Goal: Task Accomplishment & Management: Manage account settings

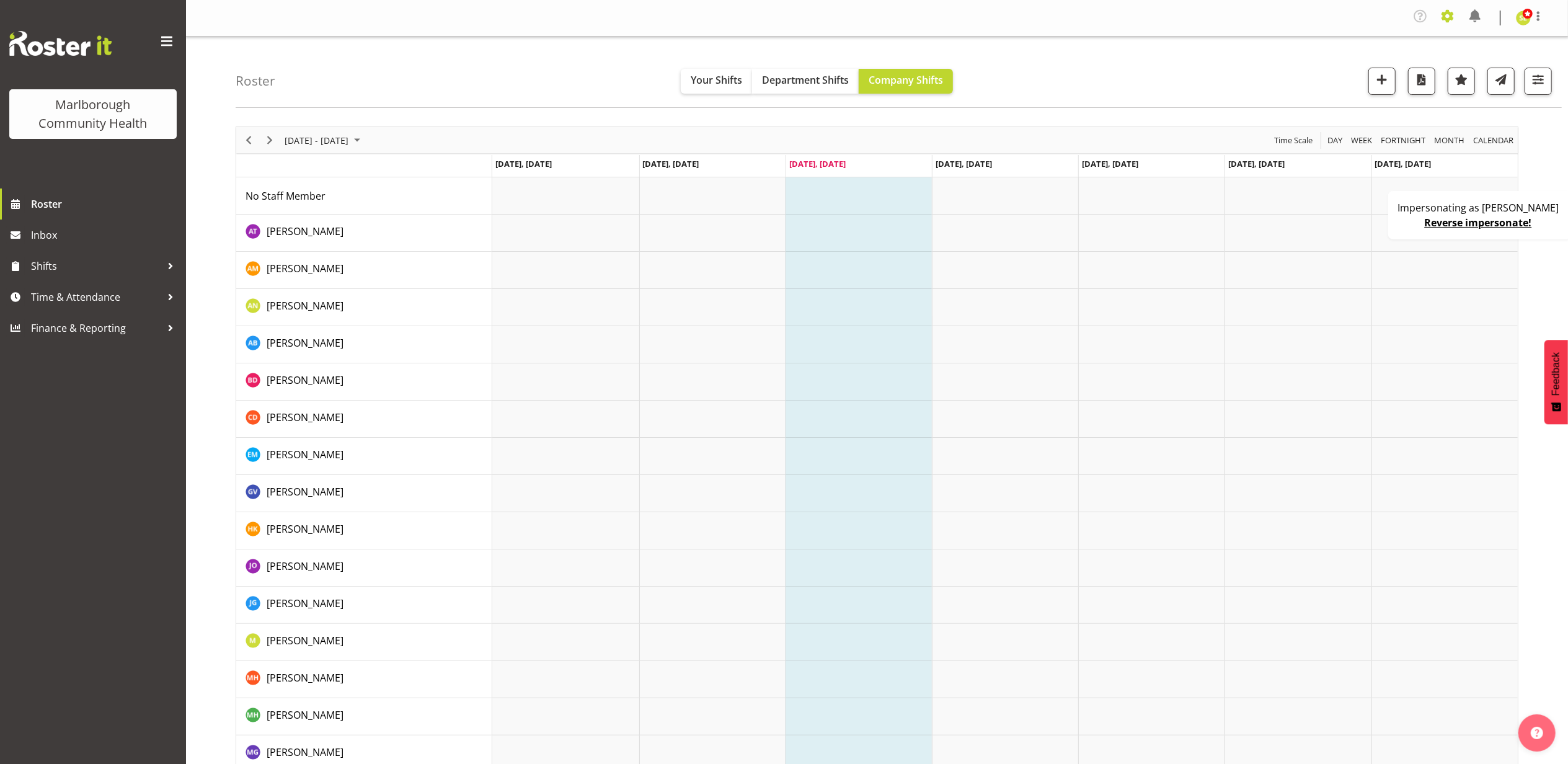
click at [1451, 19] on span at bounding box center [1448, 16] width 20 height 20
click at [1417, 43] on link "Company Settings" at bounding box center [1371, 48] width 172 height 22
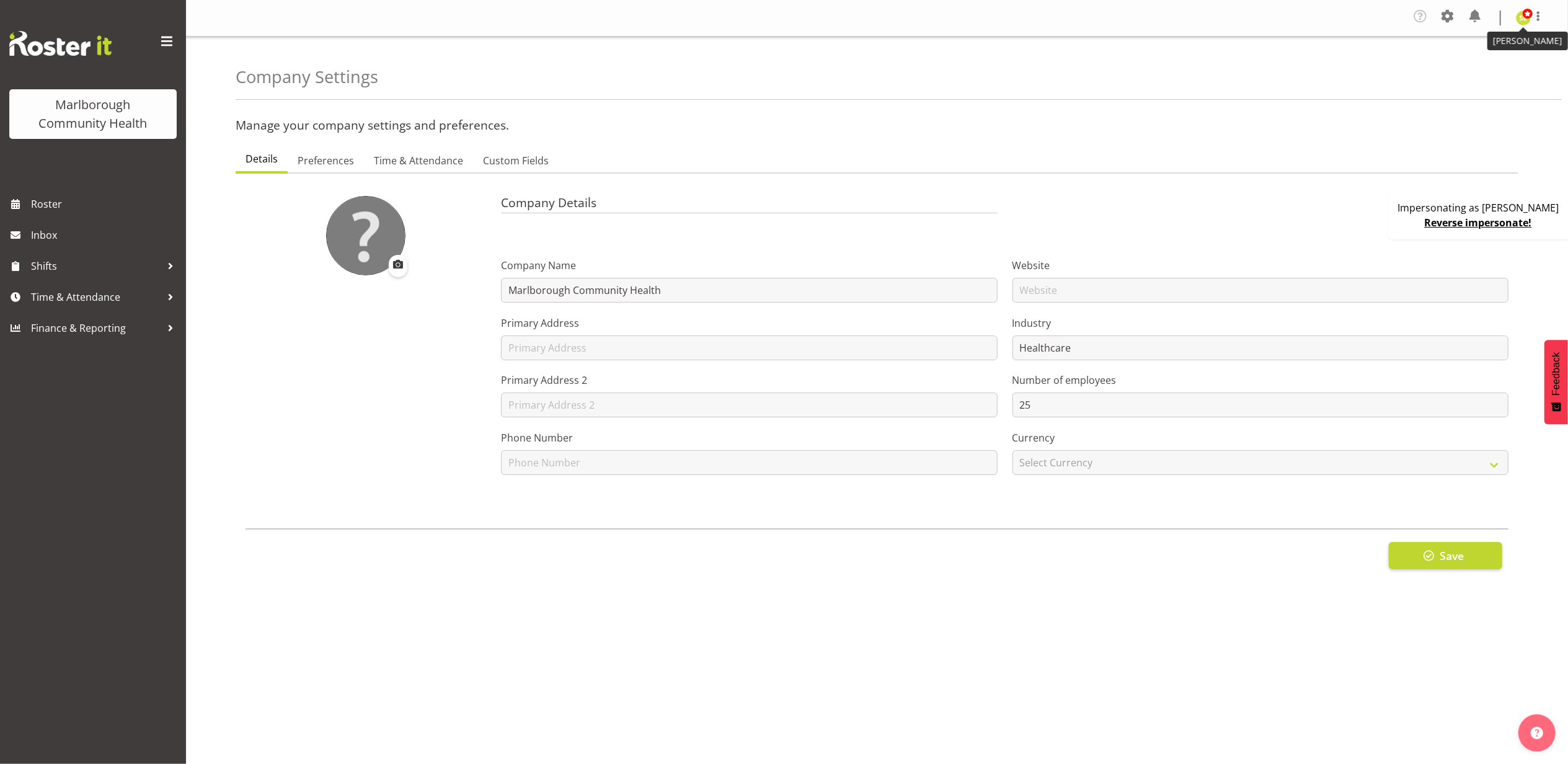
click at [1530, 15] on span at bounding box center [1527, 13] width 10 height 10
click at [1479, 48] on link "Profile" at bounding box center [1486, 45] width 119 height 22
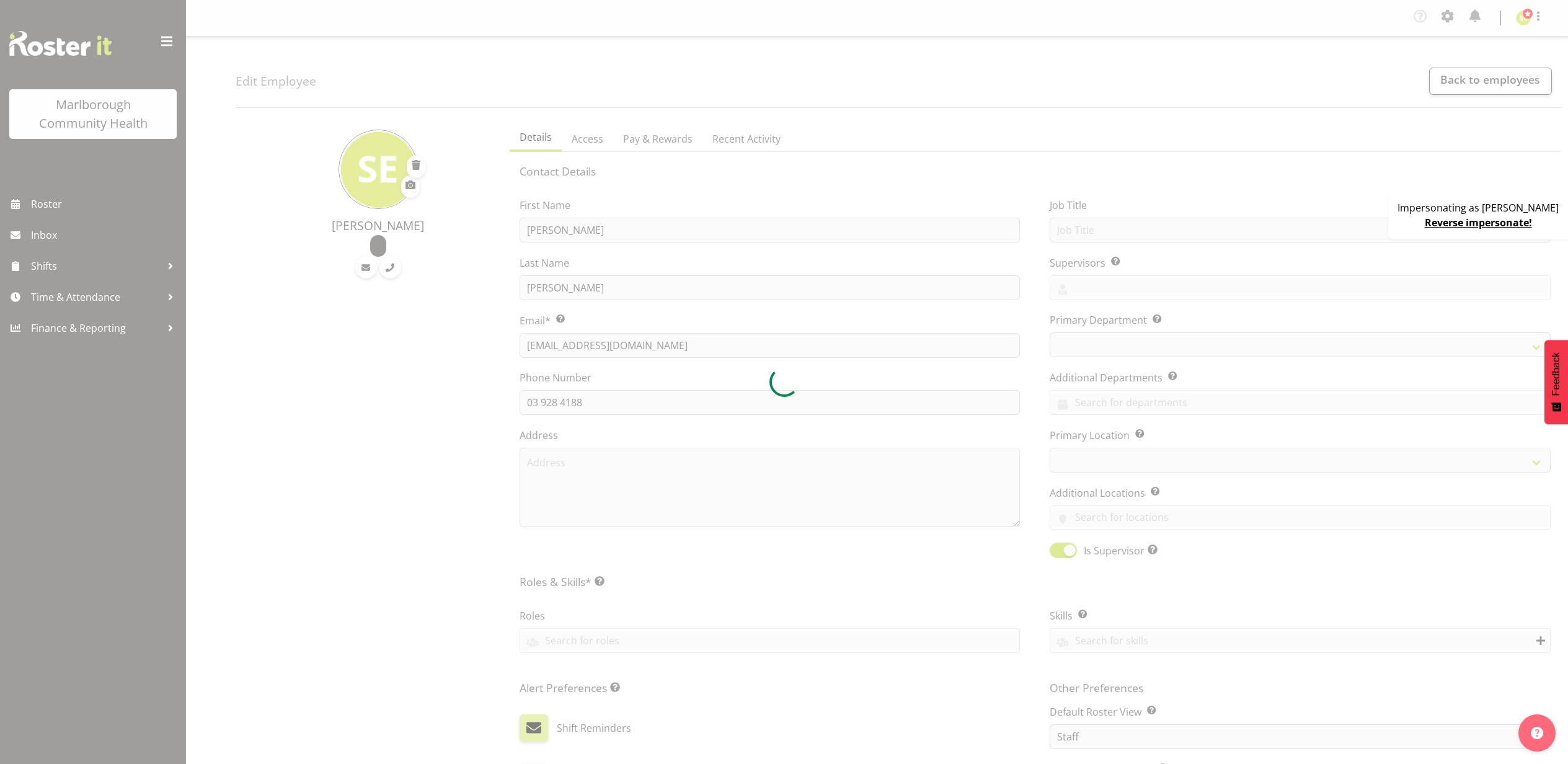
select select "TimelineWeek"
select select "roster"
select select "historical"
select select "day"
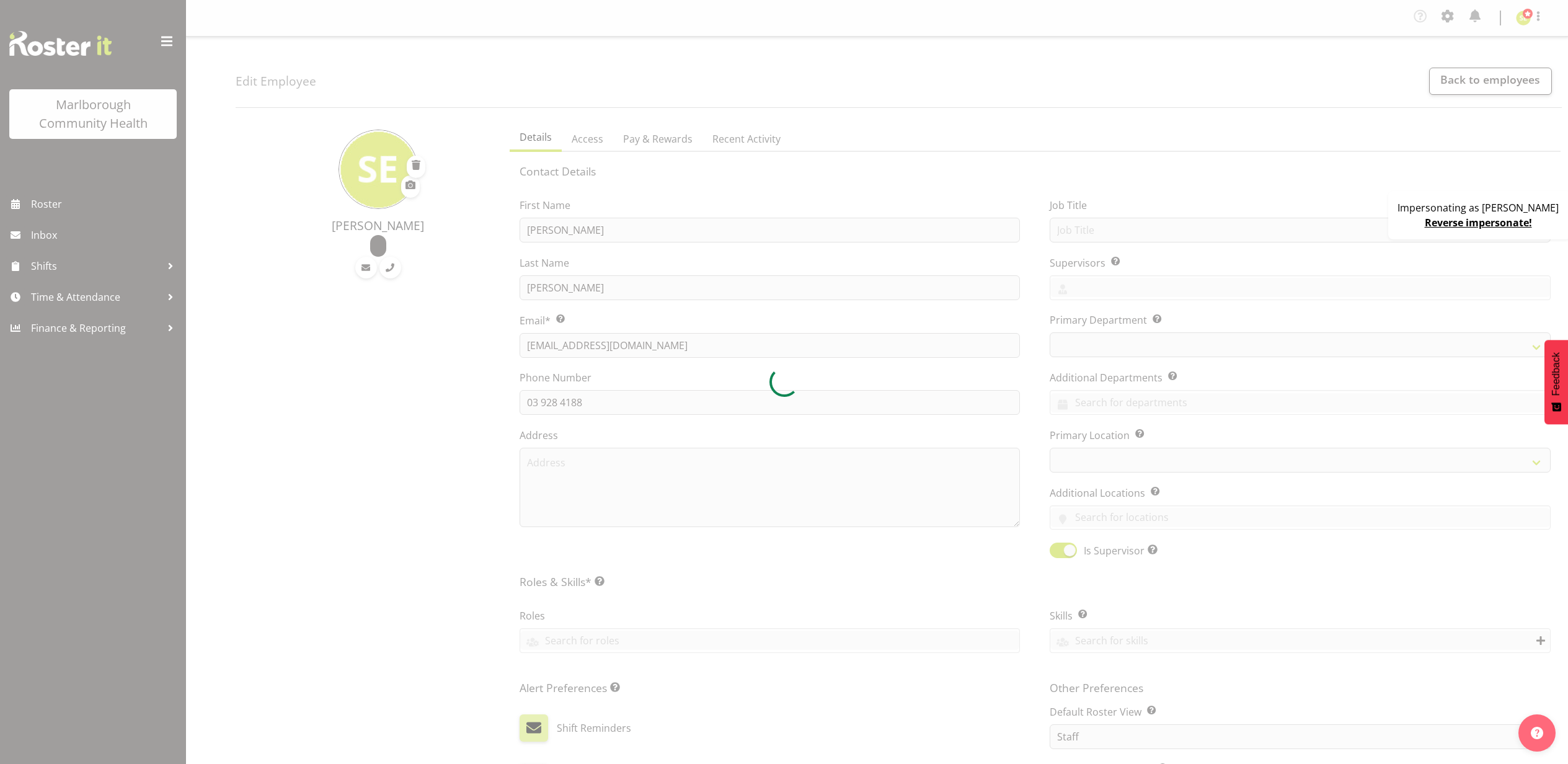
select select "day"
select select
select select "1282"
select select
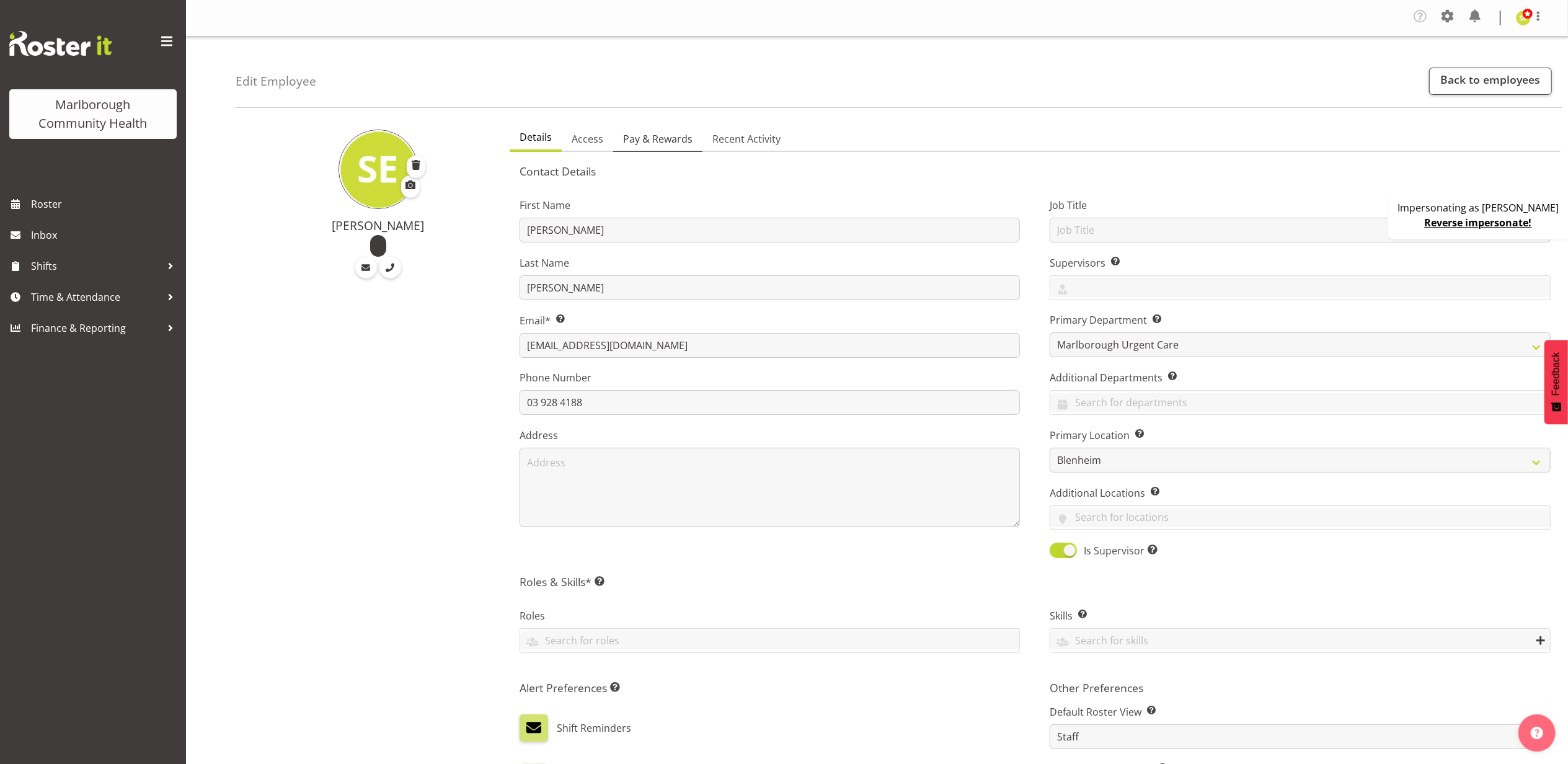
click at [666, 142] on span "Pay & Rewards" at bounding box center [658, 139] width 70 height 15
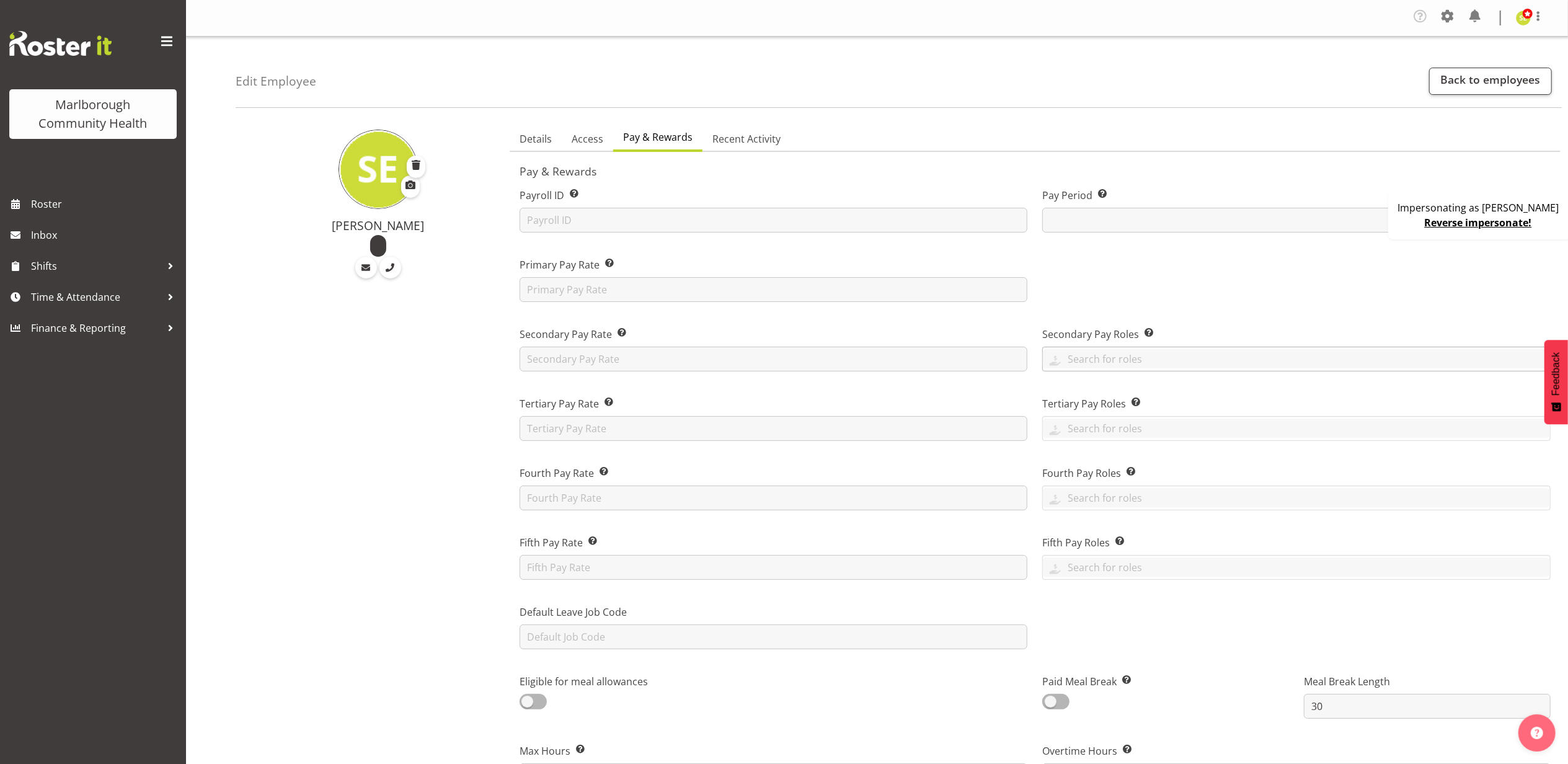
click at [1102, 370] on div at bounding box center [1296, 360] width 507 height 21
click at [471, 448] on div "[PERSON_NAME]" at bounding box center [369, 755] width 266 height 1276
click at [136, 267] on span "Shifts" at bounding box center [96, 266] width 130 height 19
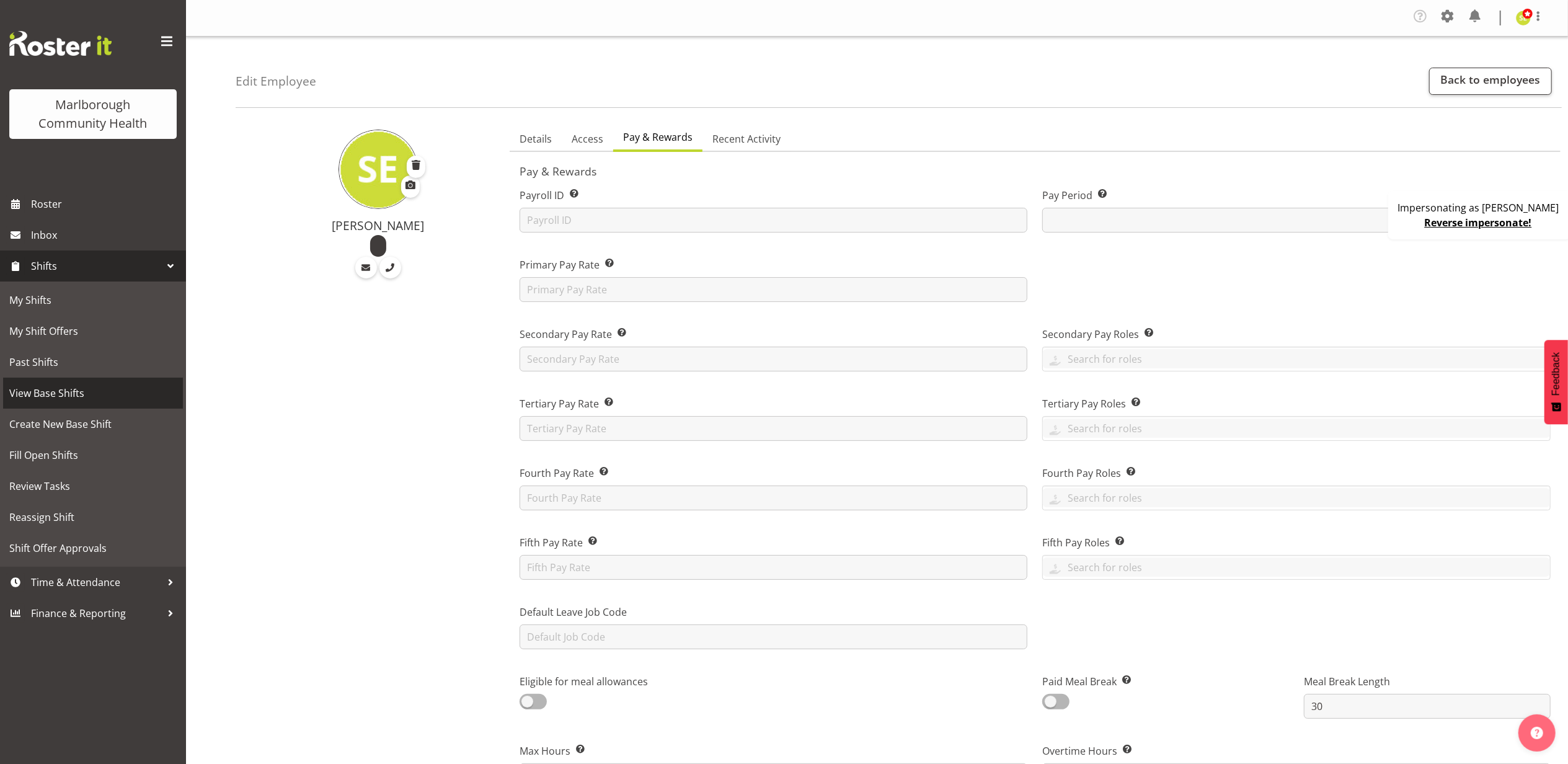
click at [93, 397] on span "View Base Shifts" at bounding box center [92, 393] width 167 height 19
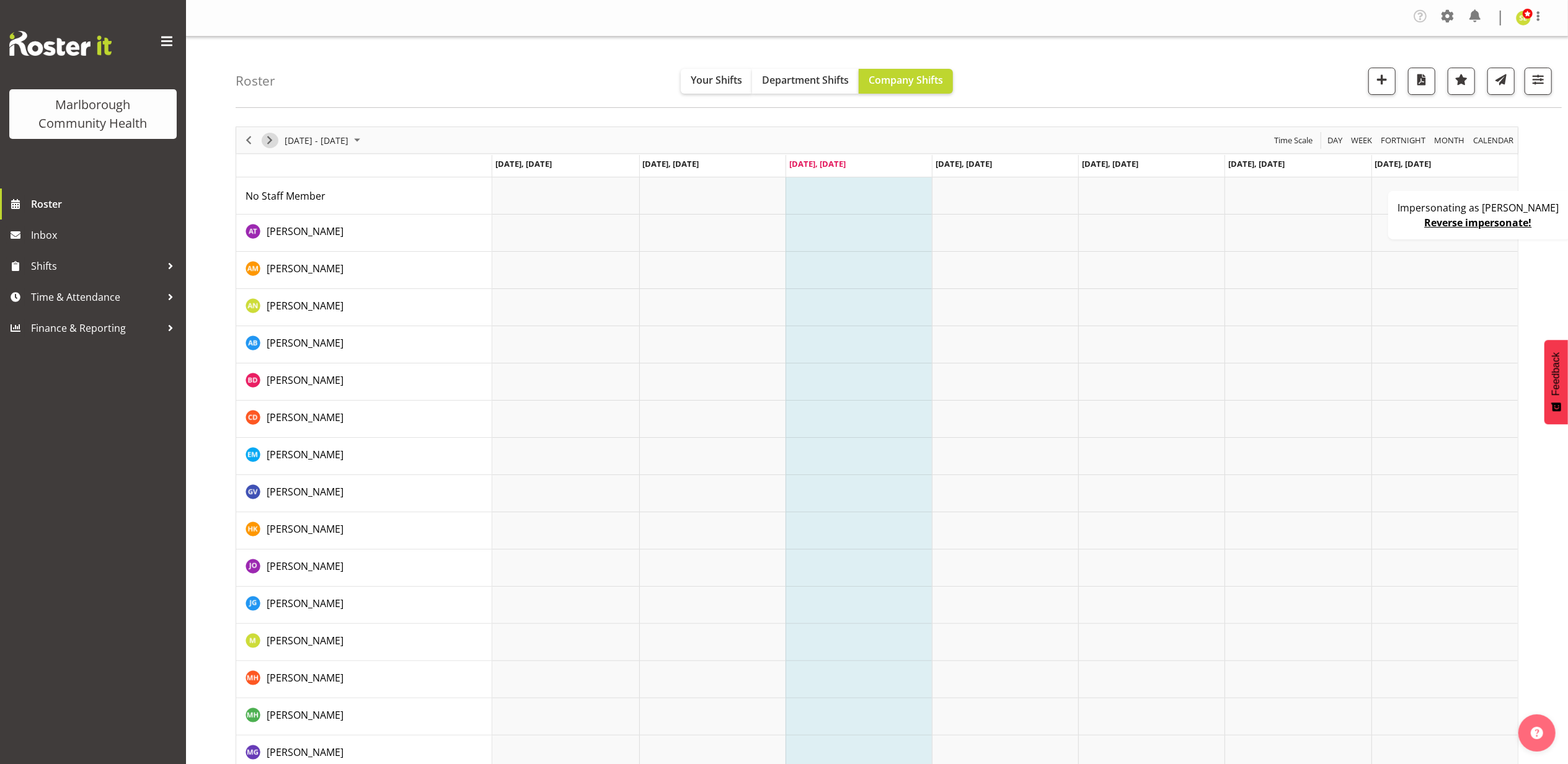
click at [274, 142] on span "Next" at bounding box center [270, 140] width 15 height 15
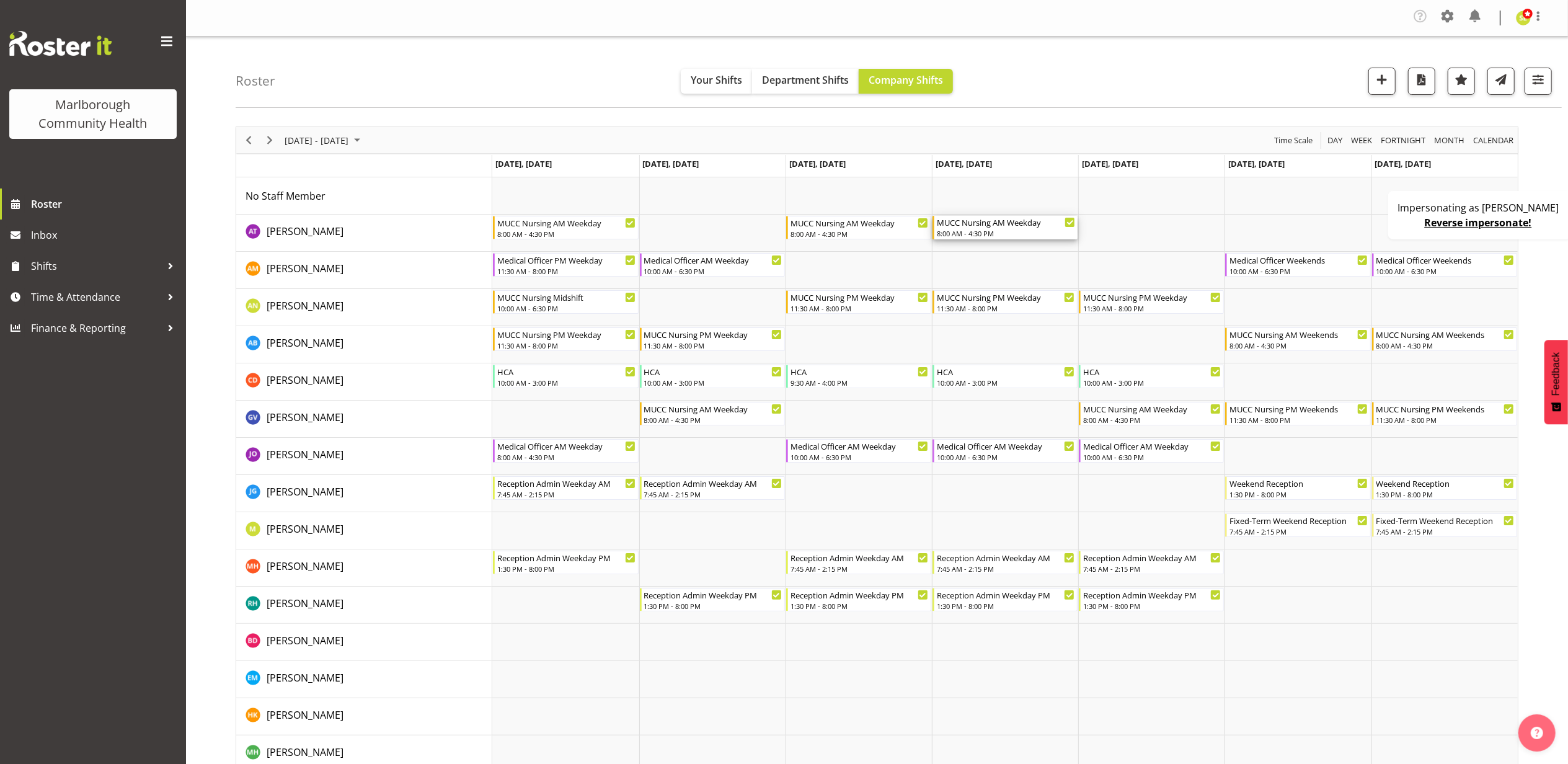
click at [1015, 229] on div "MUCC Nursing AM Weekday 8:00 AM - 4:30 PM" at bounding box center [1006, 227] width 138 height 23
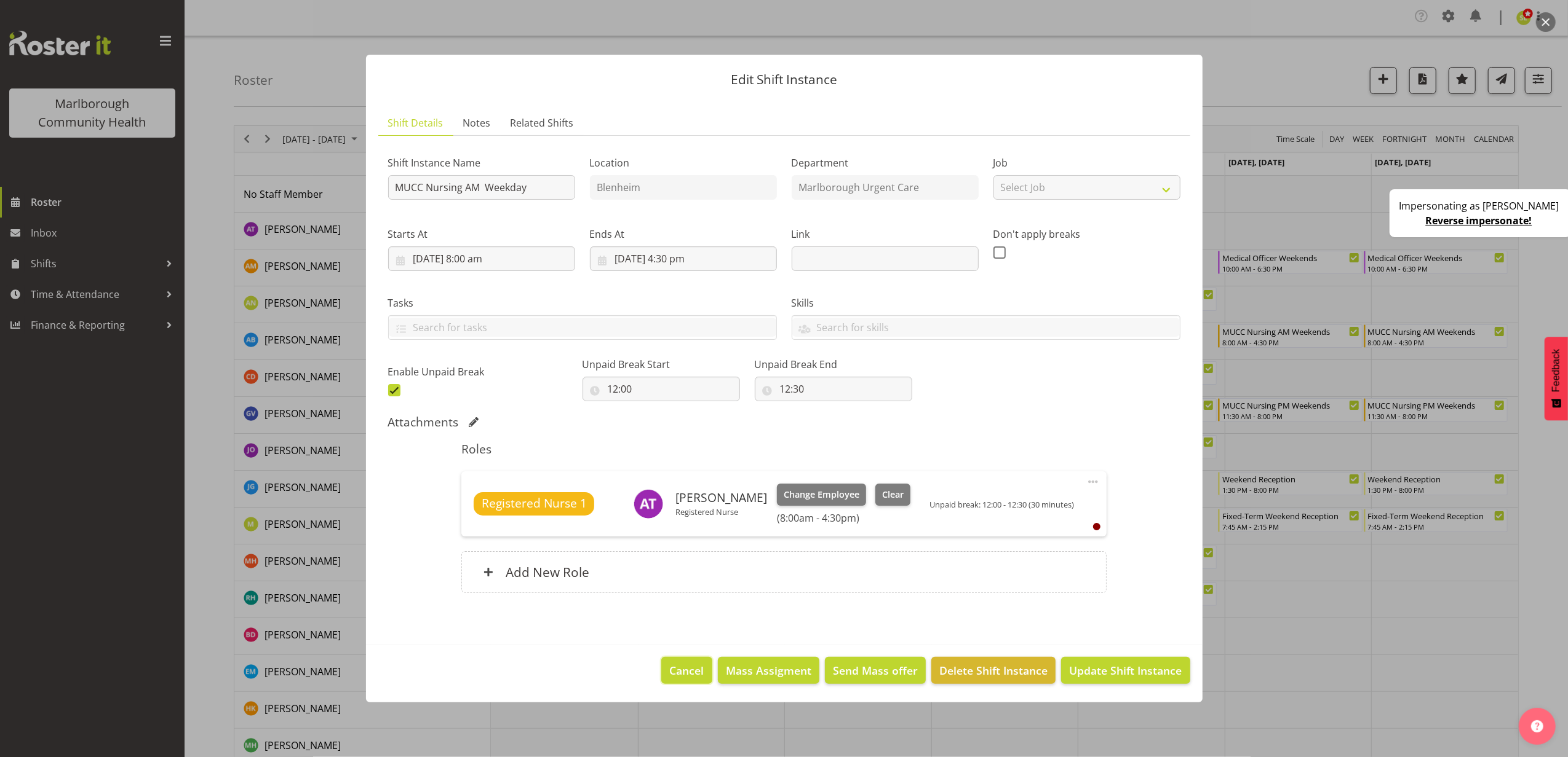
click at [676, 677] on span "Cancel" at bounding box center [687, 670] width 35 height 16
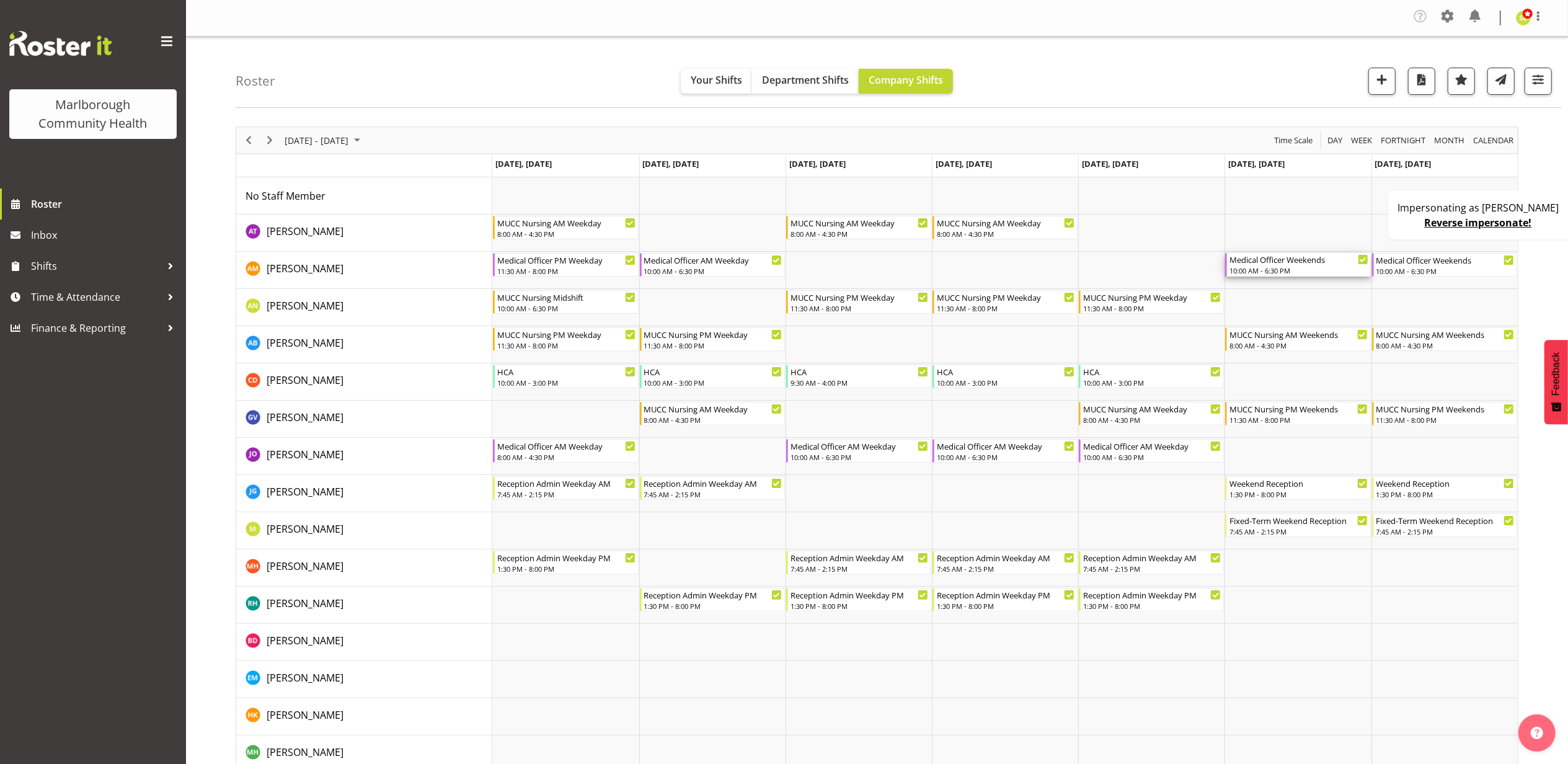
click at [1271, 270] on div "10:00 AM - 6:30 PM" at bounding box center [1299, 270] width 138 height 10
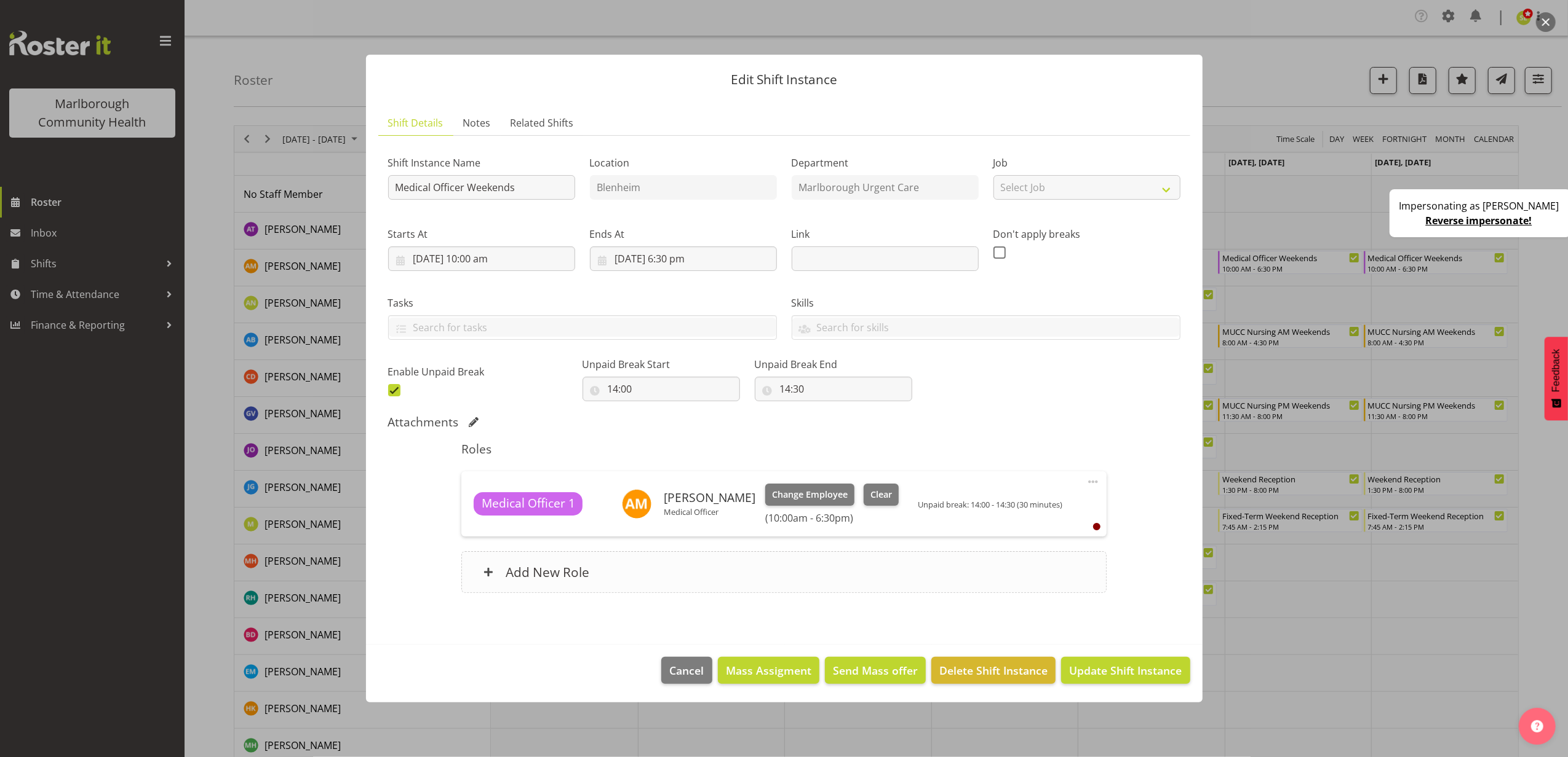
click at [772, 577] on div "Add New Role" at bounding box center [784, 572] width 646 height 42
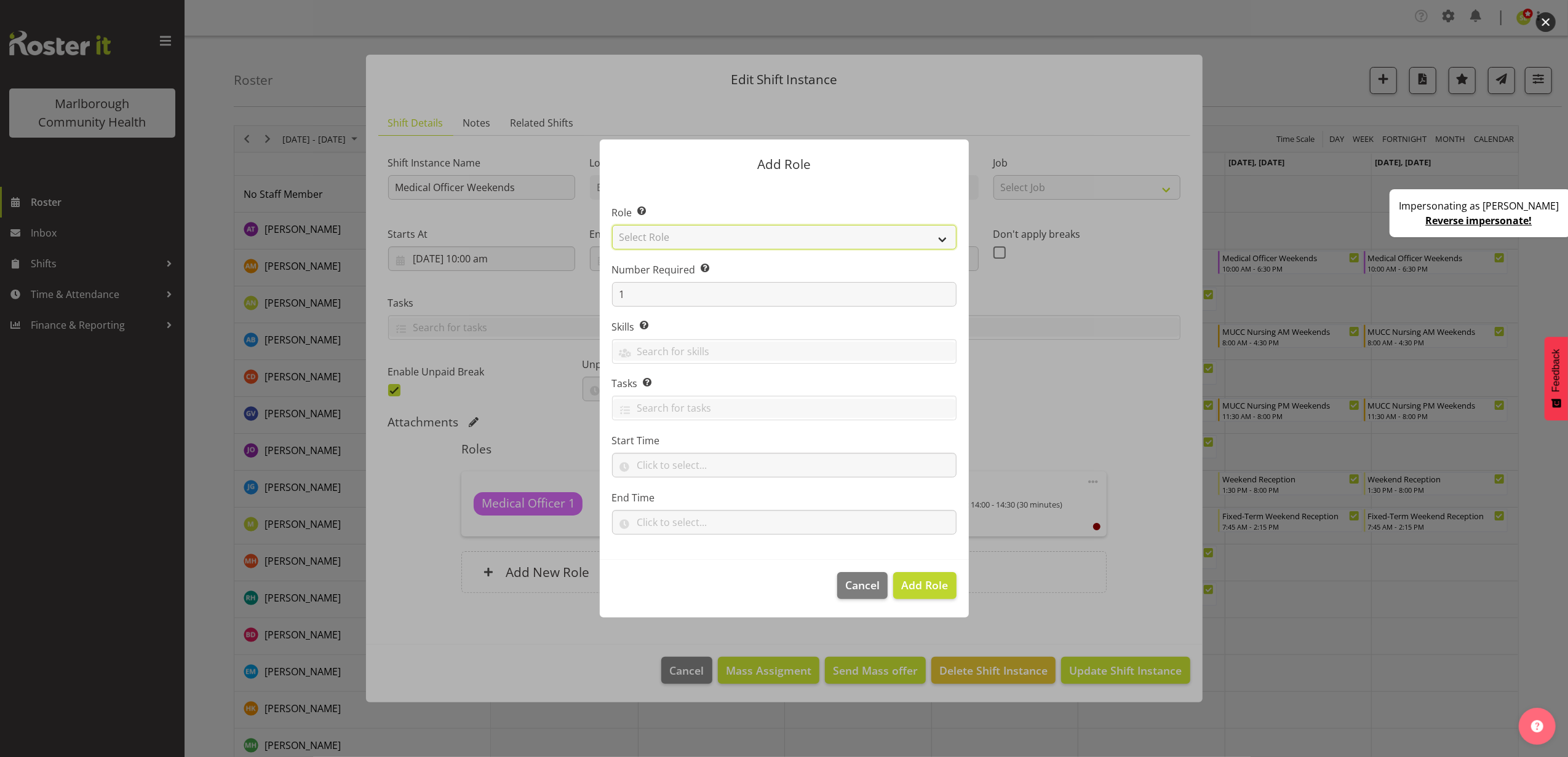
click at [709, 234] on select "Select Role Casual Registered Nurse Casual Weekday Medical Officer Casual Weekd…" at bounding box center [784, 237] width 345 height 25
select select "1556"
click at [612, 225] on select "Select Role Casual Registered Nurse Casual Weekday Medical Officer Casual Weekd…" at bounding box center [784, 237] width 345 height 25
click at [865, 588] on span "Cancel" at bounding box center [862, 584] width 35 height 16
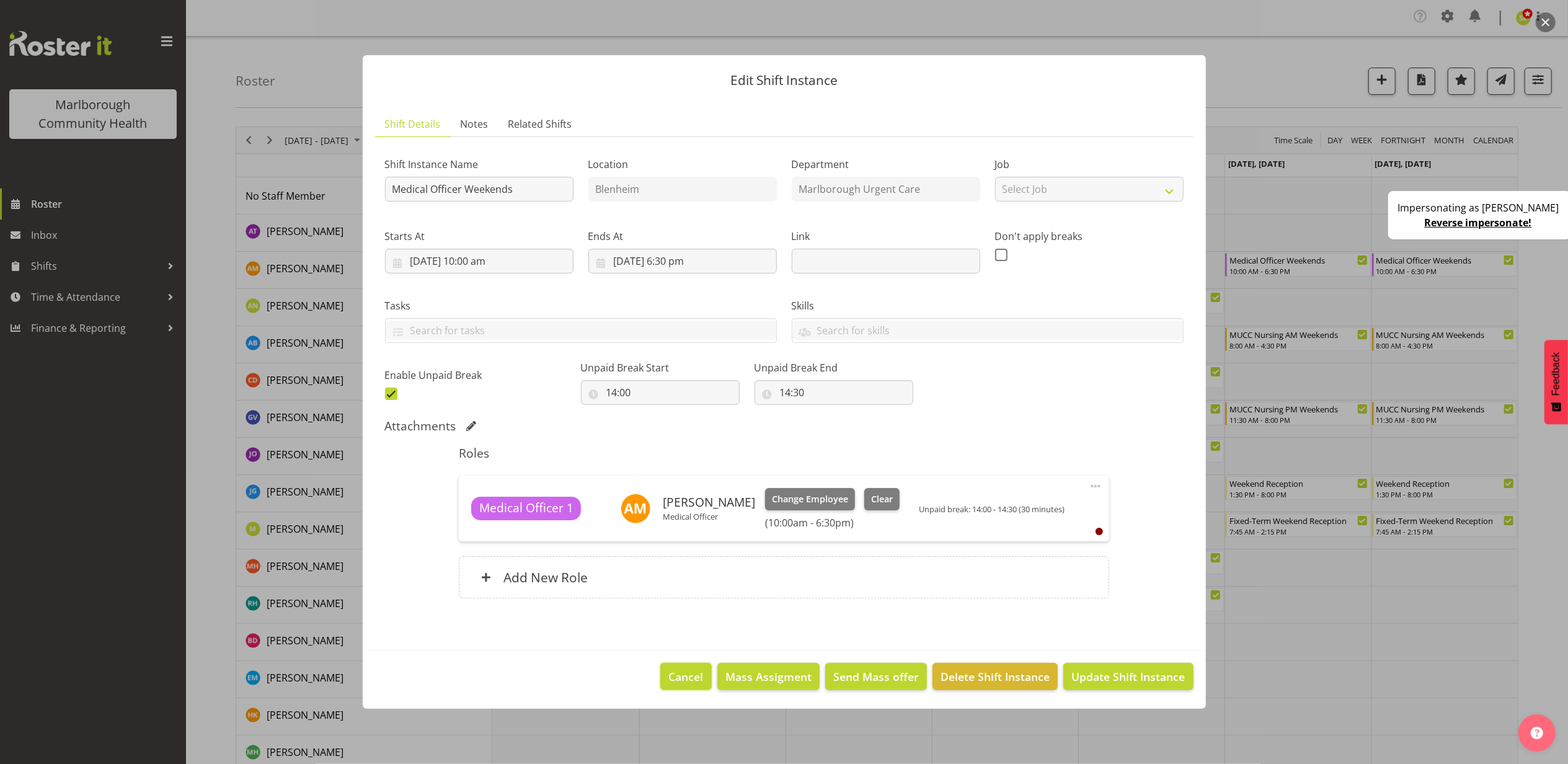
click at [678, 671] on span "Cancel" at bounding box center [686, 676] width 35 height 16
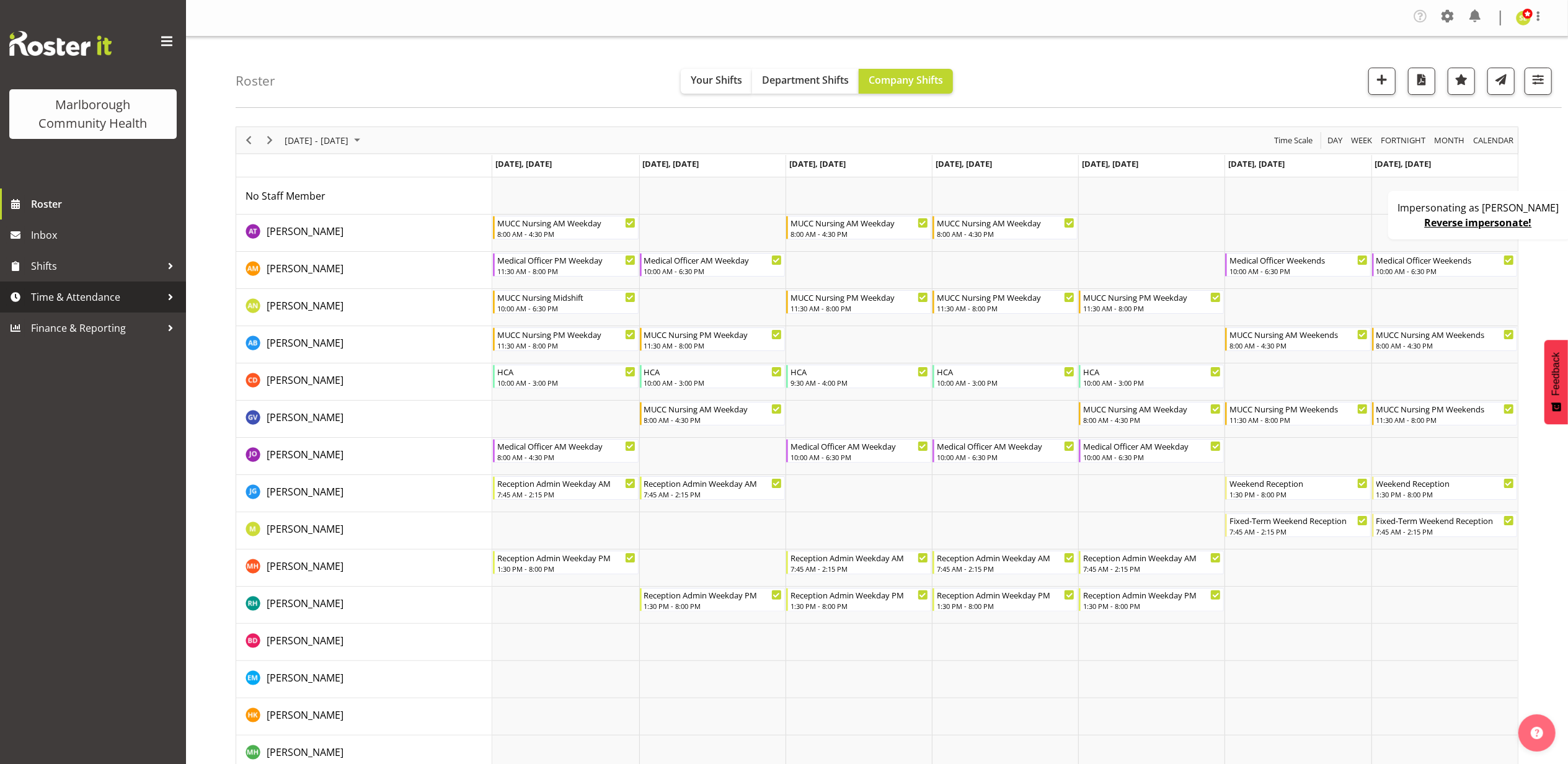
click at [63, 301] on span "Time & Attendance" at bounding box center [96, 297] width 130 height 19
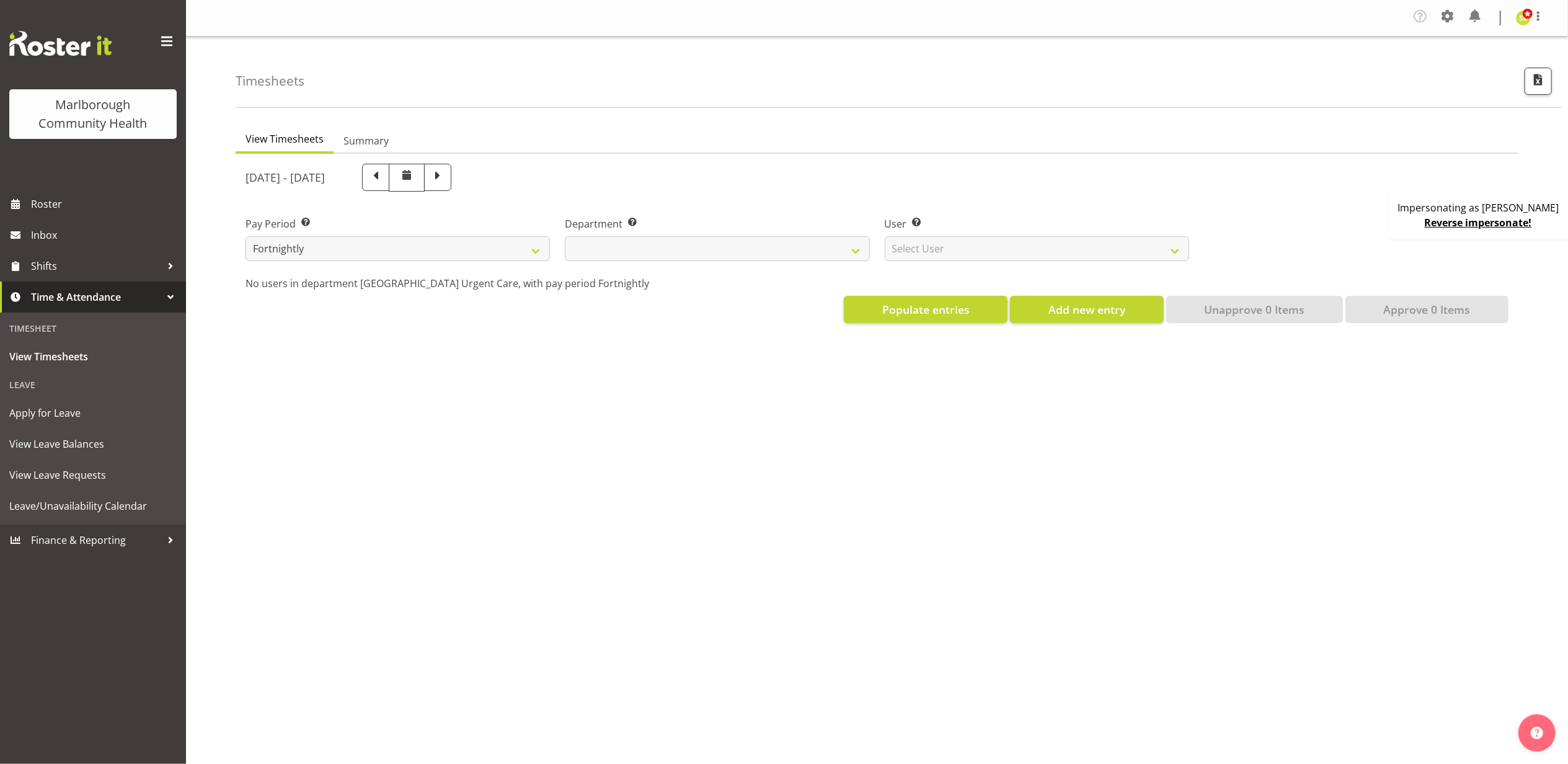
select select
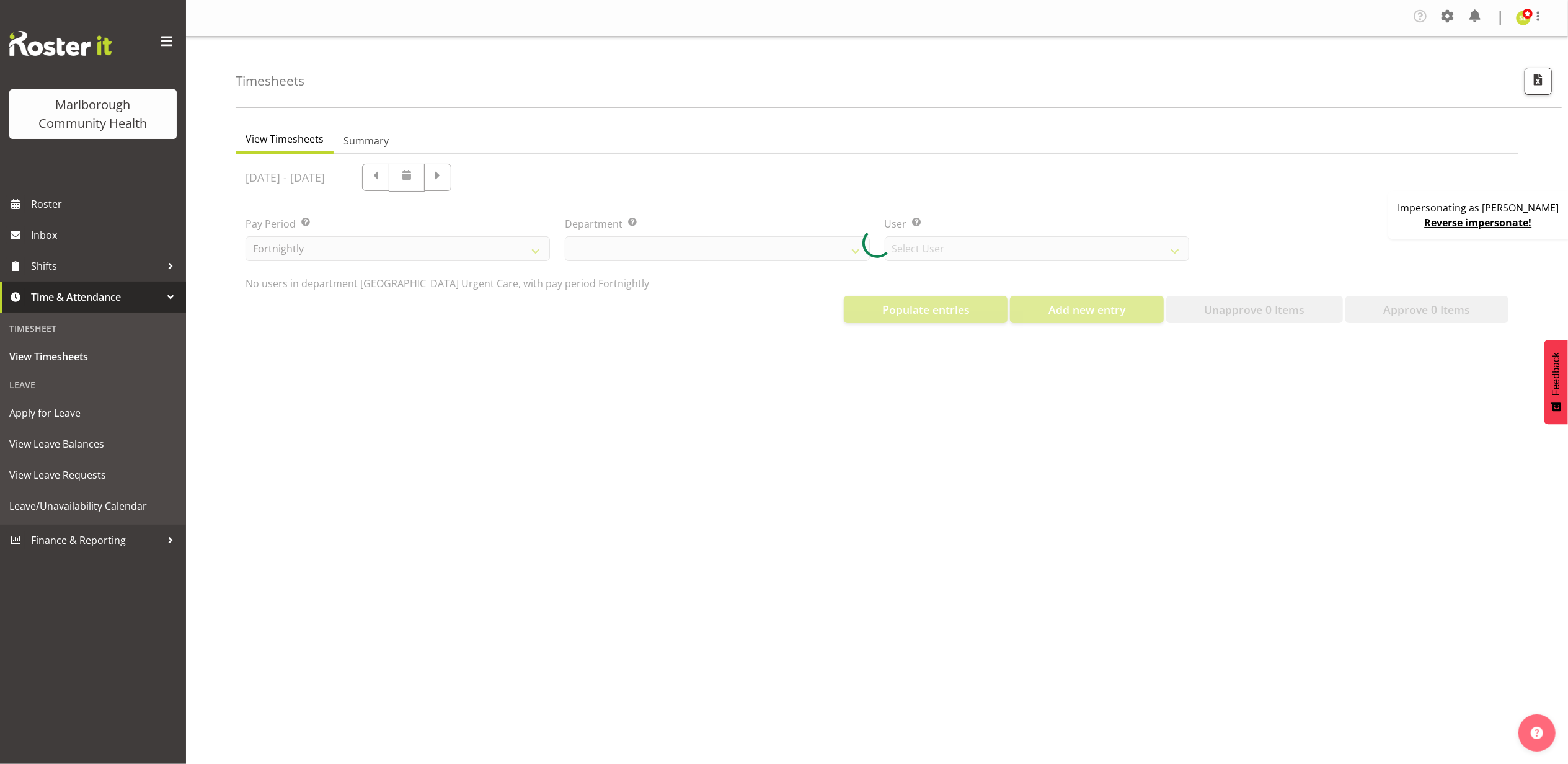
select select "11836"
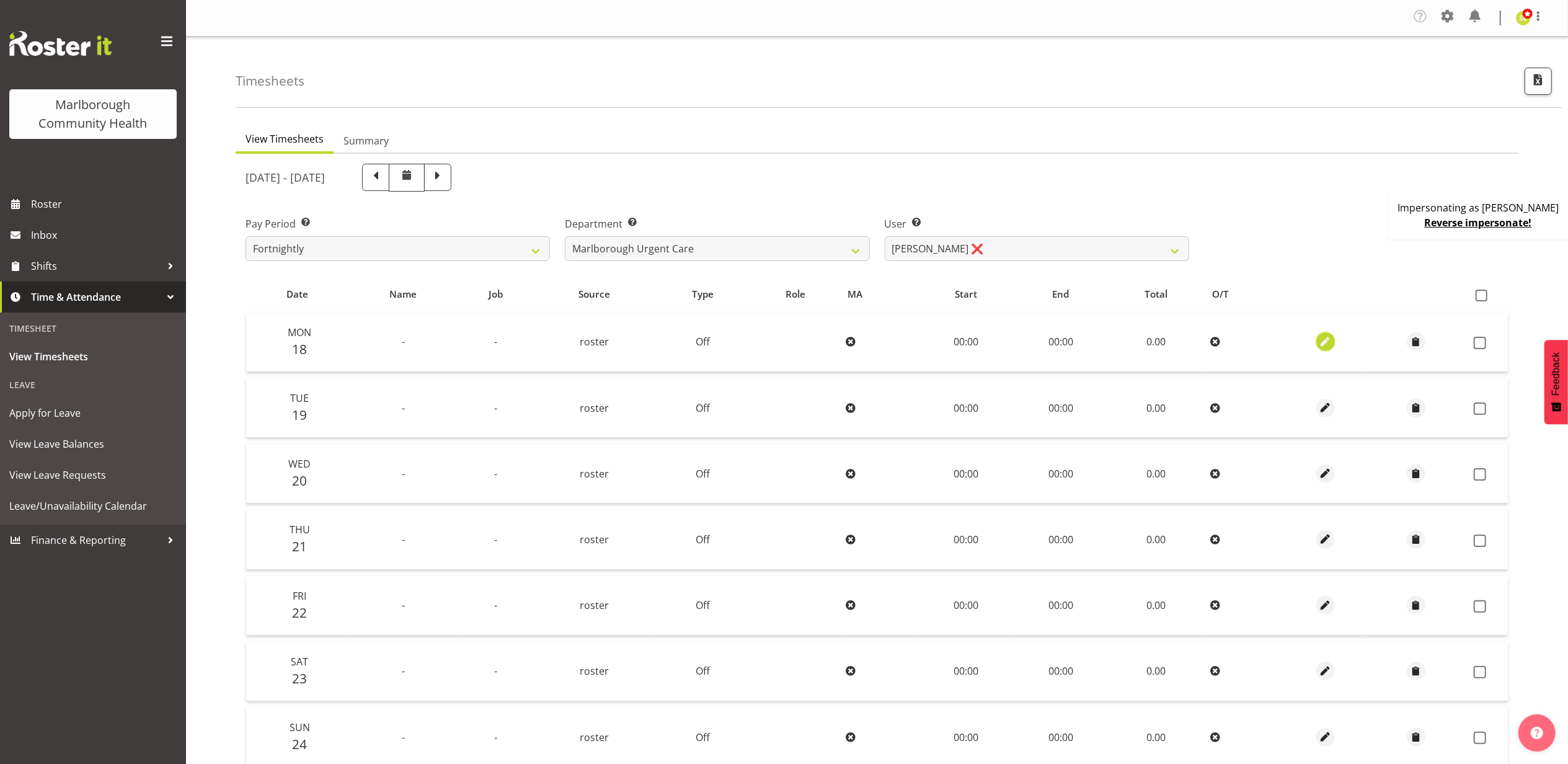
click at [1330, 340] on span "button" at bounding box center [1325, 341] width 14 height 14
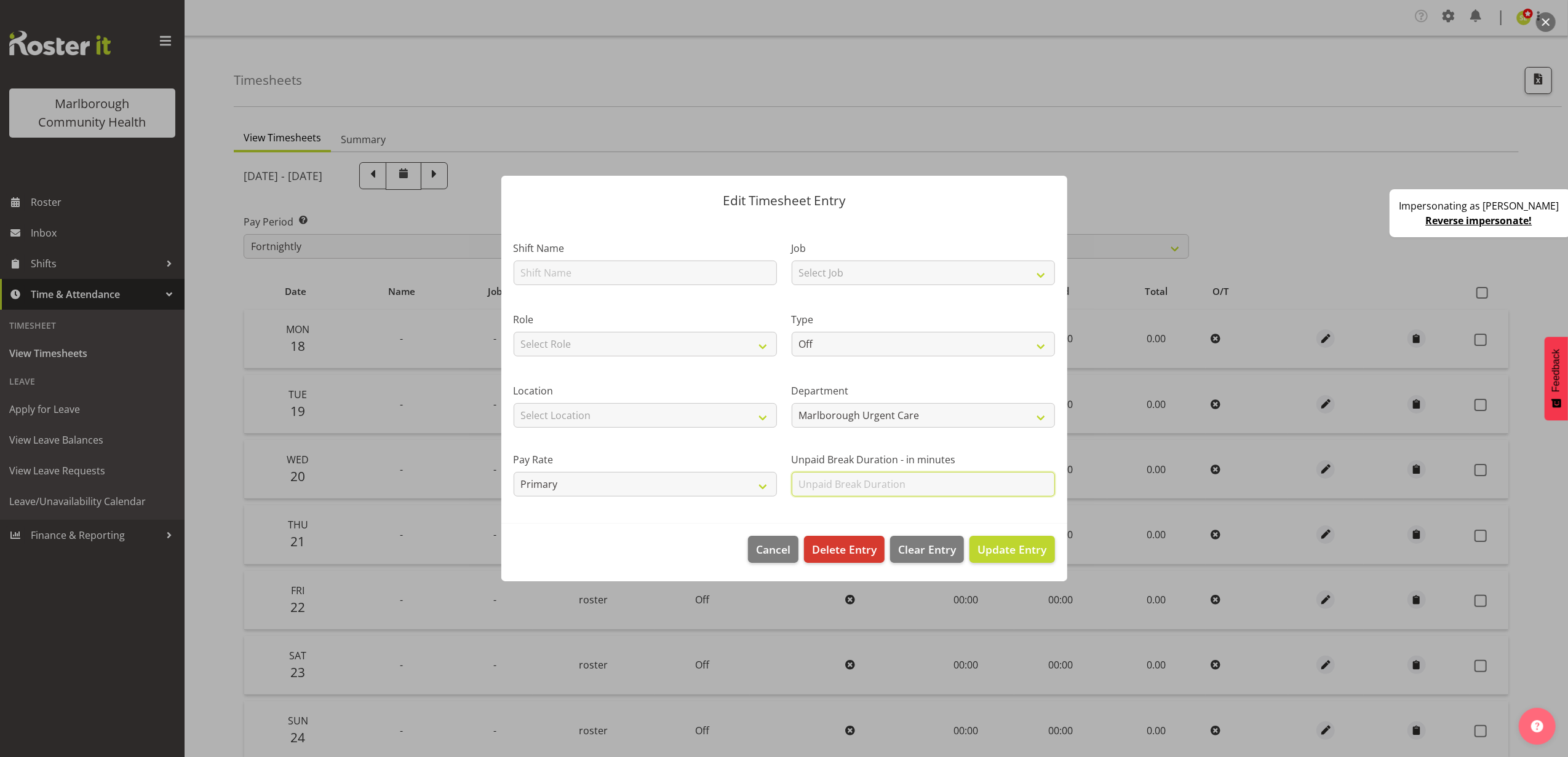
click at [845, 482] on input "text" at bounding box center [923, 484] width 263 height 25
click at [817, 485] on input "text" at bounding box center [923, 484] width 263 height 25
type input "0"
click at [768, 548] on span "Cancel" at bounding box center [773, 549] width 35 height 16
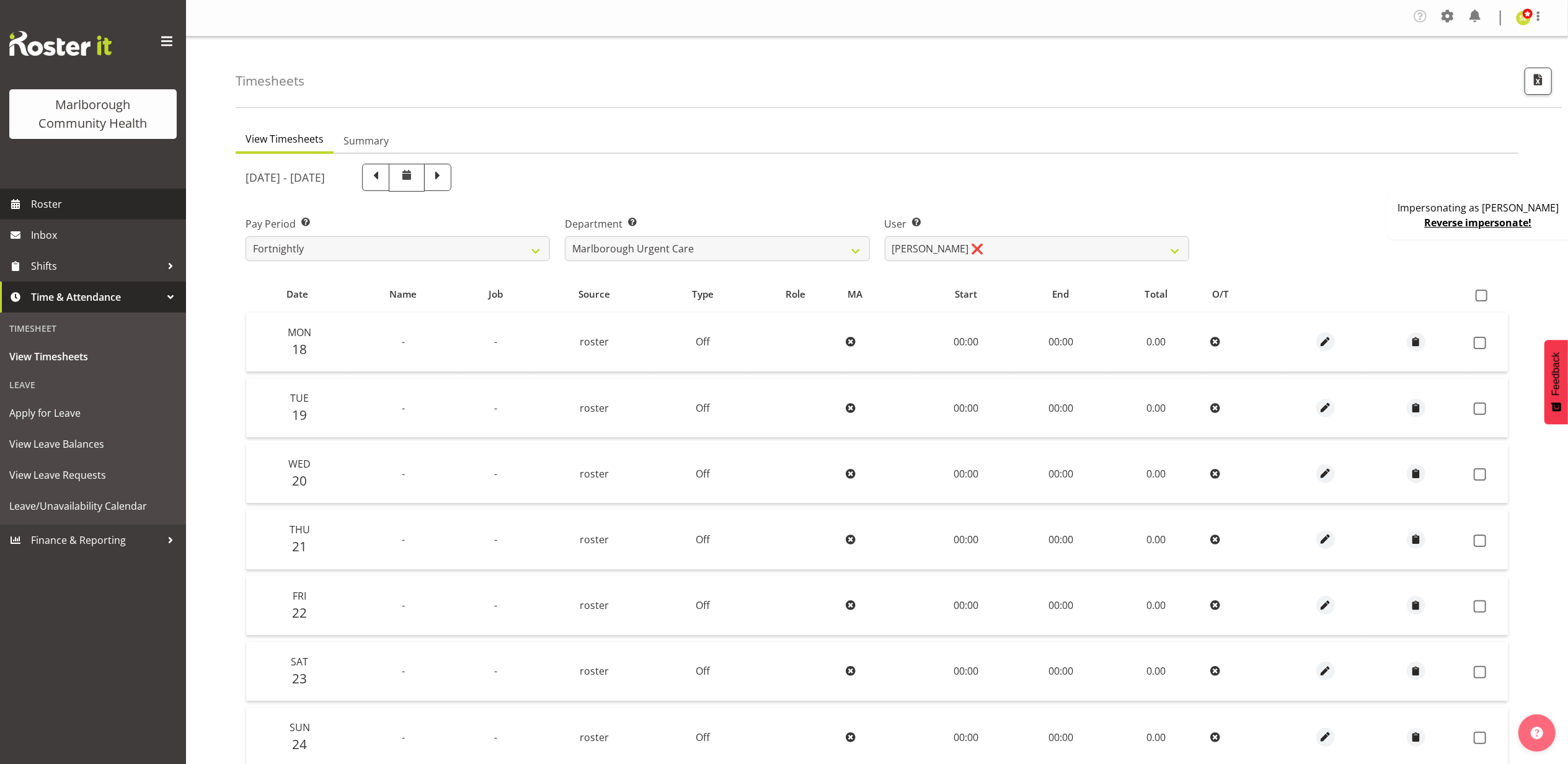
click at [87, 207] on span "Roster" at bounding box center [105, 204] width 149 height 19
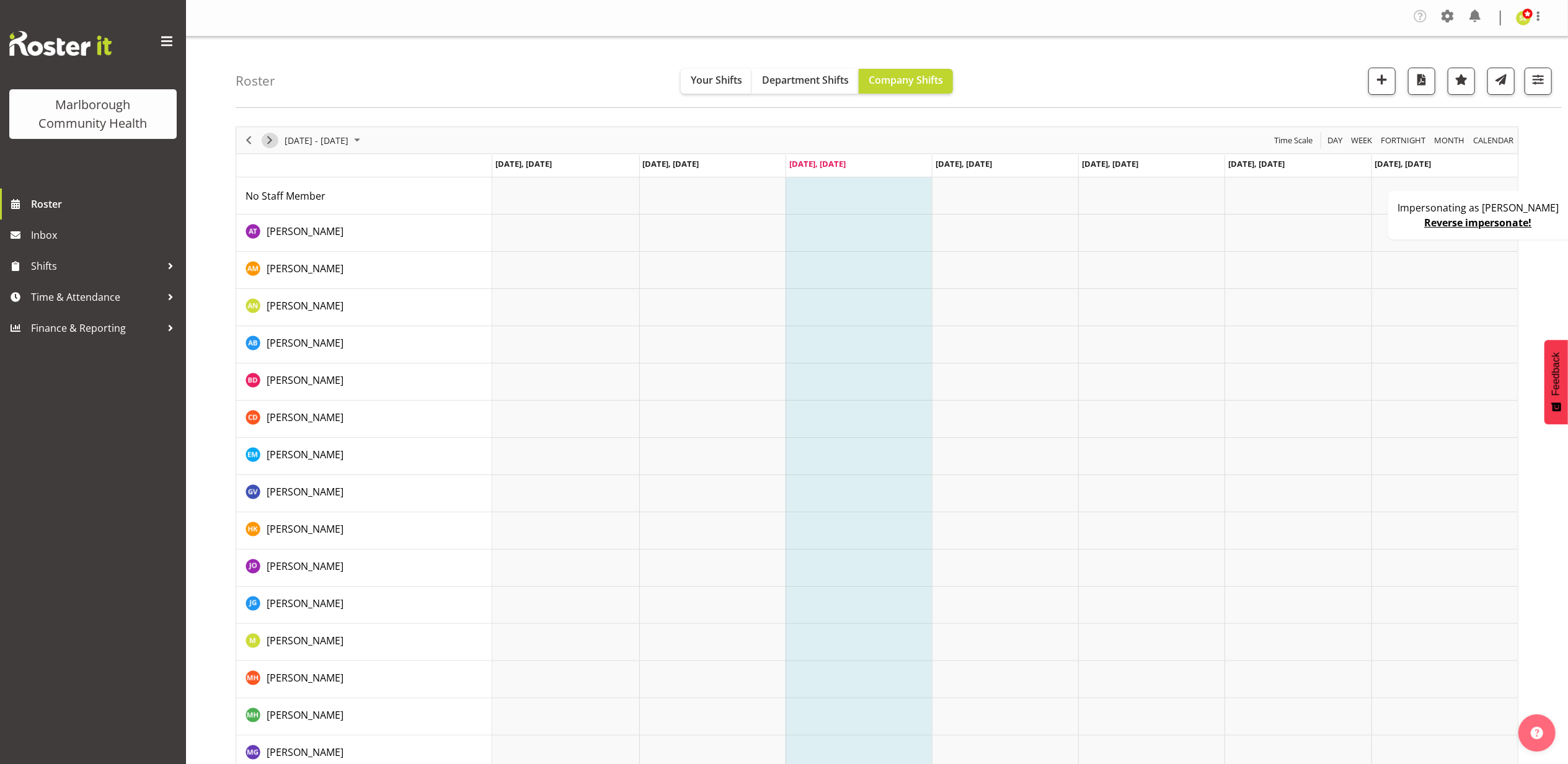
click at [278, 136] on div "Timeline Week of August 27, 2025" at bounding box center [269, 140] width 21 height 26
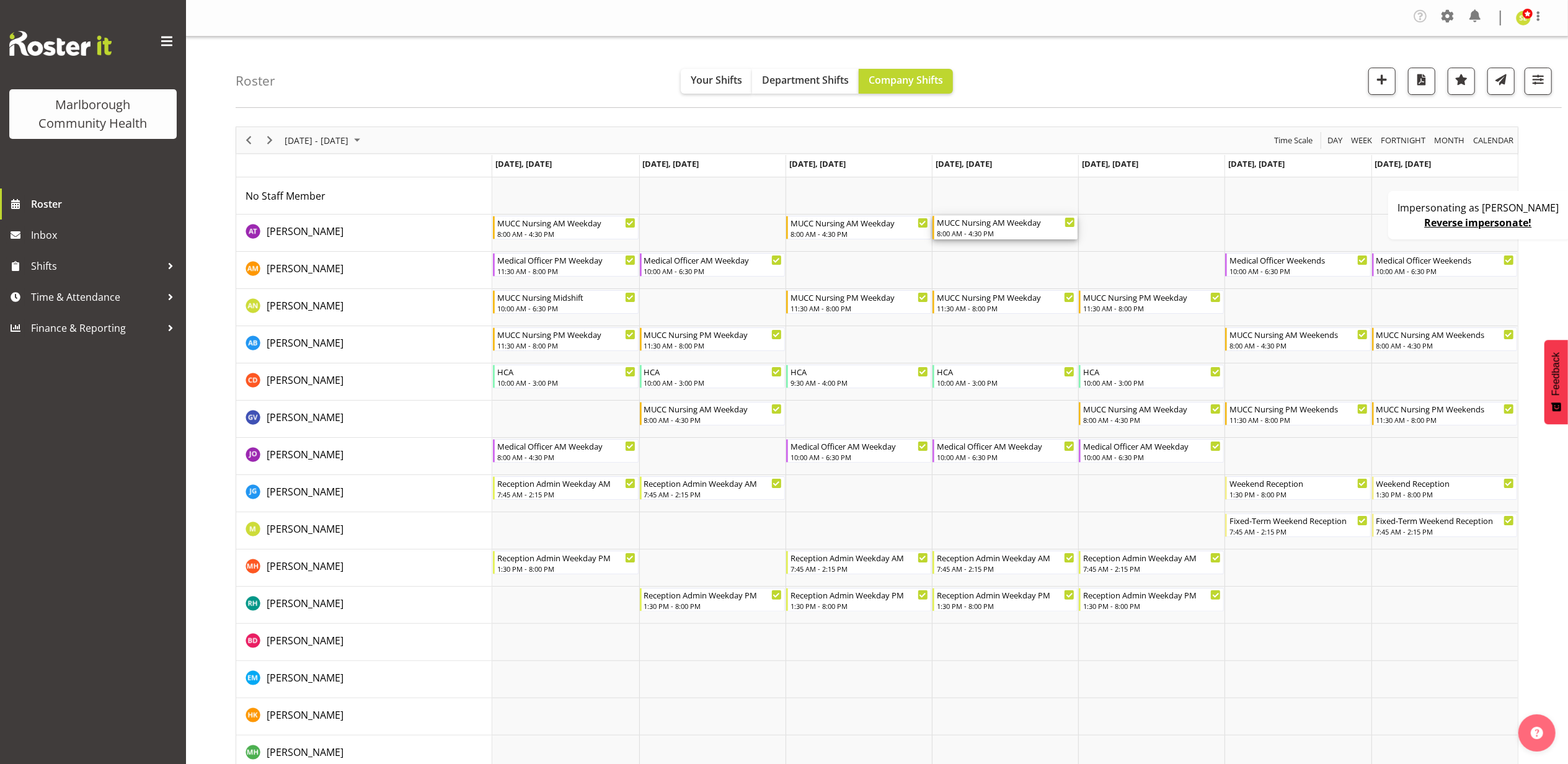
click at [996, 234] on div "8:00 AM - 4:30 PM" at bounding box center [1006, 233] width 138 height 10
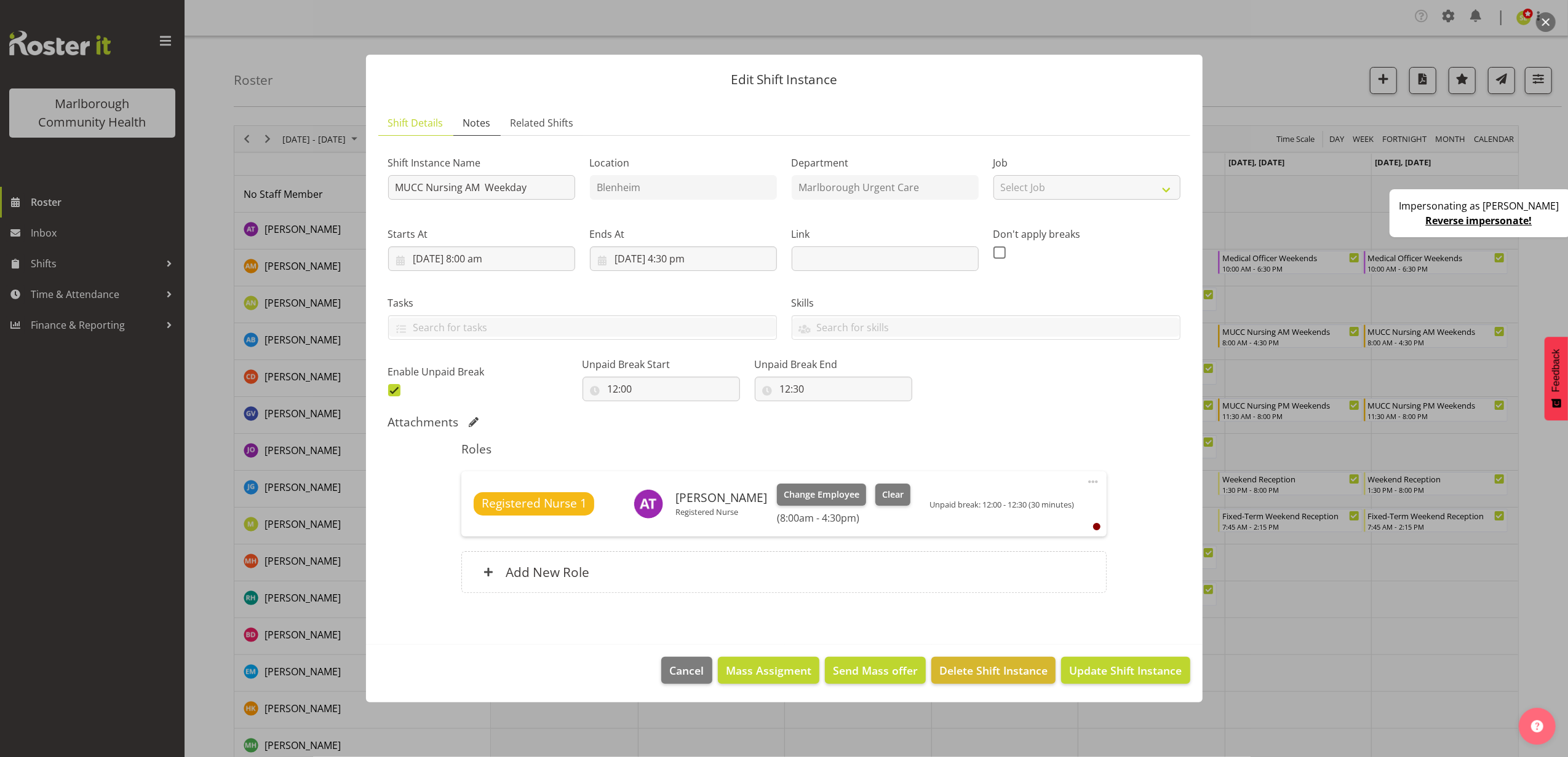
click at [468, 119] on span "Notes" at bounding box center [477, 123] width 28 height 15
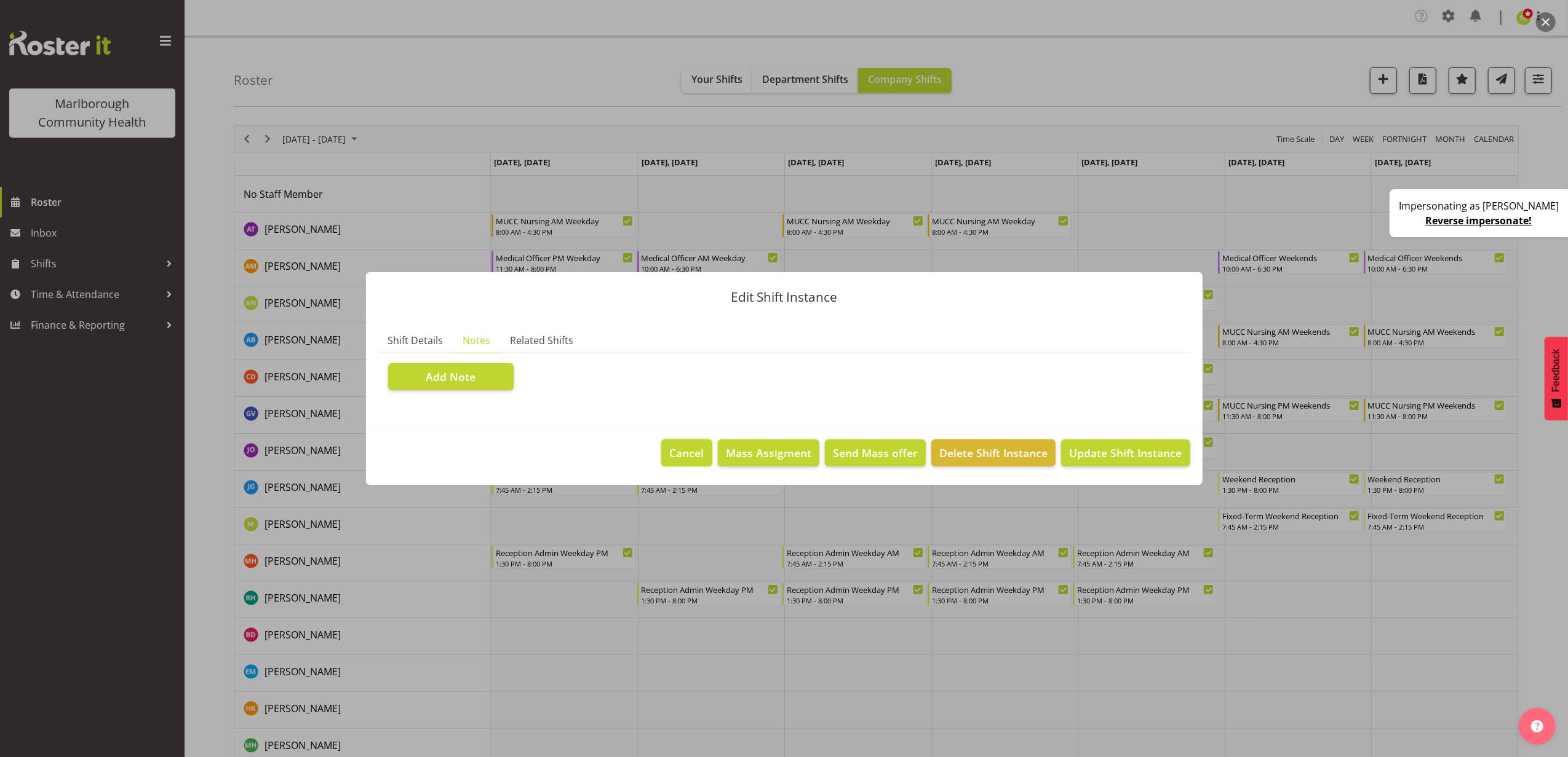
click at [697, 455] on span "Cancel" at bounding box center [687, 452] width 35 height 16
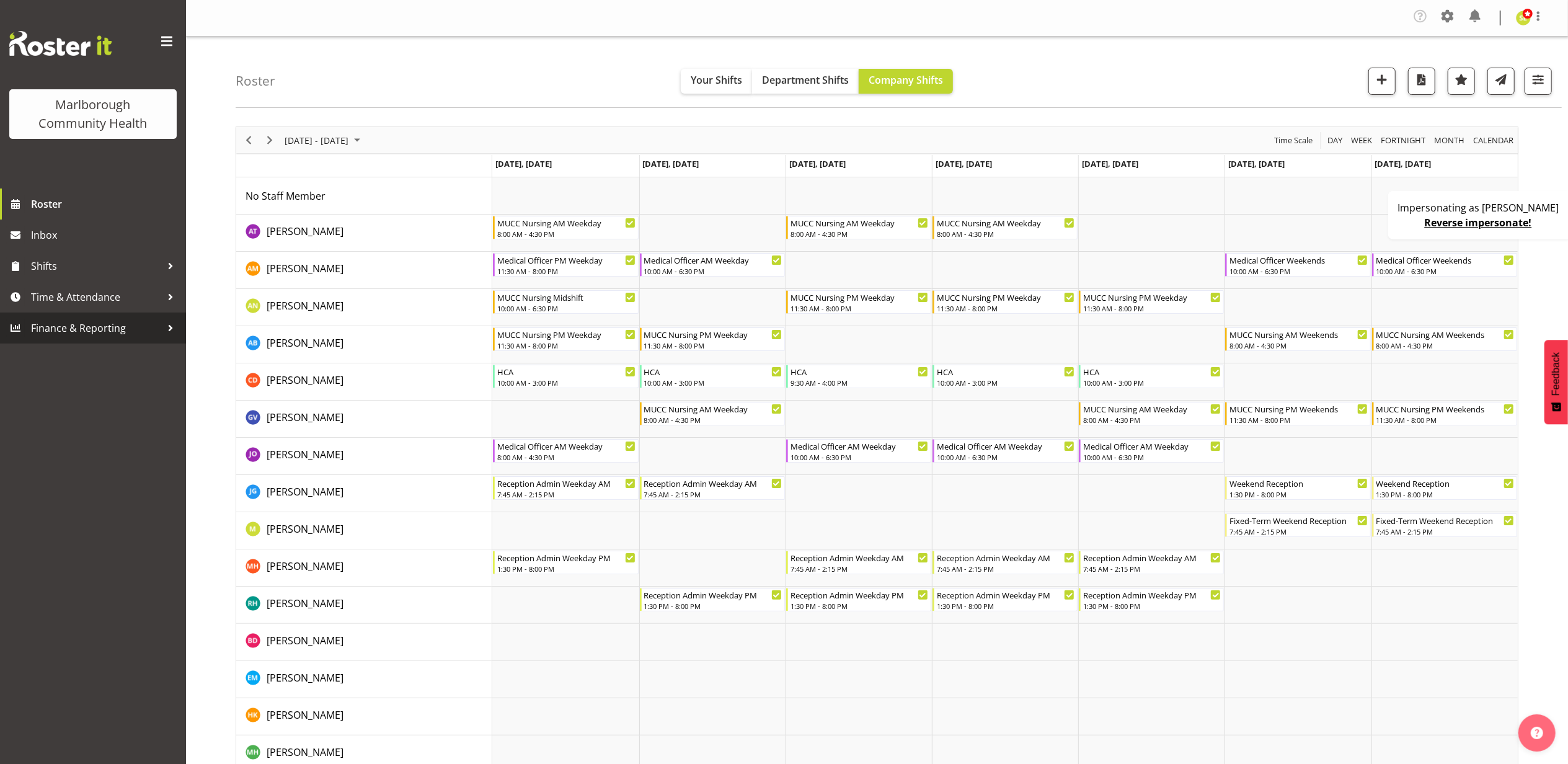
click at [87, 320] on span "Finance & Reporting" at bounding box center [96, 328] width 130 height 19
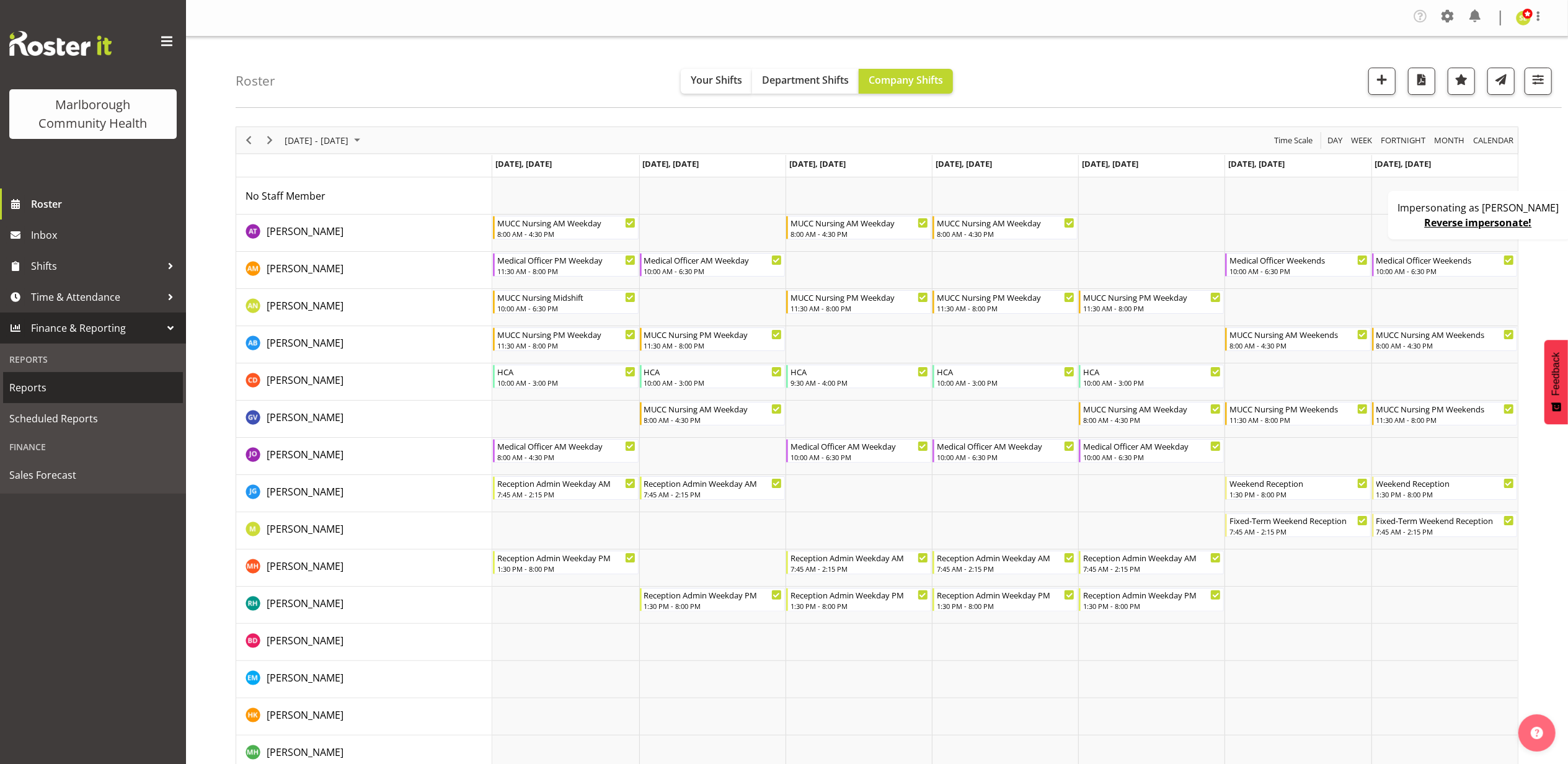
click at [60, 382] on span "Reports" at bounding box center [92, 388] width 167 height 19
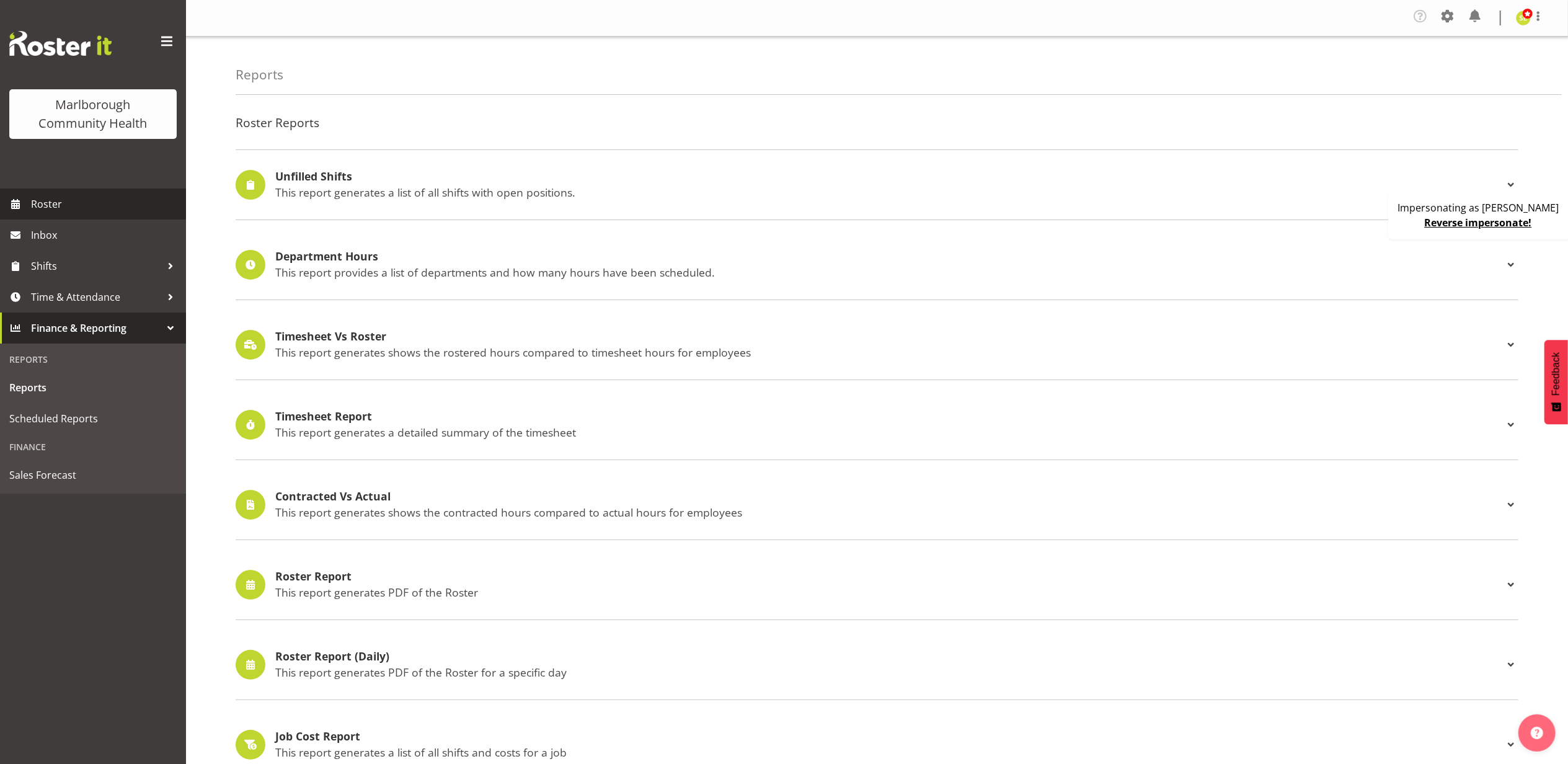
click at [90, 204] on span "Roster" at bounding box center [105, 204] width 149 height 19
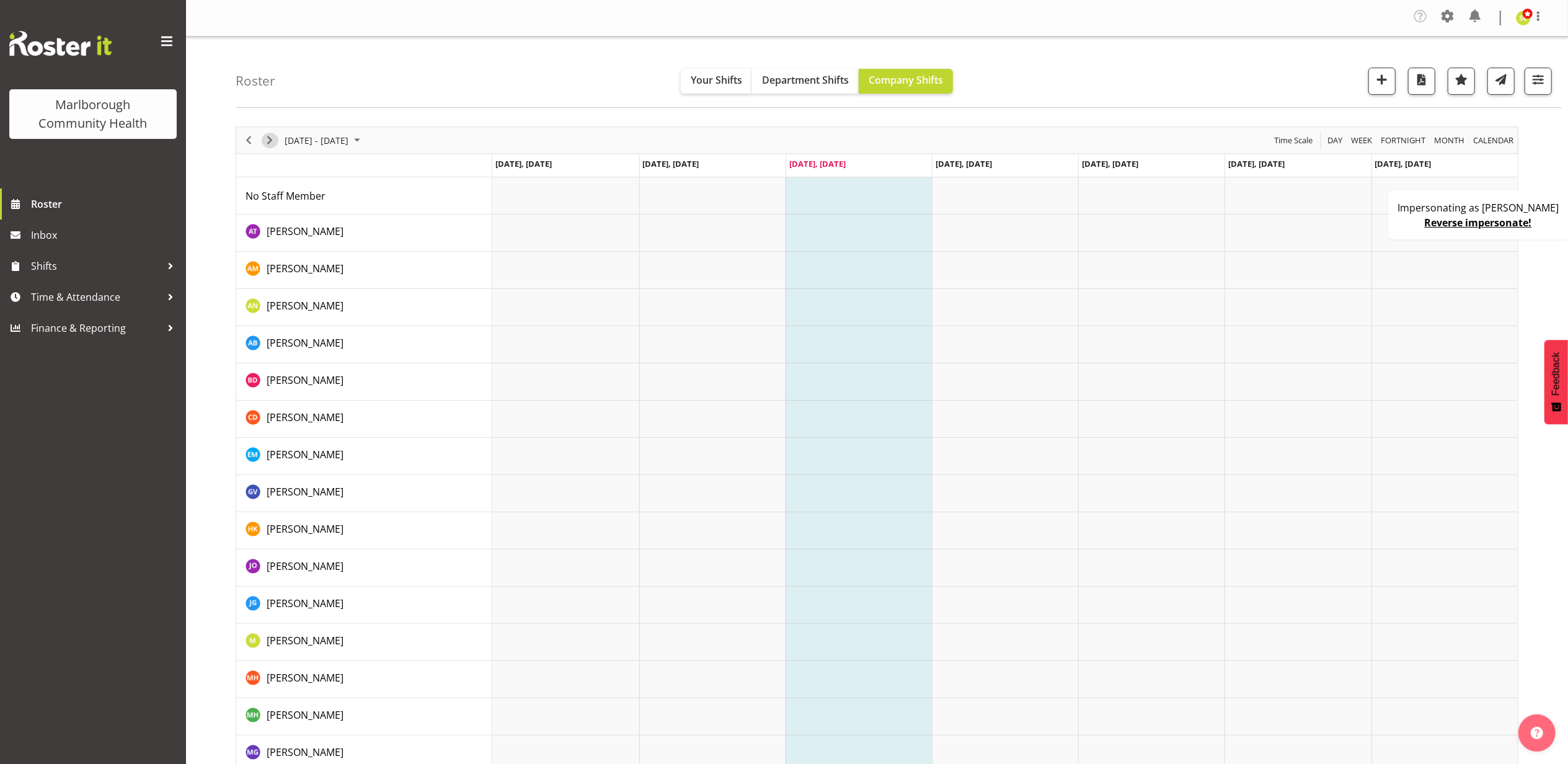
click at [269, 140] on span "Next" at bounding box center [270, 140] width 15 height 15
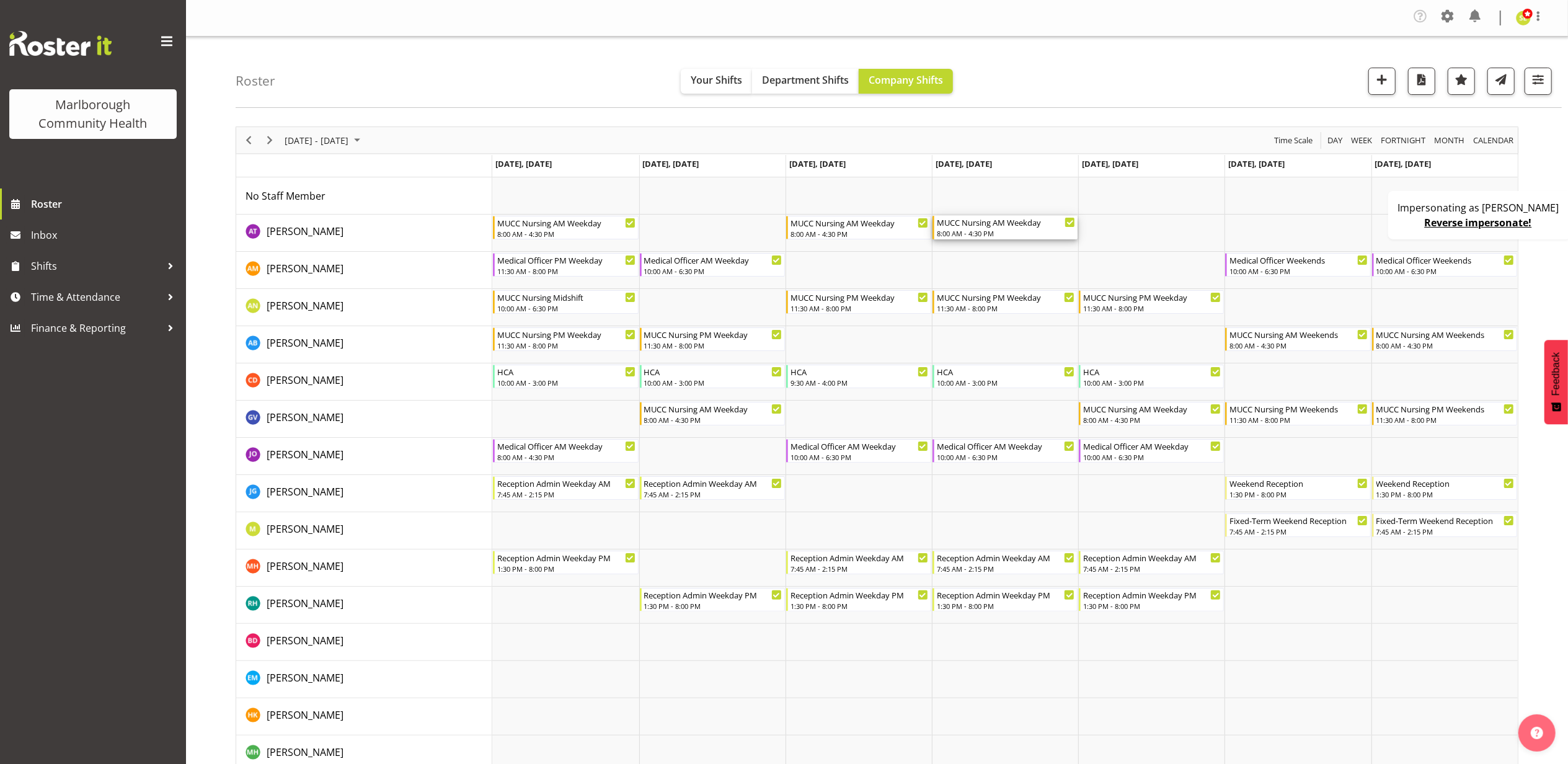
click at [1015, 232] on div "8:00 AM - 4:30 PM" at bounding box center [1006, 233] width 138 height 10
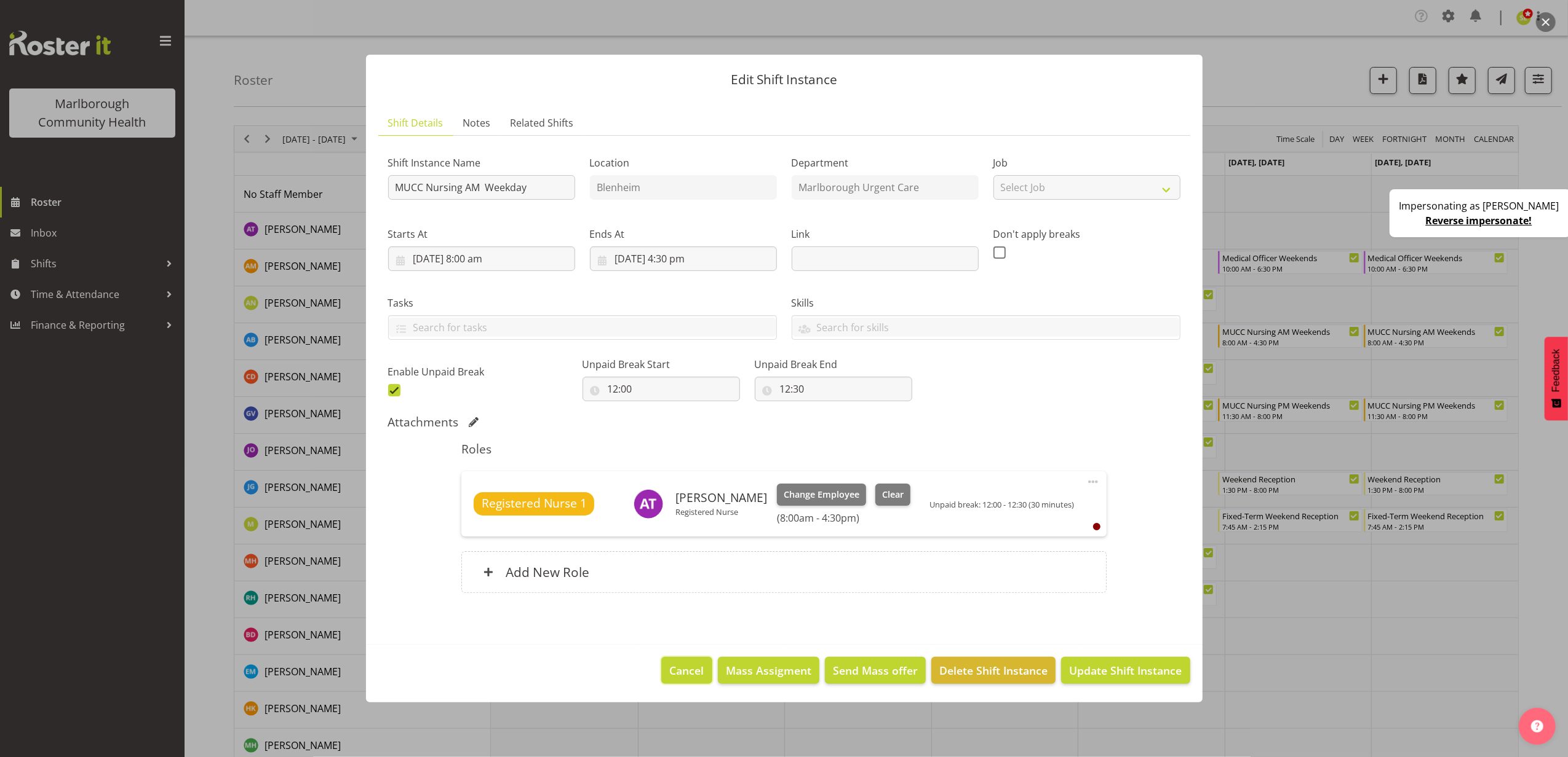
click at [692, 672] on span "Cancel" at bounding box center [687, 670] width 35 height 16
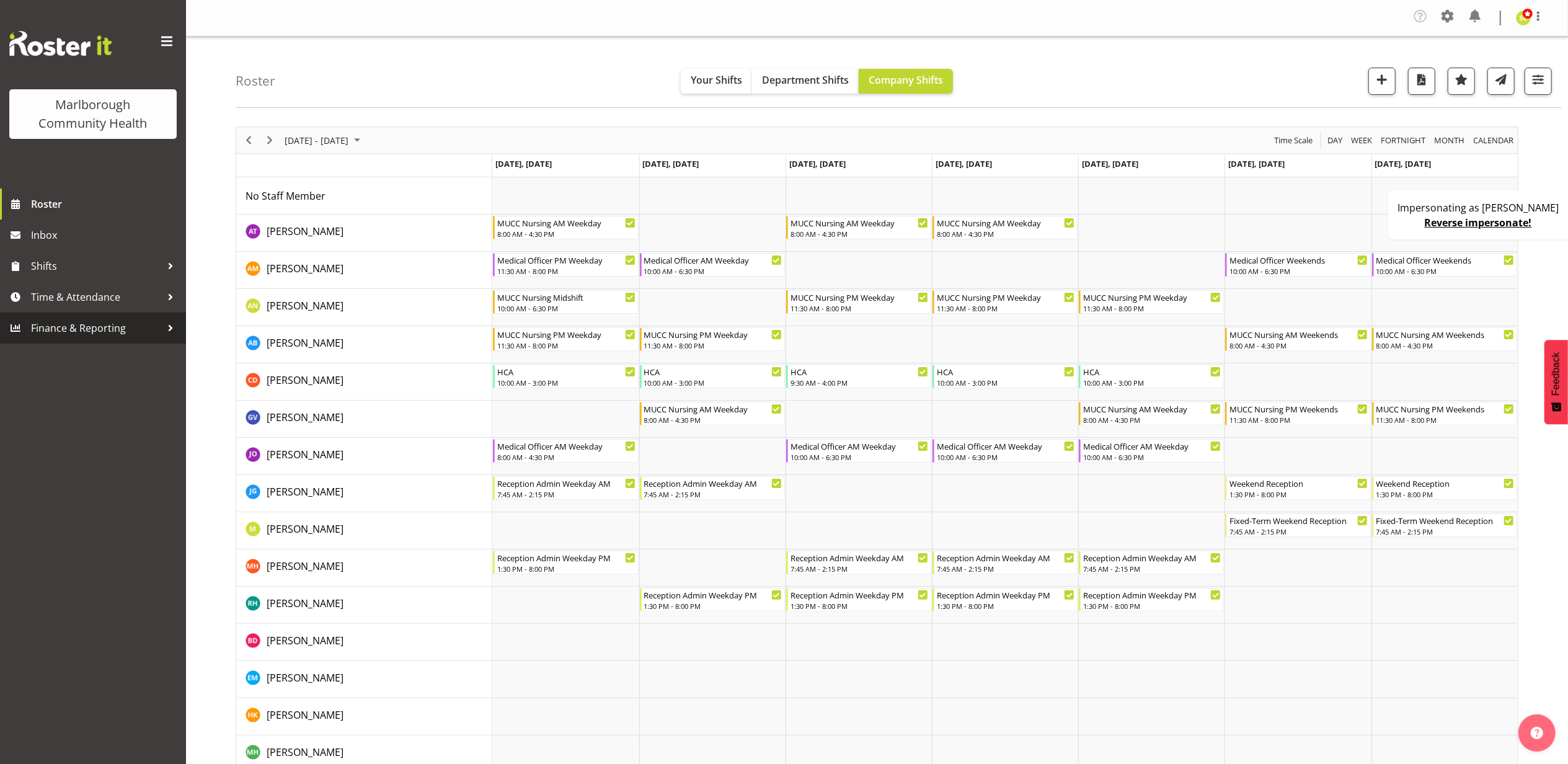
click at [114, 323] on span "Finance & Reporting" at bounding box center [96, 328] width 130 height 19
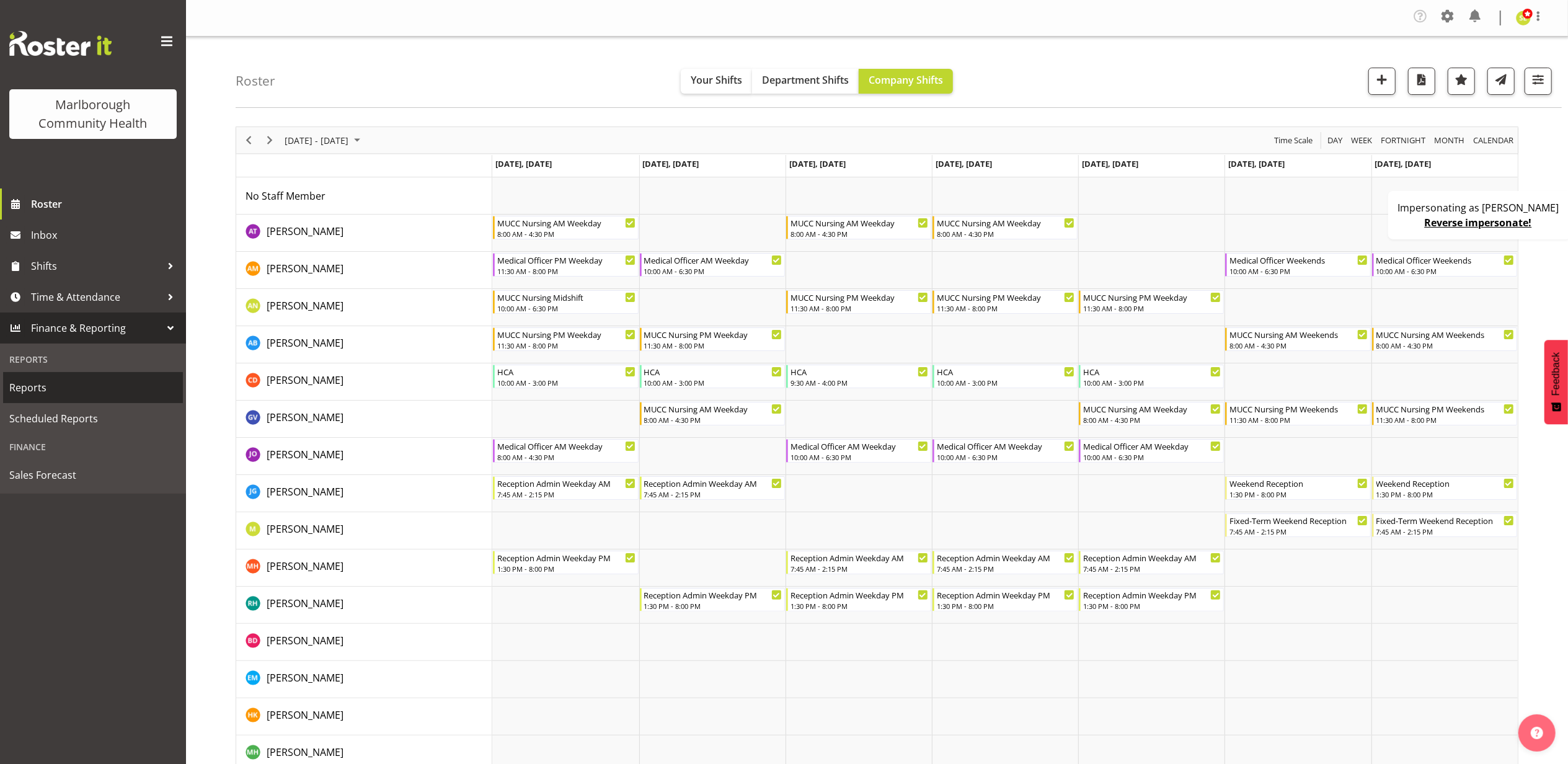
click at [75, 391] on span "Reports" at bounding box center [92, 388] width 167 height 19
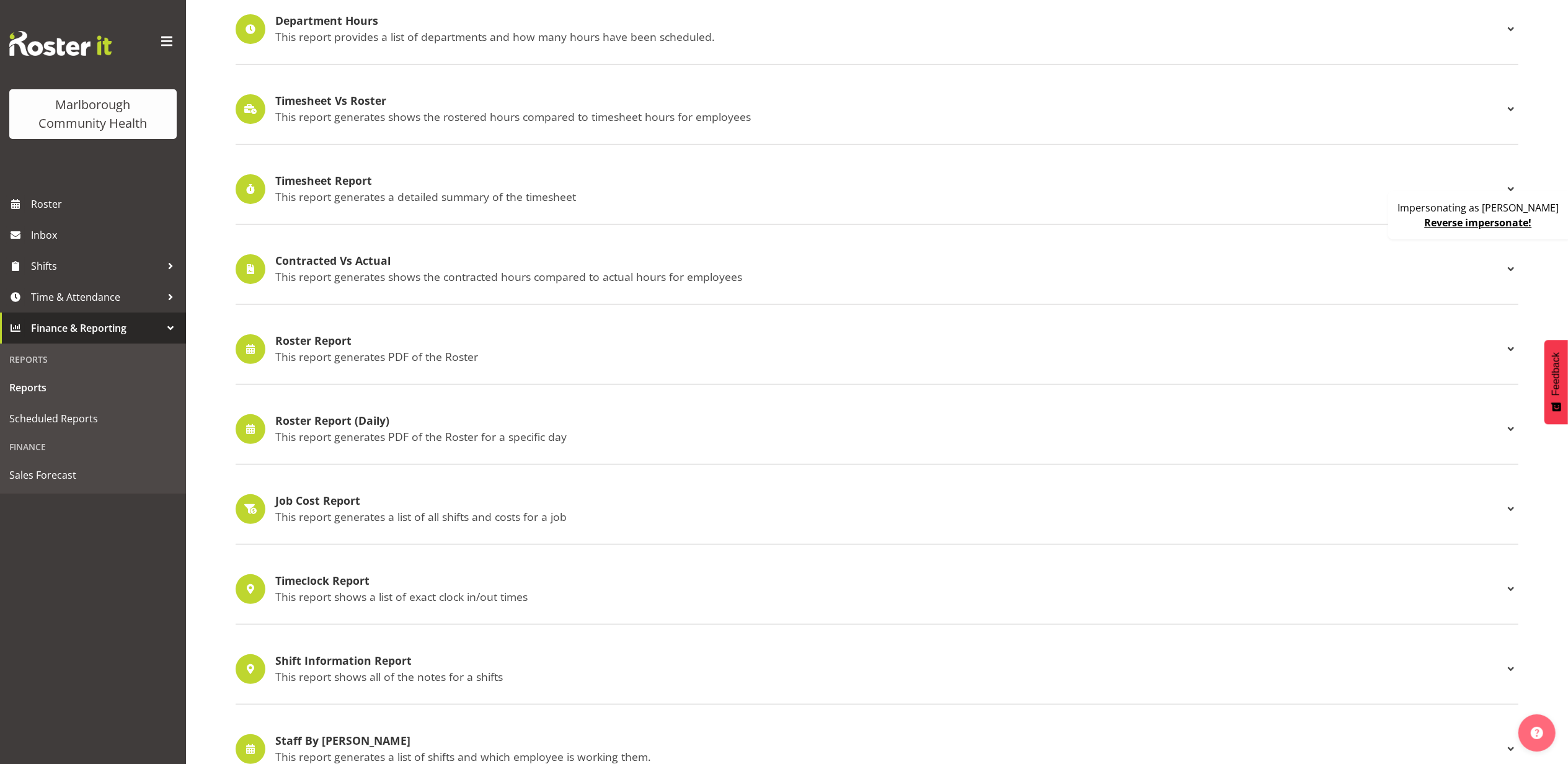
scroll to position [248, 0]
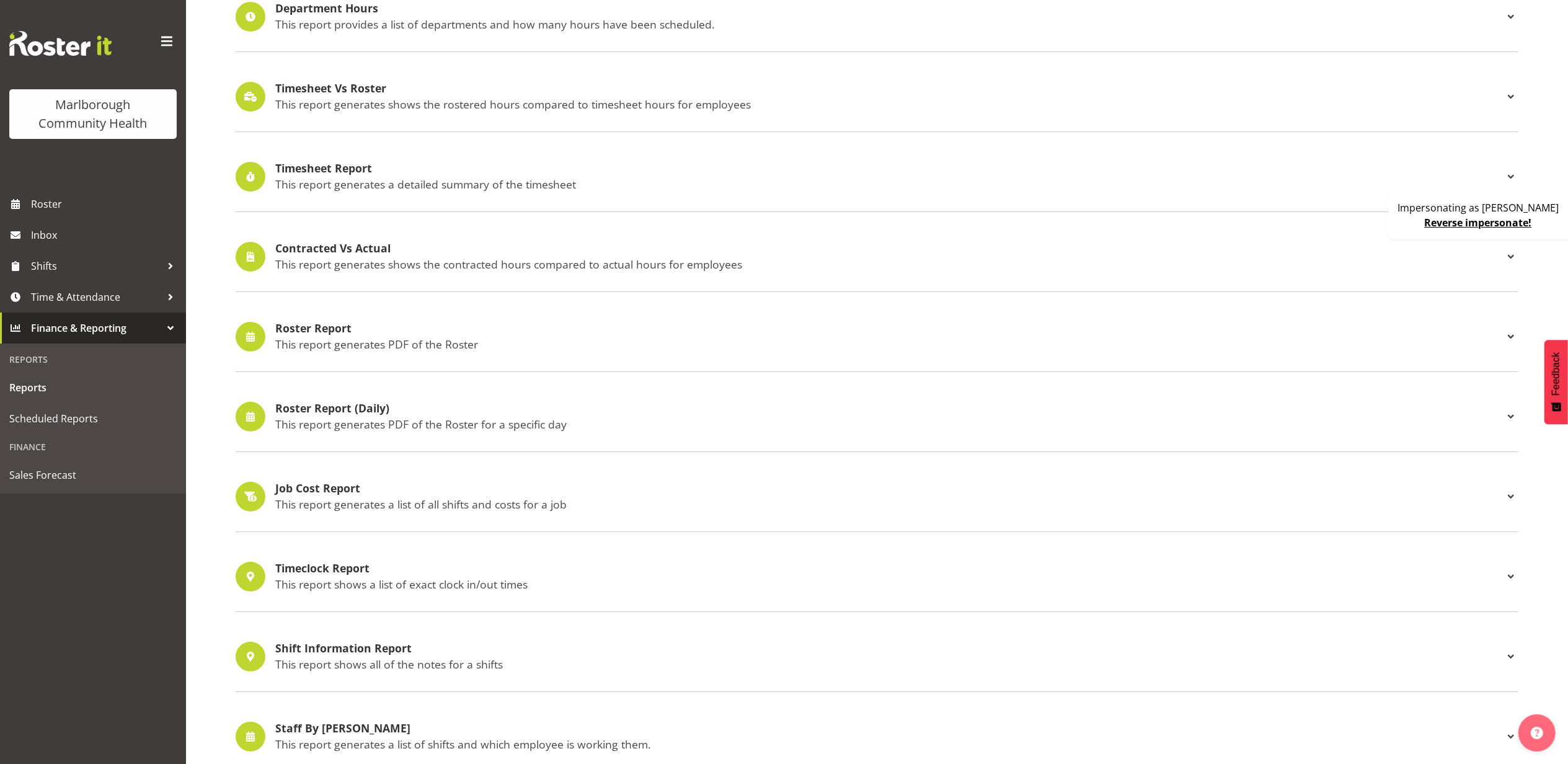
click at [350, 335] on h4 "Roster Report" at bounding box center [889, 329] width 1228 height 12
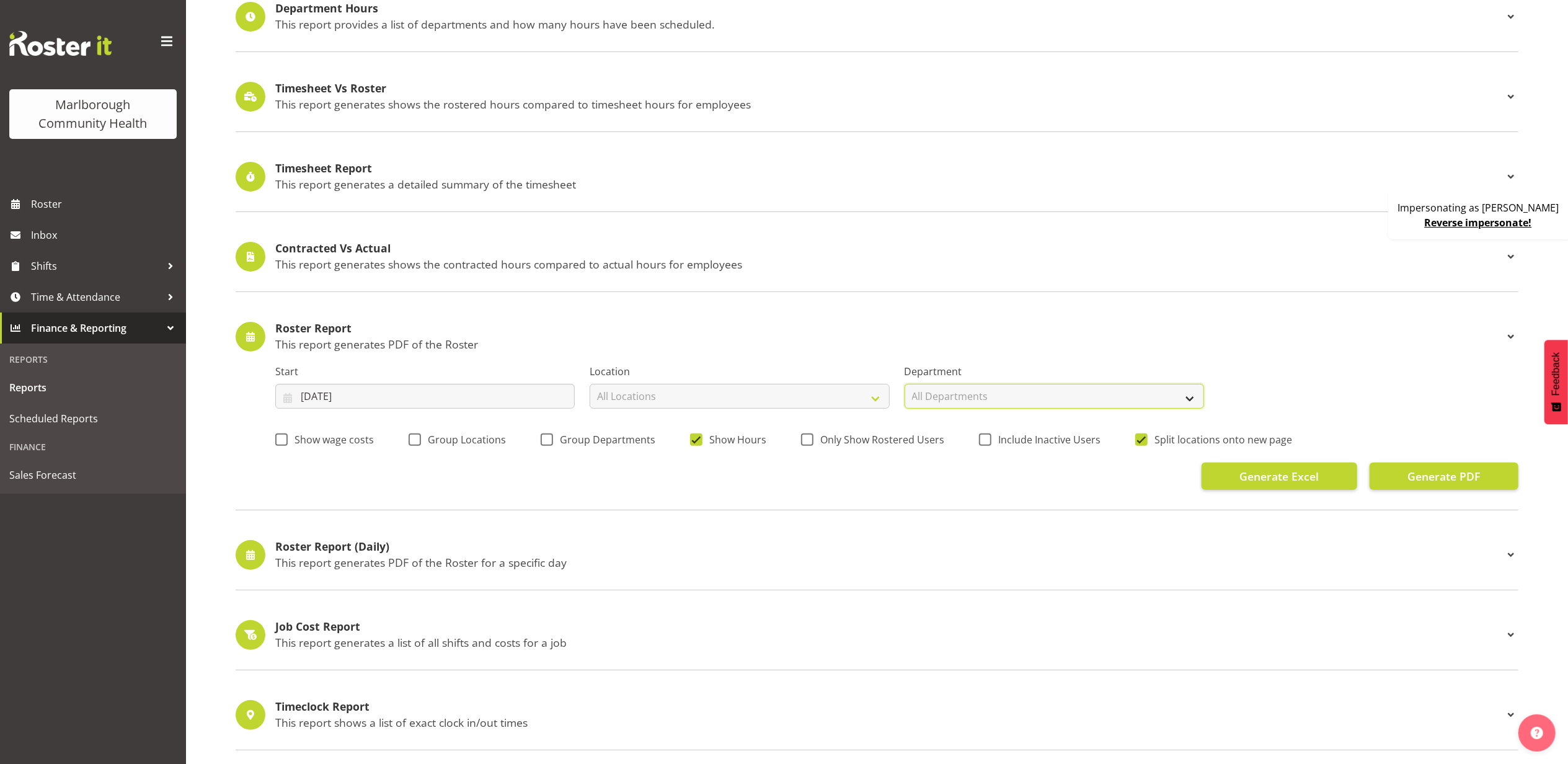
click at [969, 407] on select "All Departments Marlborough Urgent Care Renal [MEDICAL_DATA] Unit" at bounding box center [1054, 396] width 300 height 25
click at [878, 338] on div "Roster Report This report generates PDF of the Roster" at bounding box center [889, 337] width 1228 height 29
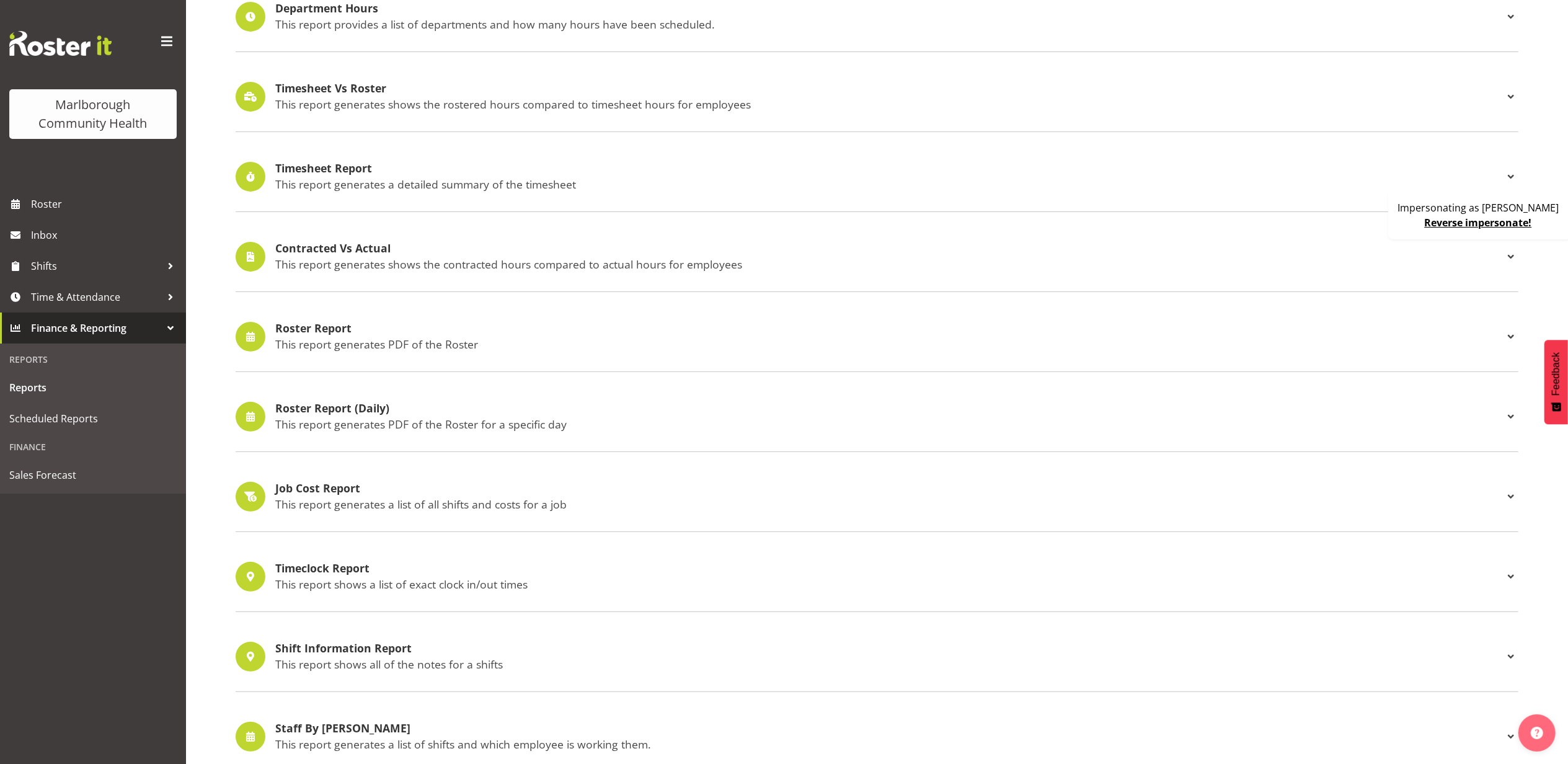
click at [441, 351] on p "This report generates PDF of the Roster" at bounding box center [889, 345] width 1228 height 14
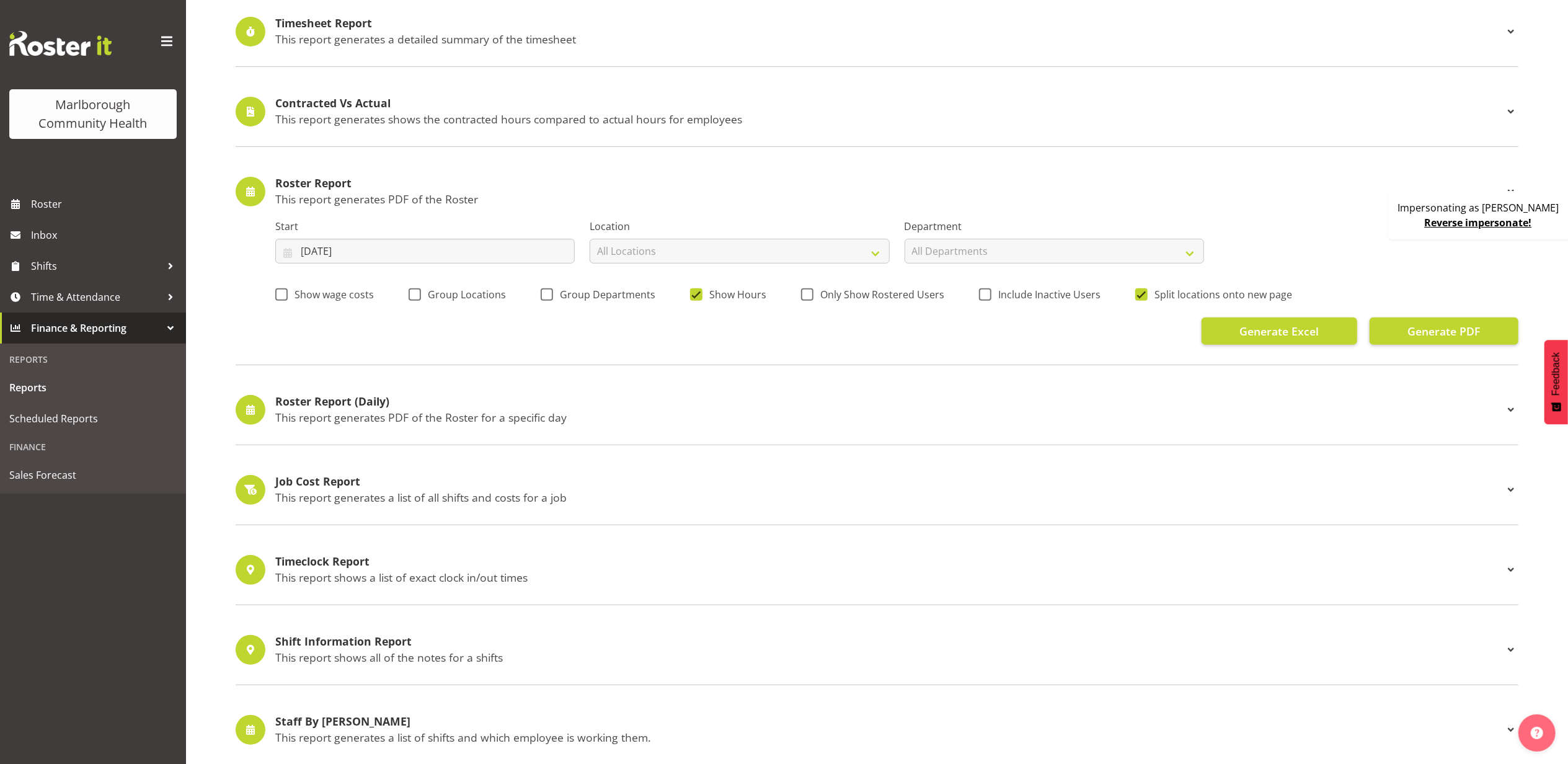
scroll to position [413, 0]
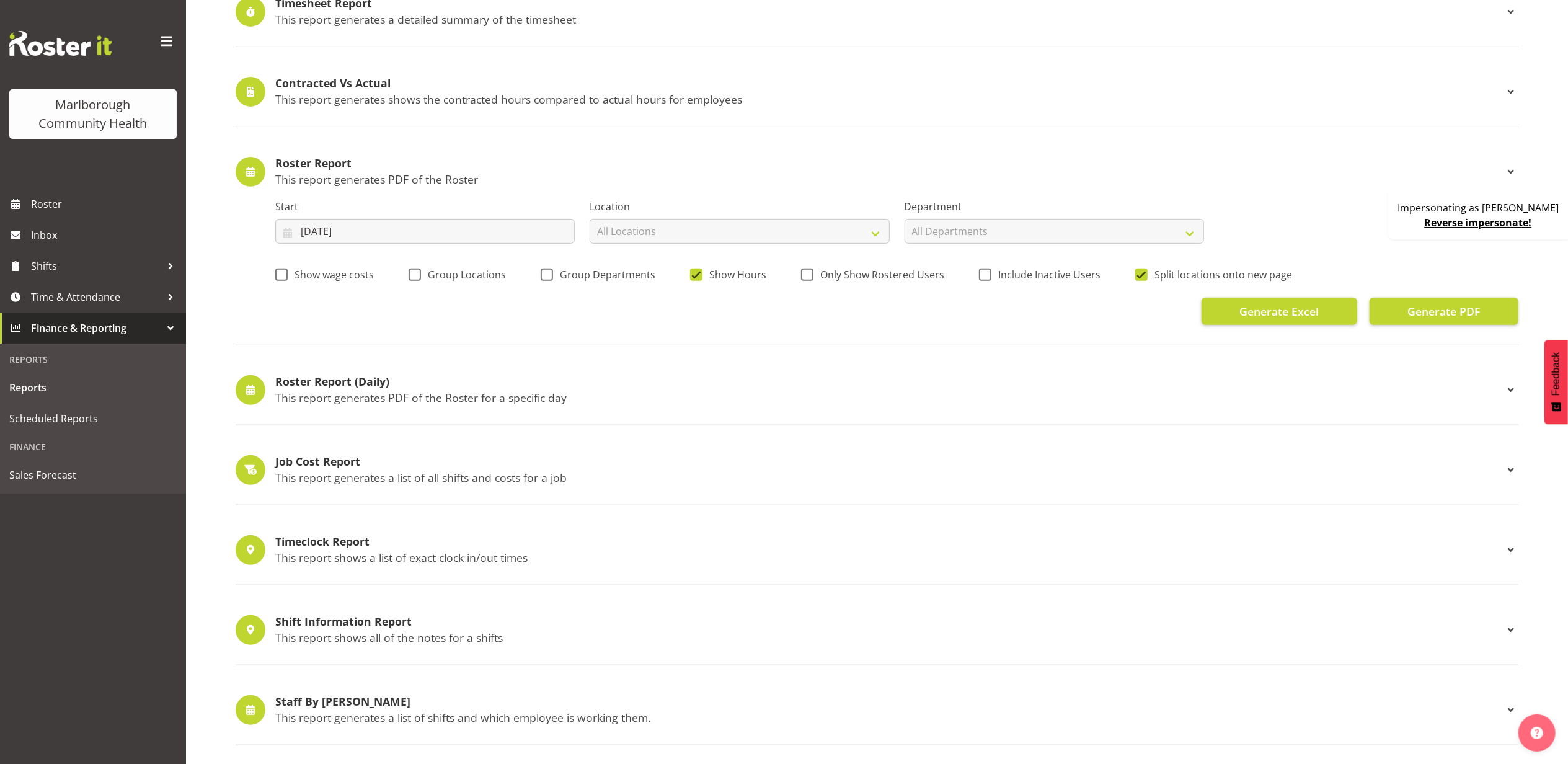
click at [383, 398] on p "This report generates PDF of the Roster for a specific day" at bounding box center [889, 398] width 1228 height 14
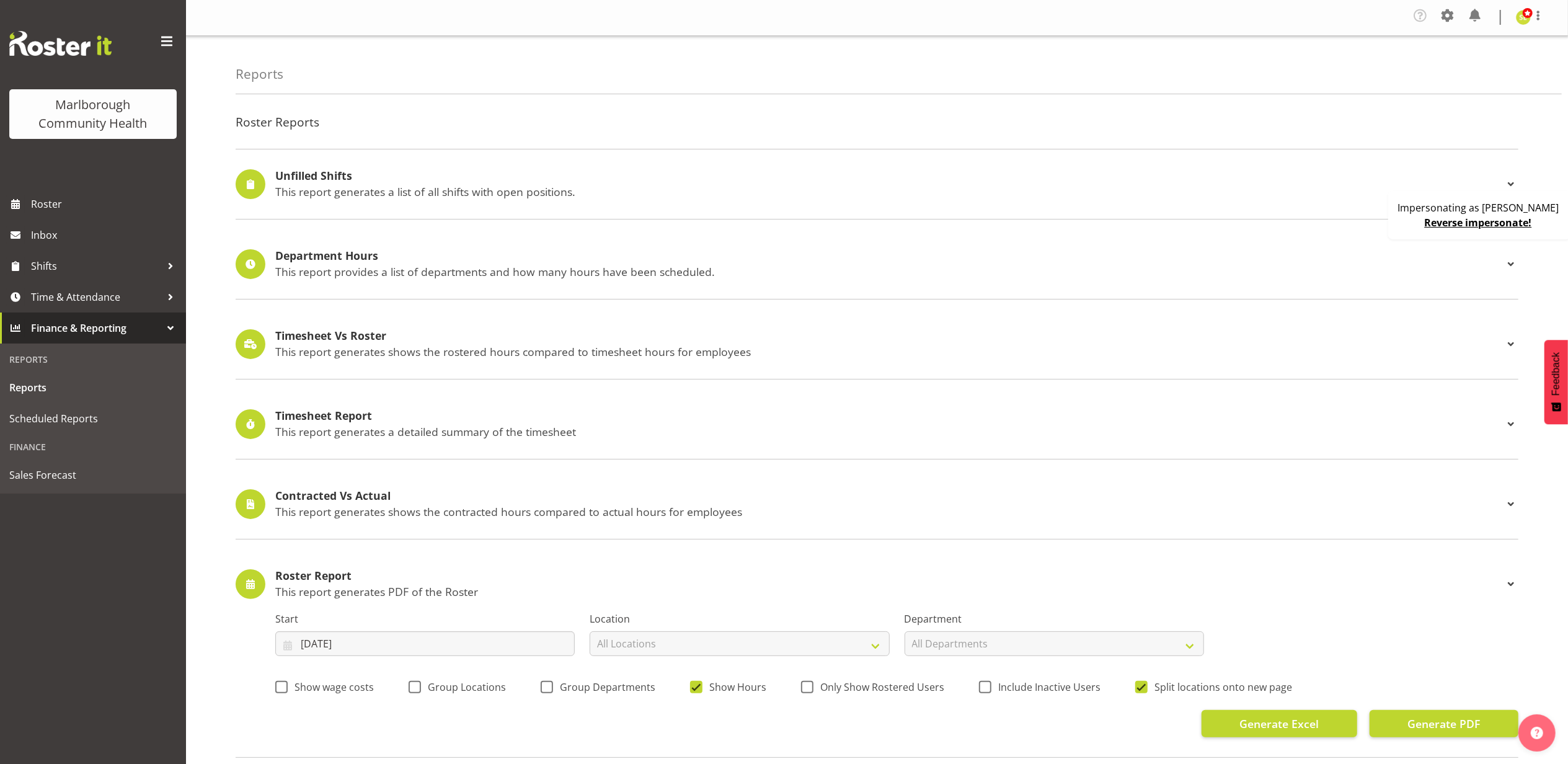
scroll to position [0, 0]
click at [357, 431] on p "This report generates a detailed summary of the timesheet" at bounding box center [889, 432] width 1228 height 14
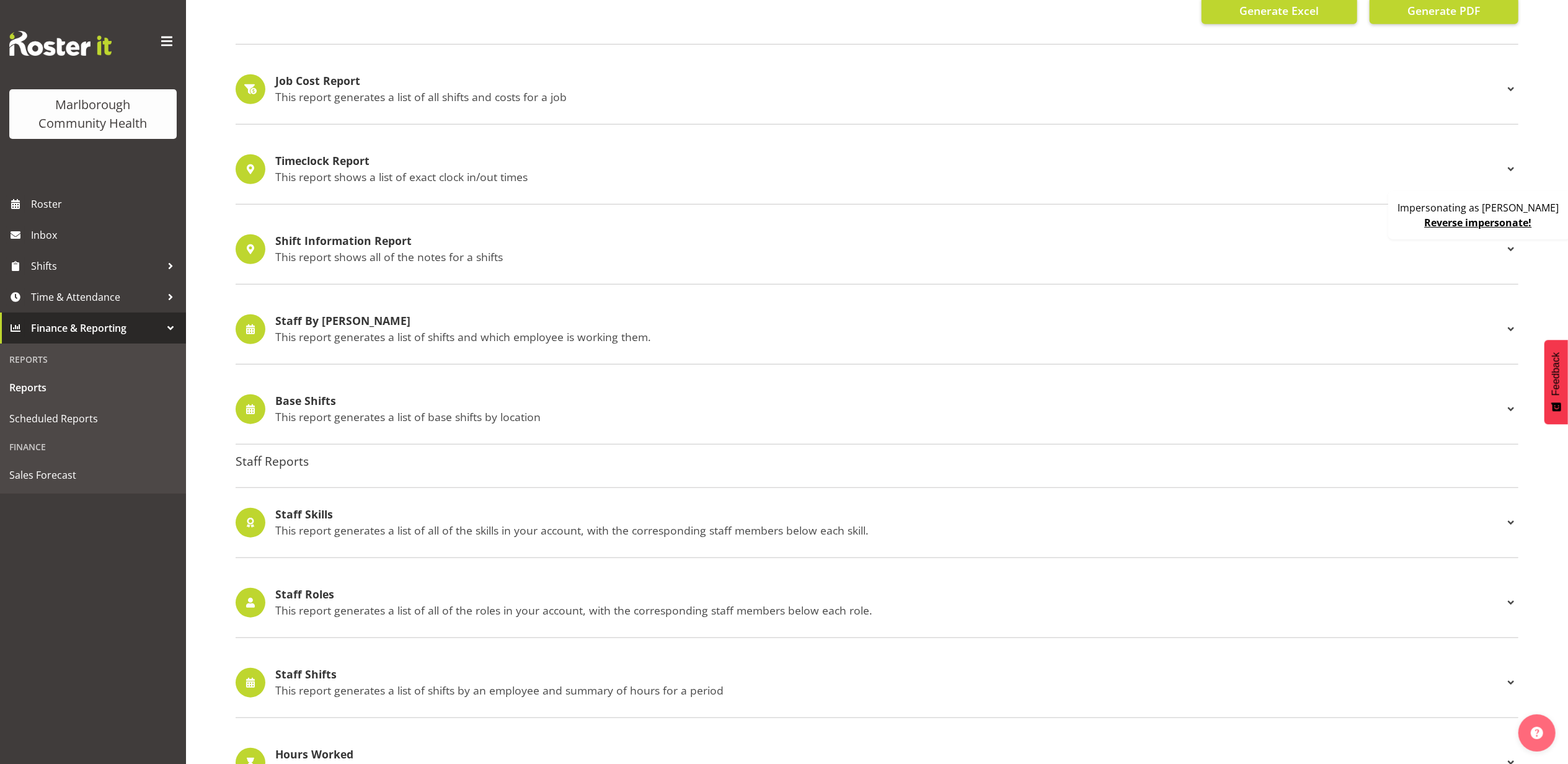
scroll to position [661, 0]
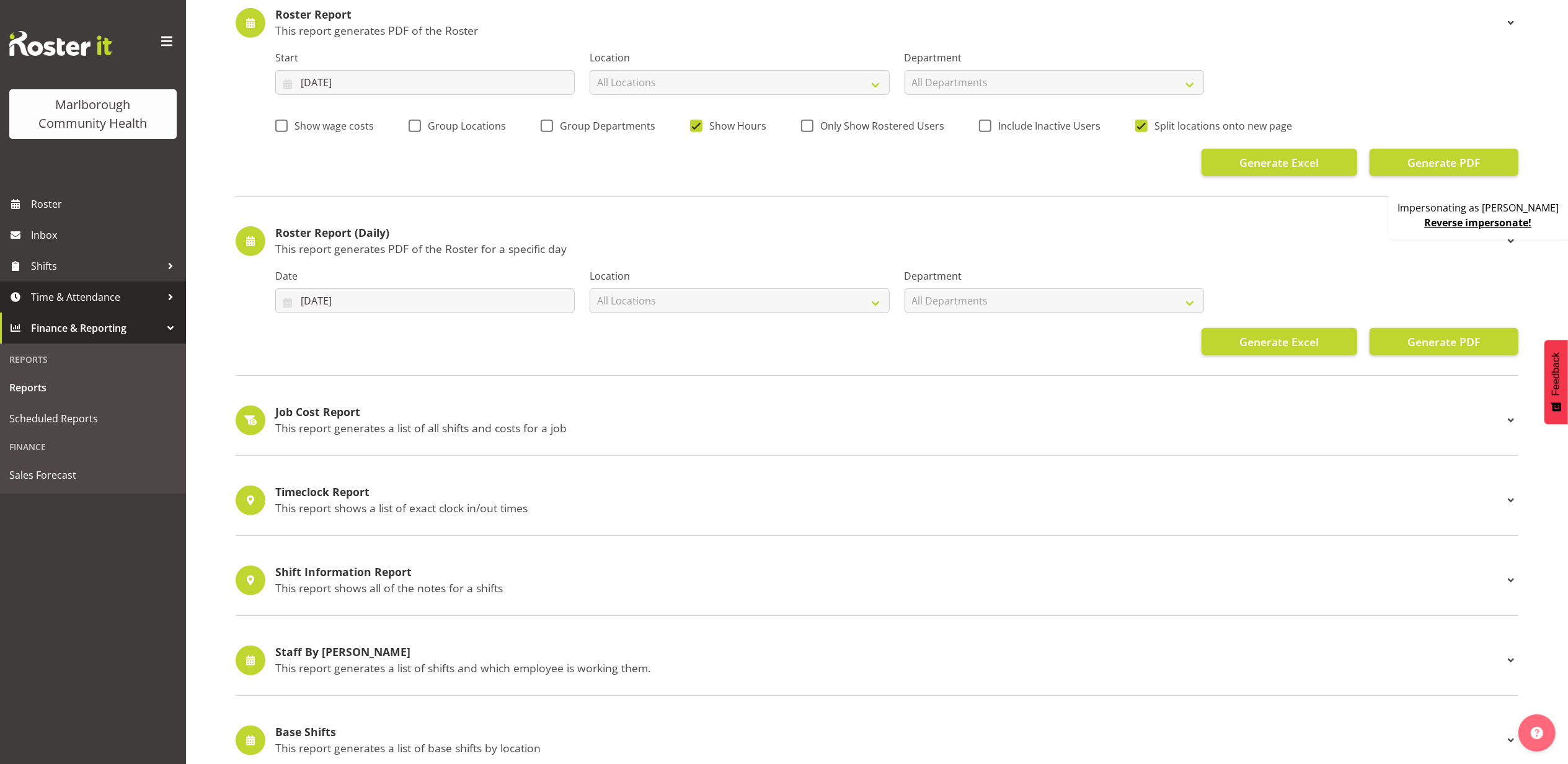
click at [98, 295] on span "Time & Attendance" at bounding box center [96, 297] width 130 height 19
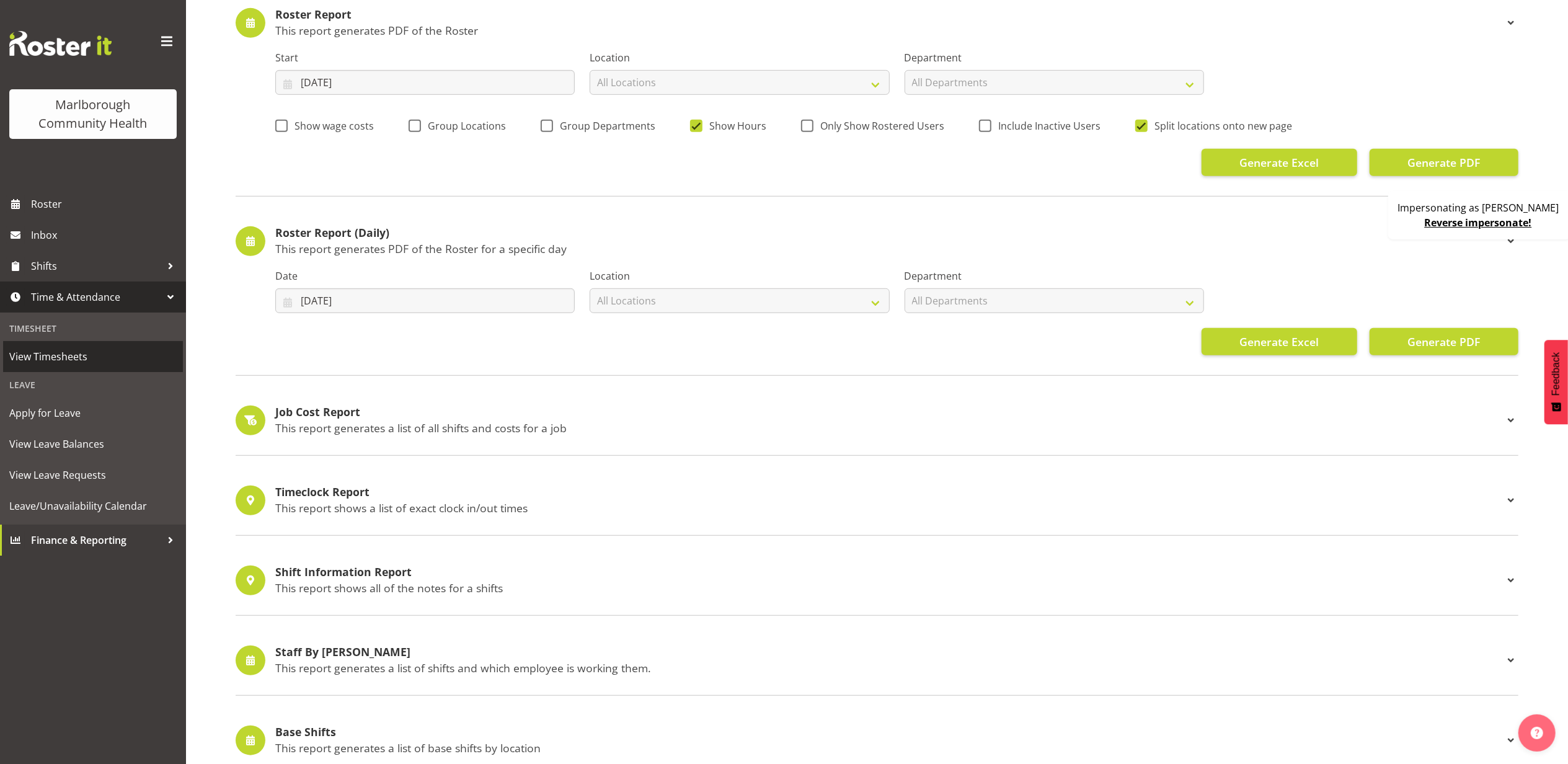
click at [109, 360] on span "View Timesheets" at bounding box center [92, 357] width 167 height 19
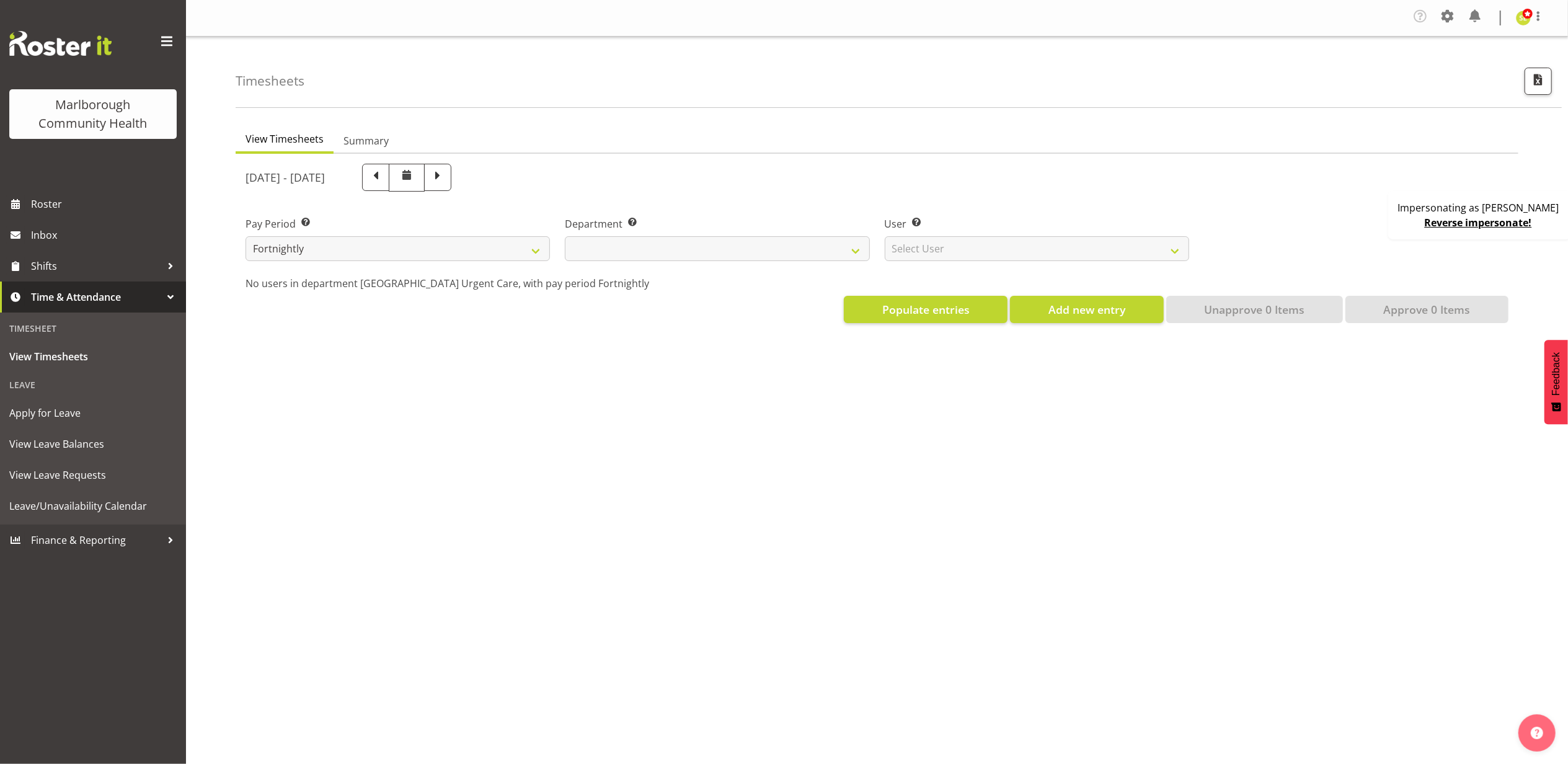
select select
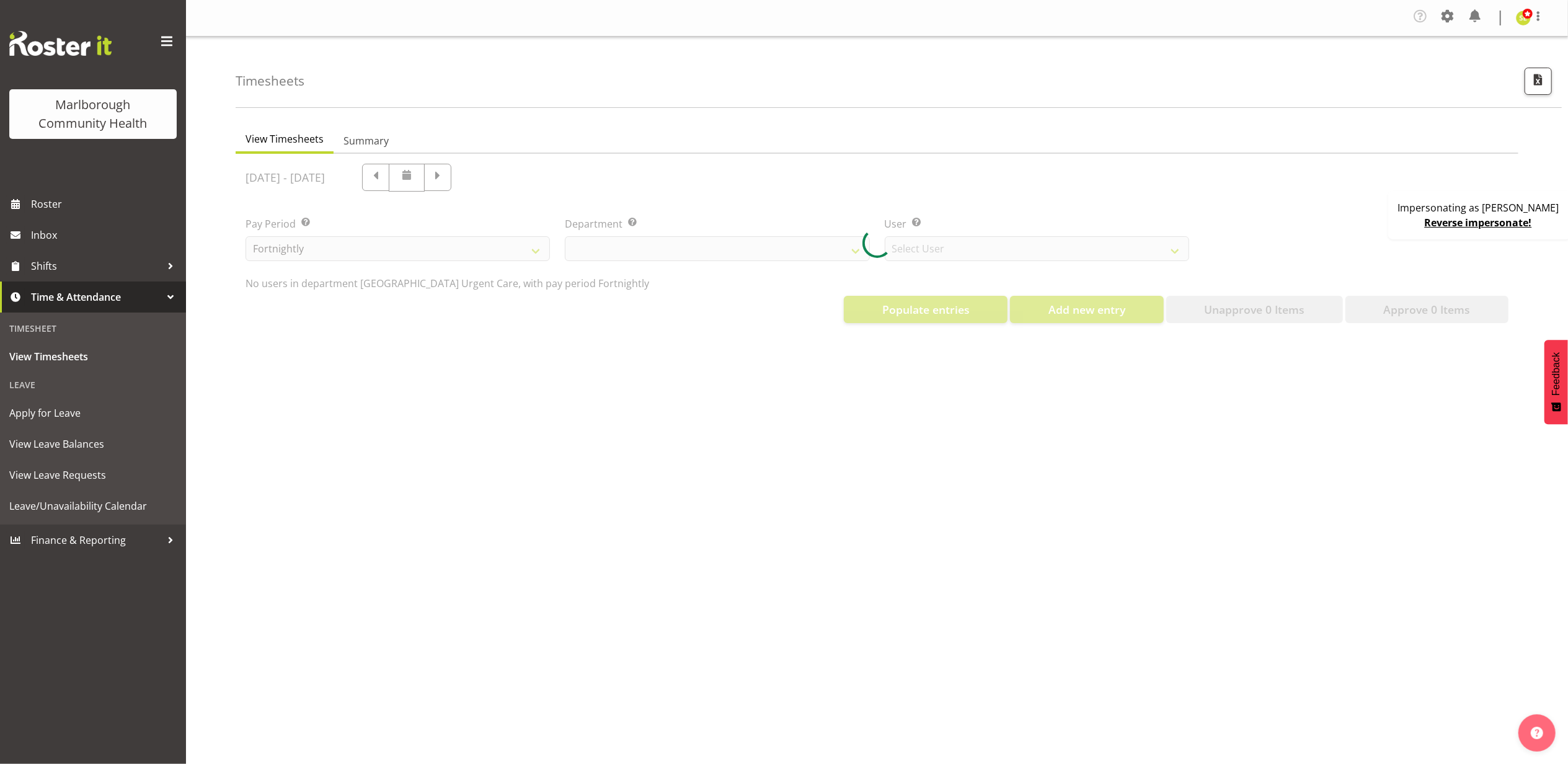
select select "11836"
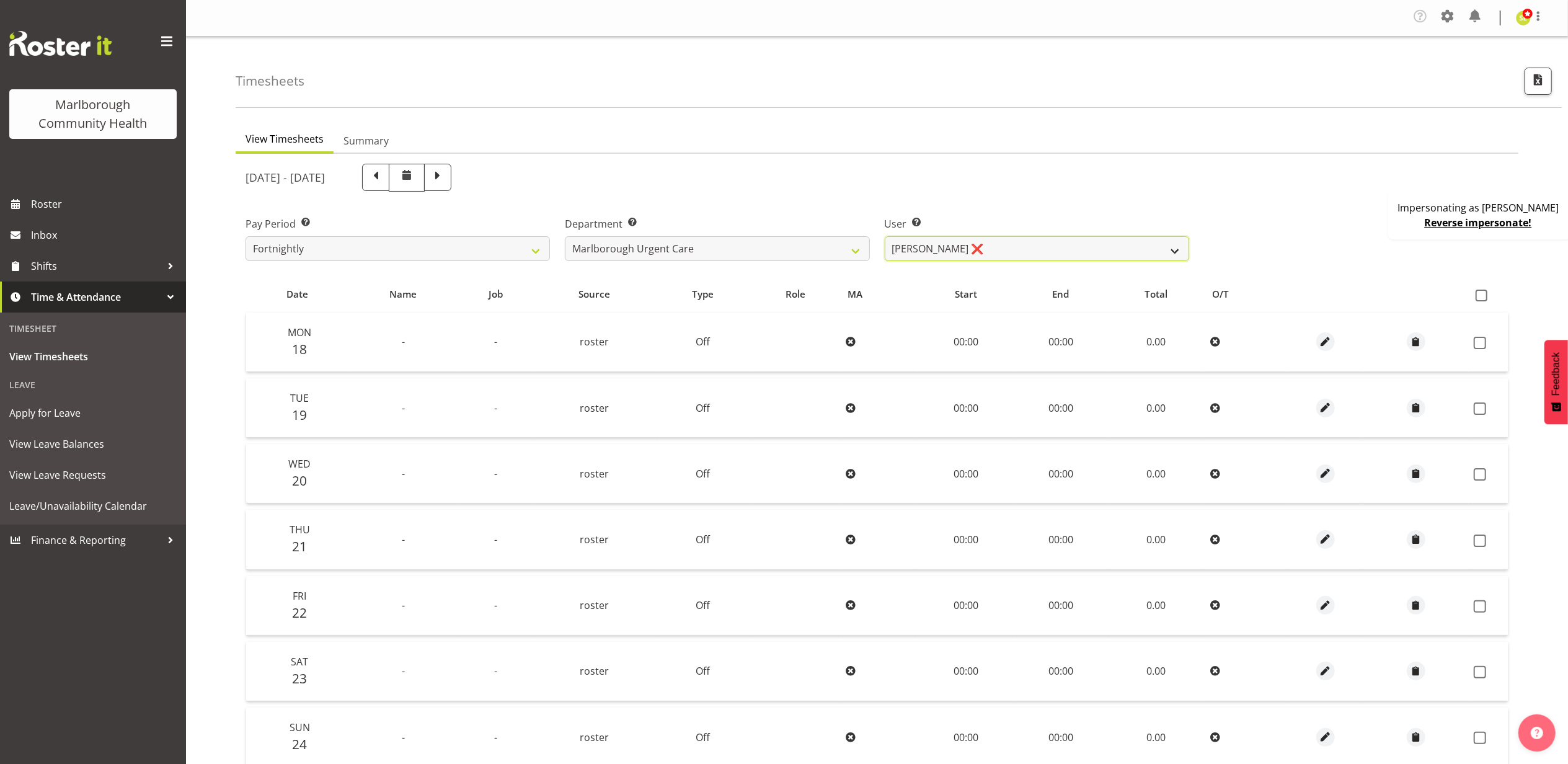
click at [930, 254] on select "[PERSON_NAME] ❌ [PERSON_NAME] ❌ [PERSON_NAME] ❌ [PERSON_NAME] ❌ [PERSON_NAME] ❌…" at bounding box center [1037, 248] width 304 height 25
drag, startPoint x: 1056, startPoint y: 184, endPoint x: 1103, endPoint y: 175, distance: 47.9
click at [1056, 184] on div "[DATE] - [DATE]" at bounding box center [717, 177] width 944 height 28
click at [1538, 82] on span "button" at bounding box center [1538, 79] width 16 height 16
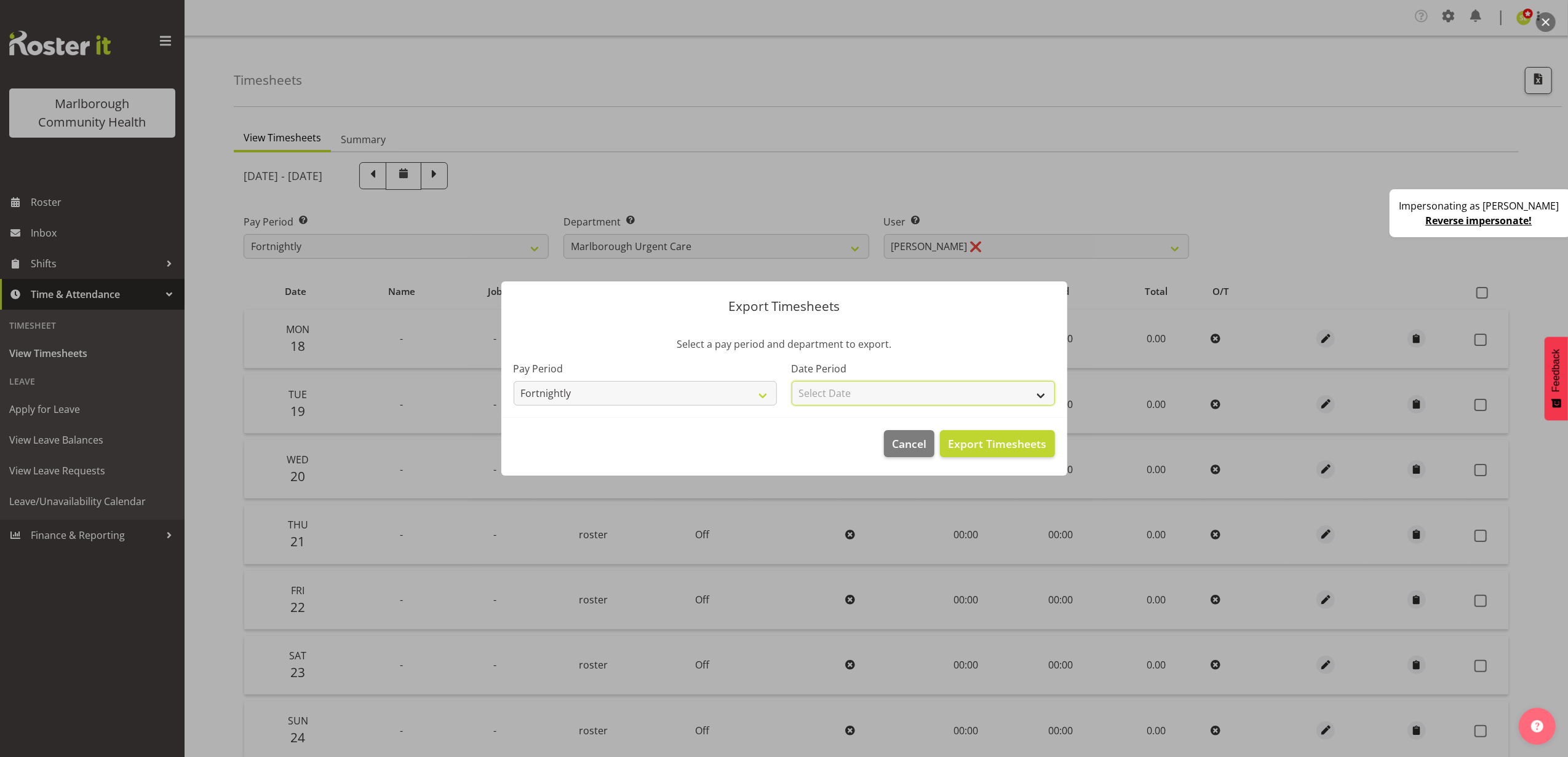
click at [850, 393] on select "Select Date Fortnight starting [DATE]" at bounding box center [923, 393] width 263 height 25
click at [907, 444] on span "Cancel" at bounding box center [909, 443] width 35 height 16
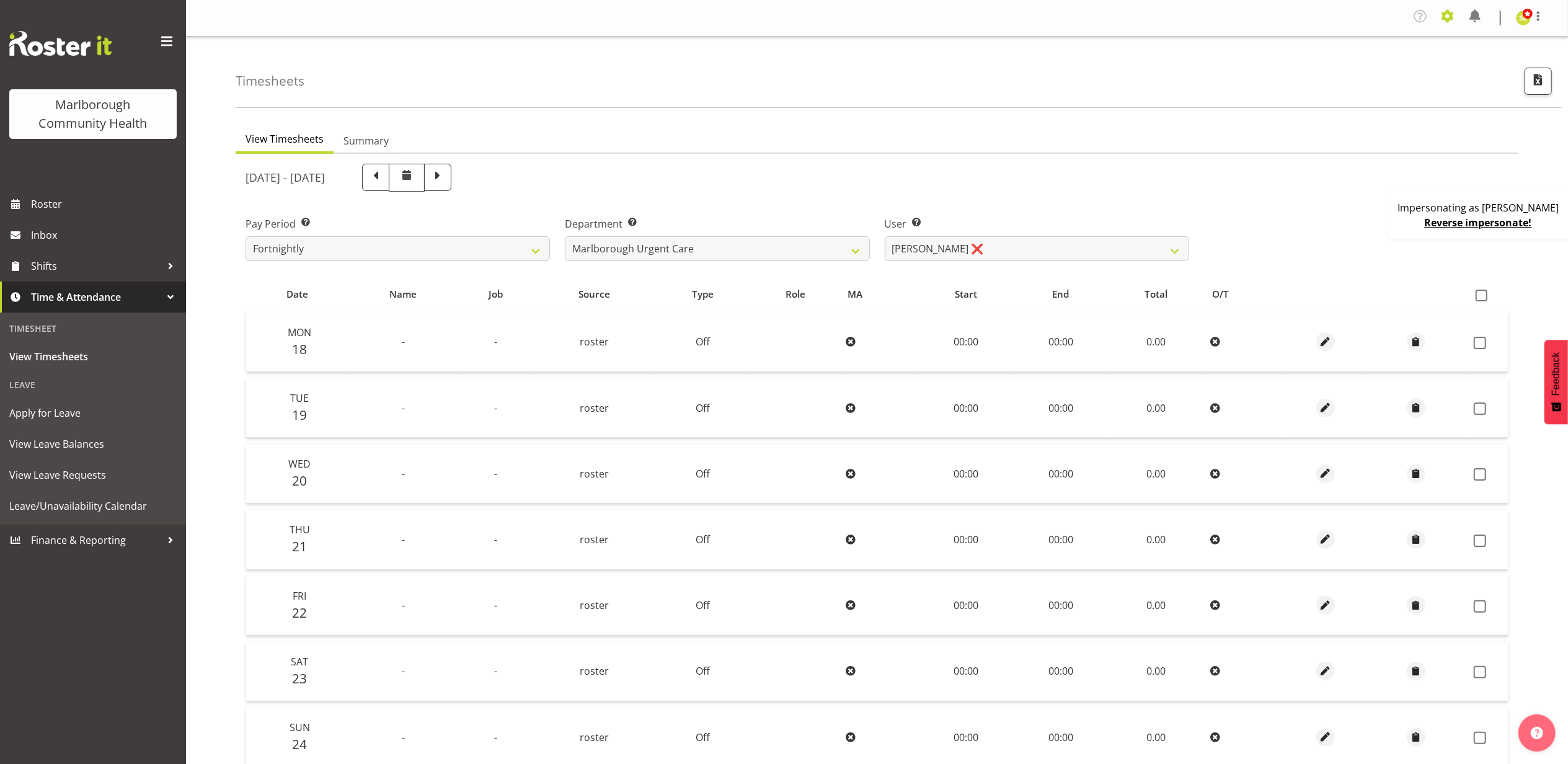
click at [1440, 23] on span at bounding box center [1448, 16] width 20 height 20
click at [1361, 137] on link "Employees" at bounding box center [1371, 137] width 172 height 22
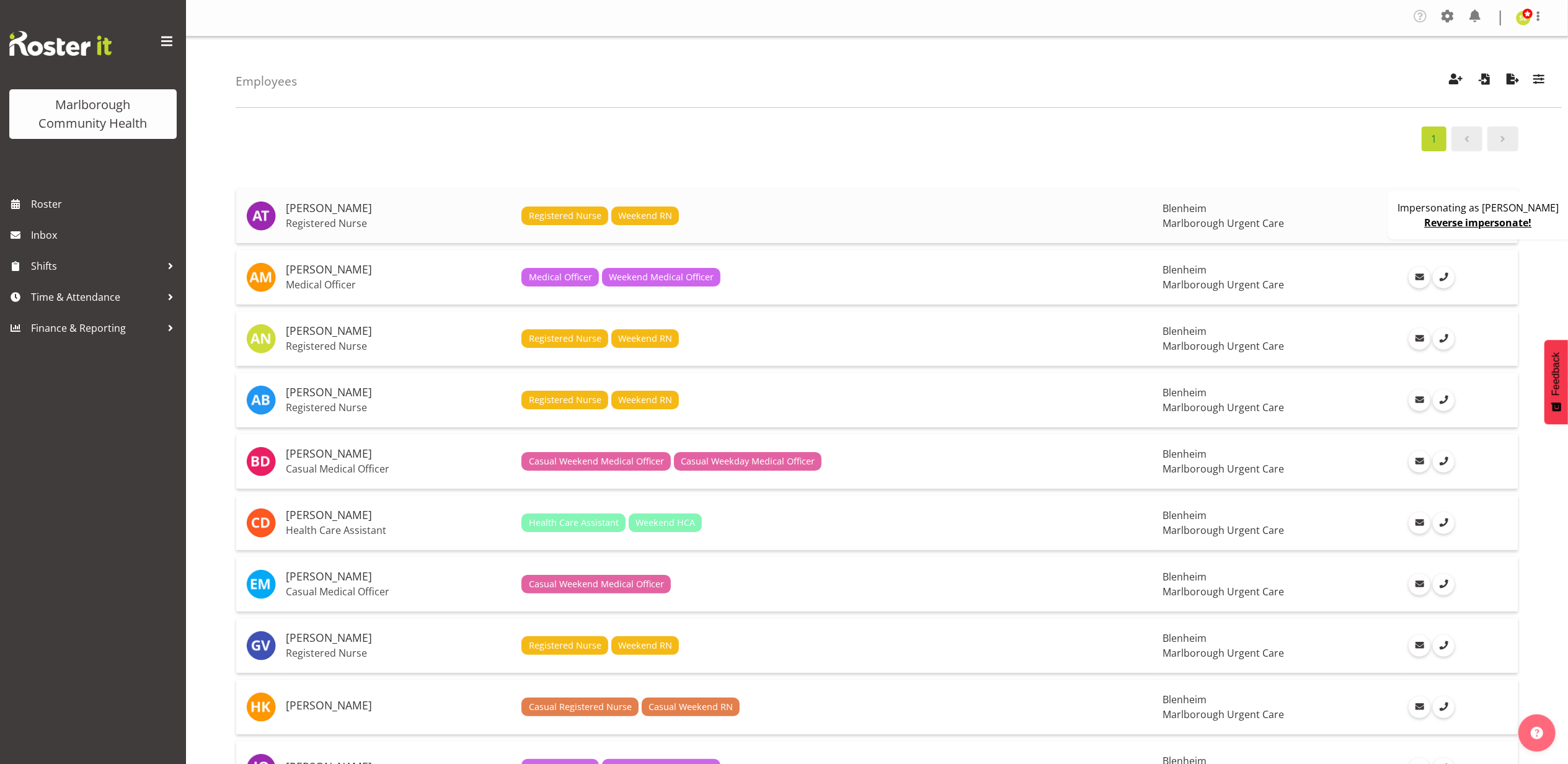
click at [785, 222] on div "Registered Nurse Weekend RN" at bounding box center [837, 216] width 631 height 19
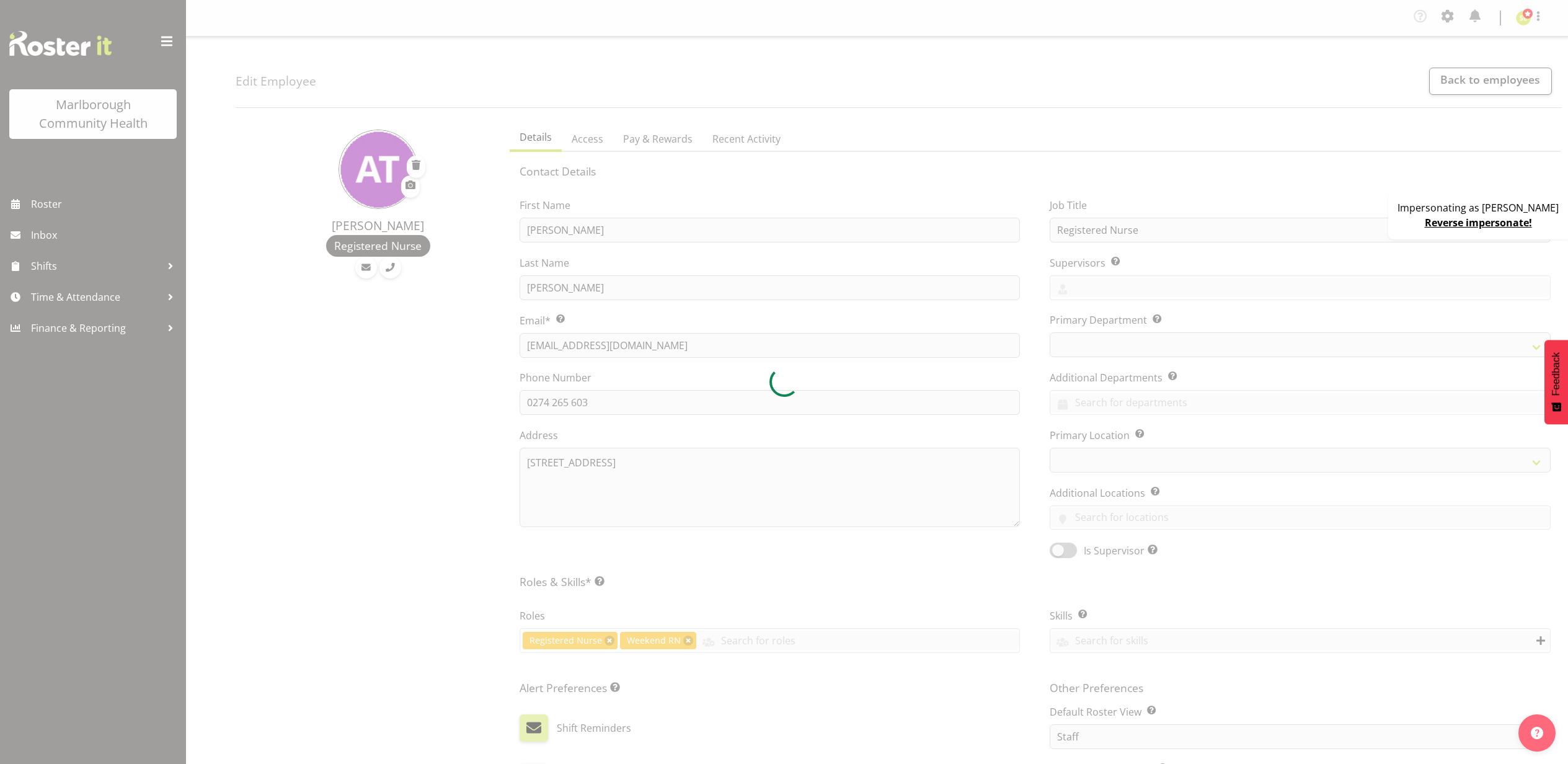
select select "TimelineWeek"
select select
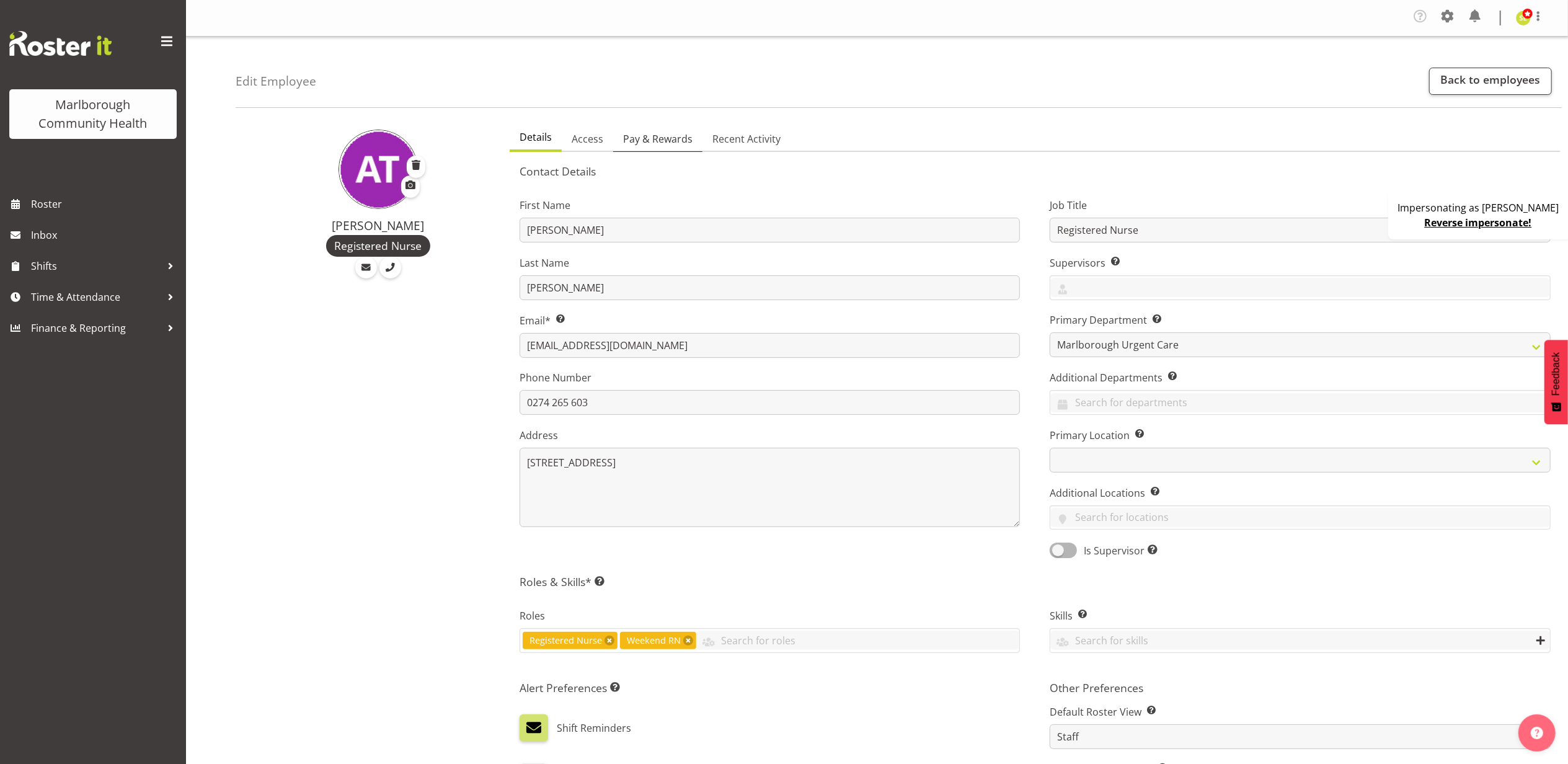
click at [670, 144] on span "Pay & Rewards" at bounding box center [658, 139] width 70 height 15
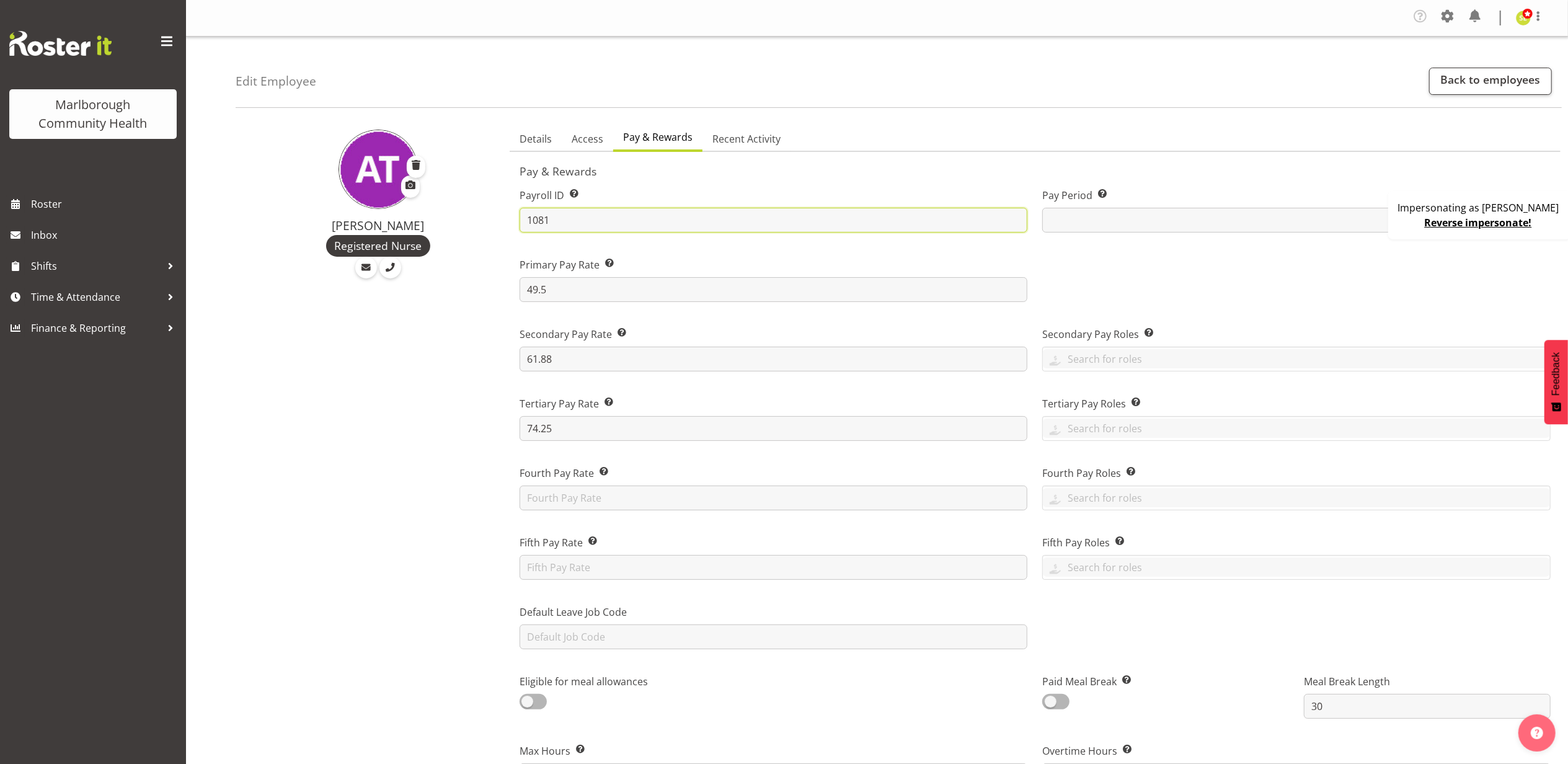
drag, startPoint x: 578, startPoint y: 222, endPoint x: 517, endPoint y: 223, distance: 61.0
click at [517, 223] on div "Payroll ID This number should match the Payroll ID in your payroll system. 1081" at bounding box center [774, 205] width 524 height 70
click at [557, 222] on input "1081" at bounding box center [774, 220] width 509 height 25
drag, startPoint x: 574, startPoint y: 220, endPoint x: 497, endPoint y: 220, distance: 77.0
click at [497, 220] on div "[PERSON_NAME] Registered Nurse Details Access Pay & Rewards Recent Activity Con…" at bounding box center [901, 755] width 1333 height 1276
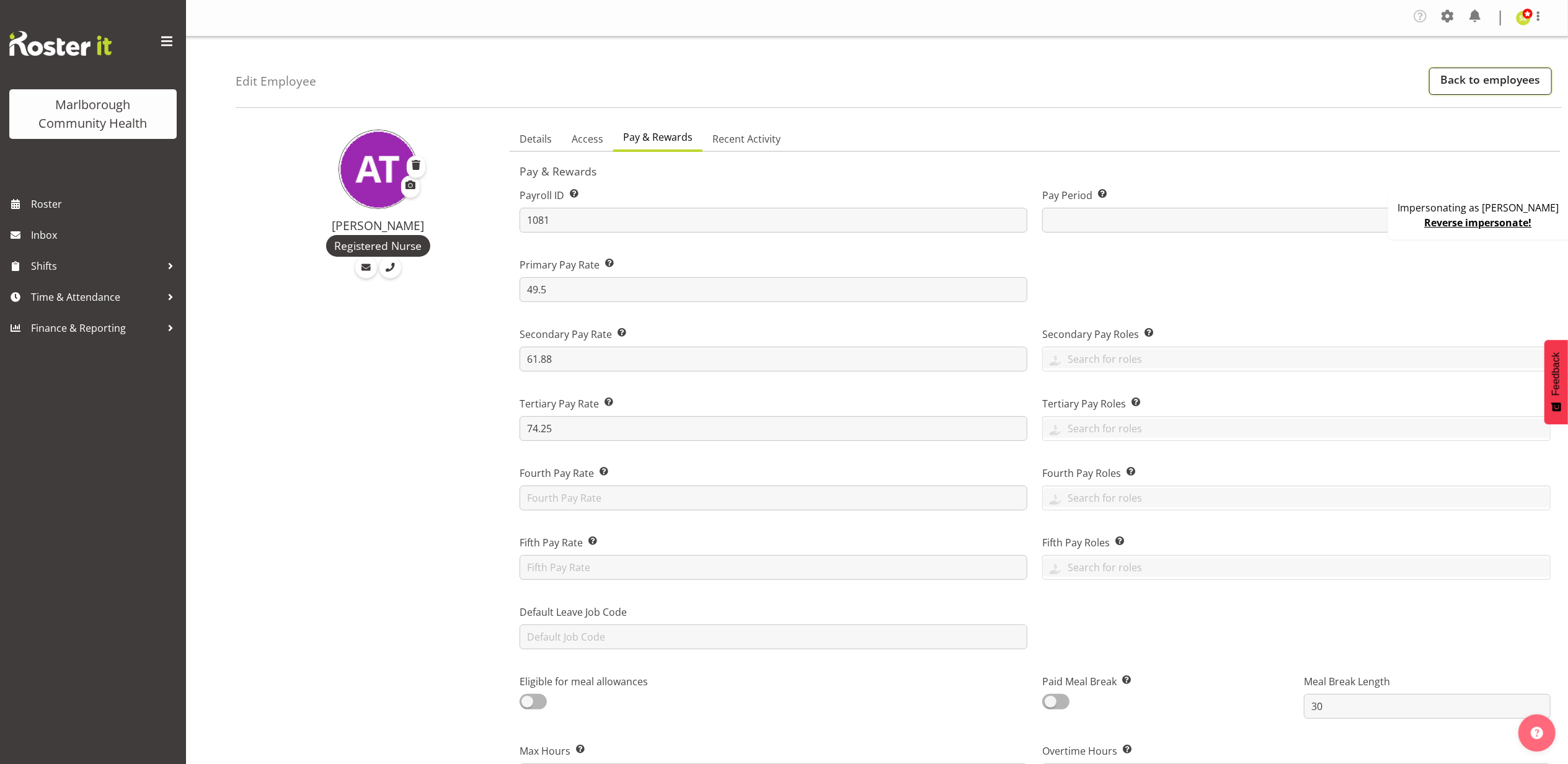
click at [1474, 67] on link "Back to employees" at bounding box center [1491, 81] width 123 height 27
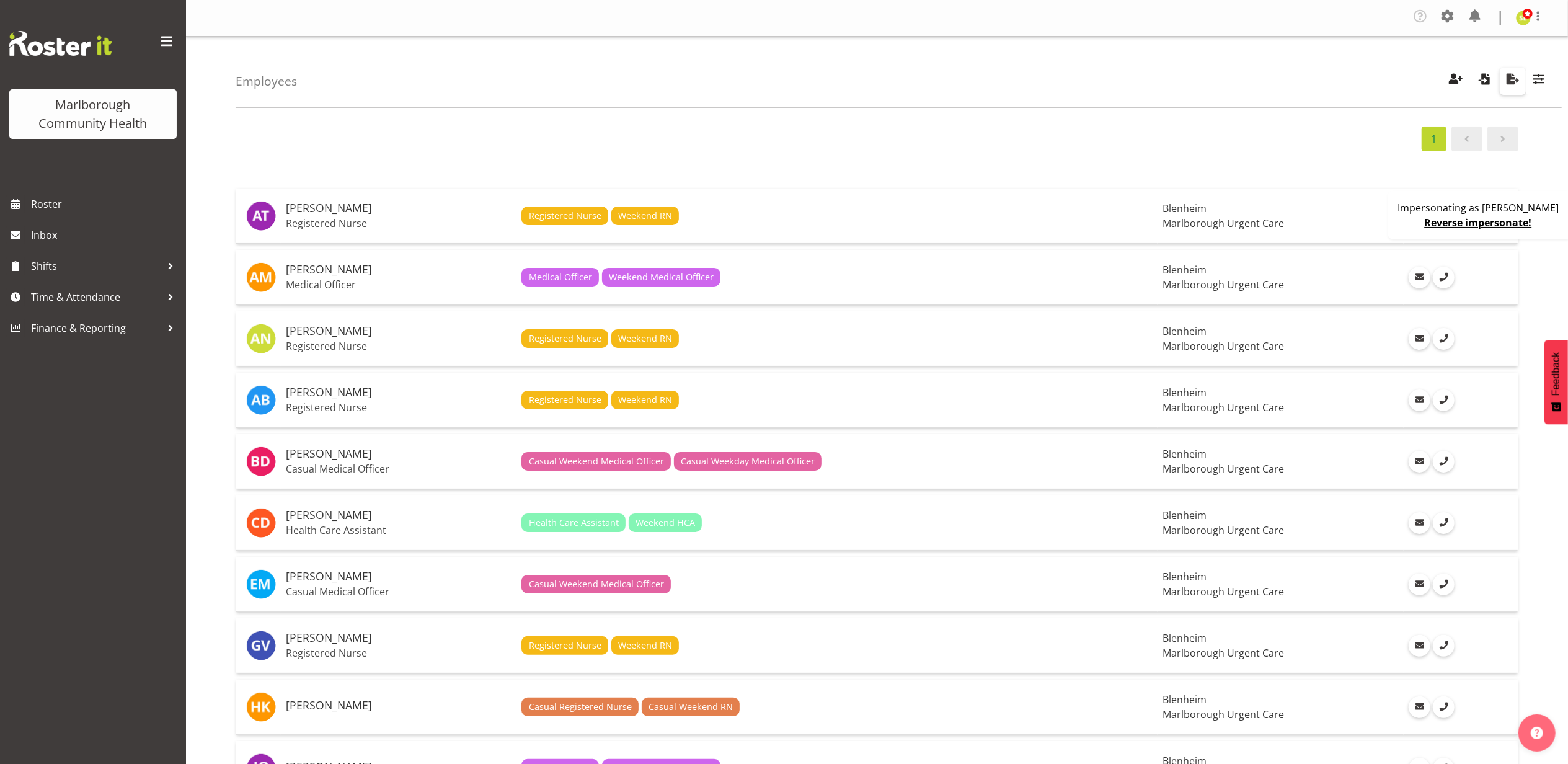
click at [1509, 83] on span "button" at bounding box center [1513, 78] width 16 height 16
click at [1066, 53] on div "Employees Showing active users Search Has Skills Enter any skills required for …" at bounding box center [898, 72] width 1327 height 71
click at [1486, 83] on span "button" at bounding box center [1484, 78] width 16 height 16
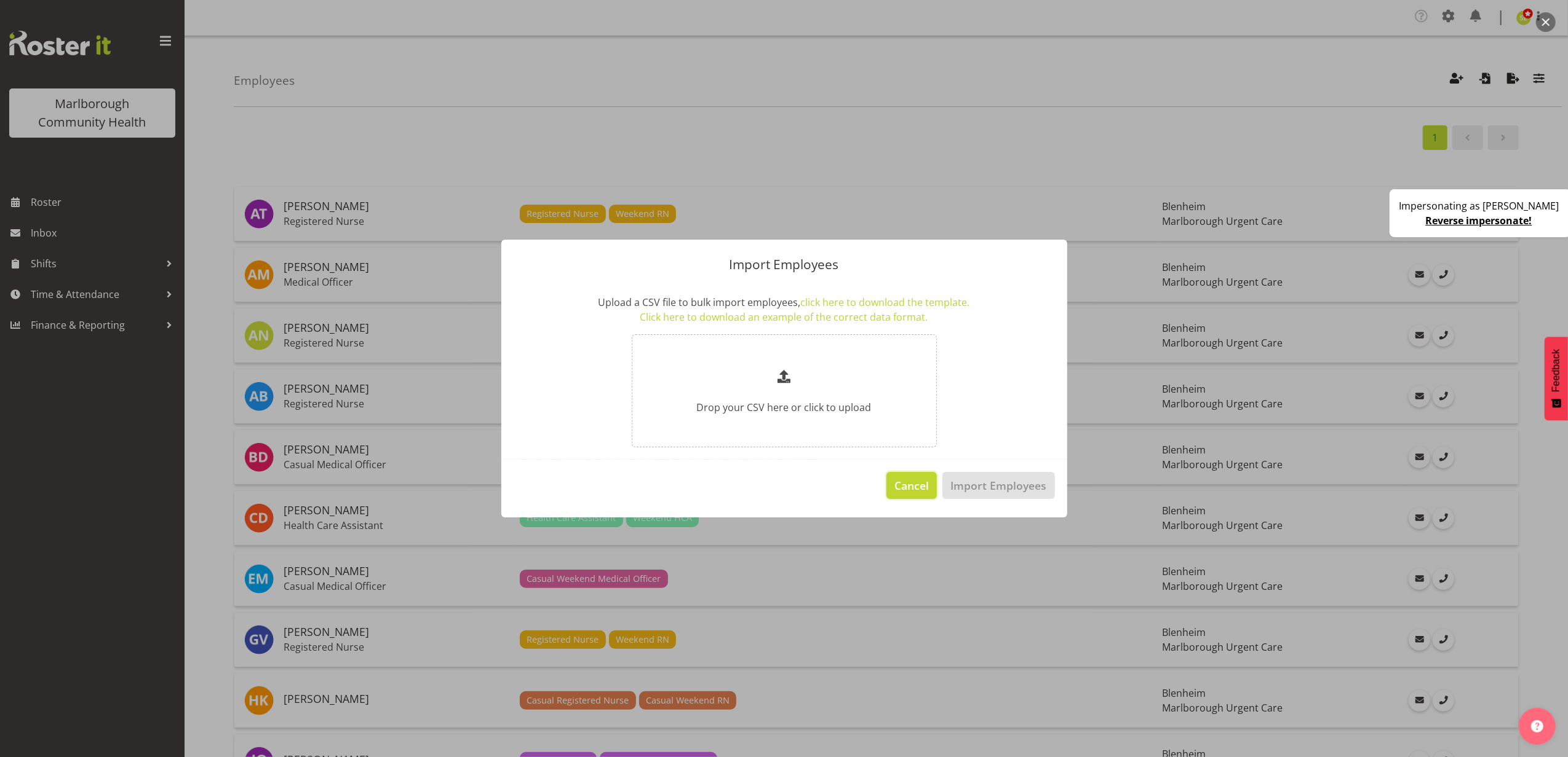
click at [905, 489] on span "Cancel" at bounding box center [911, 485] width 35 height 16
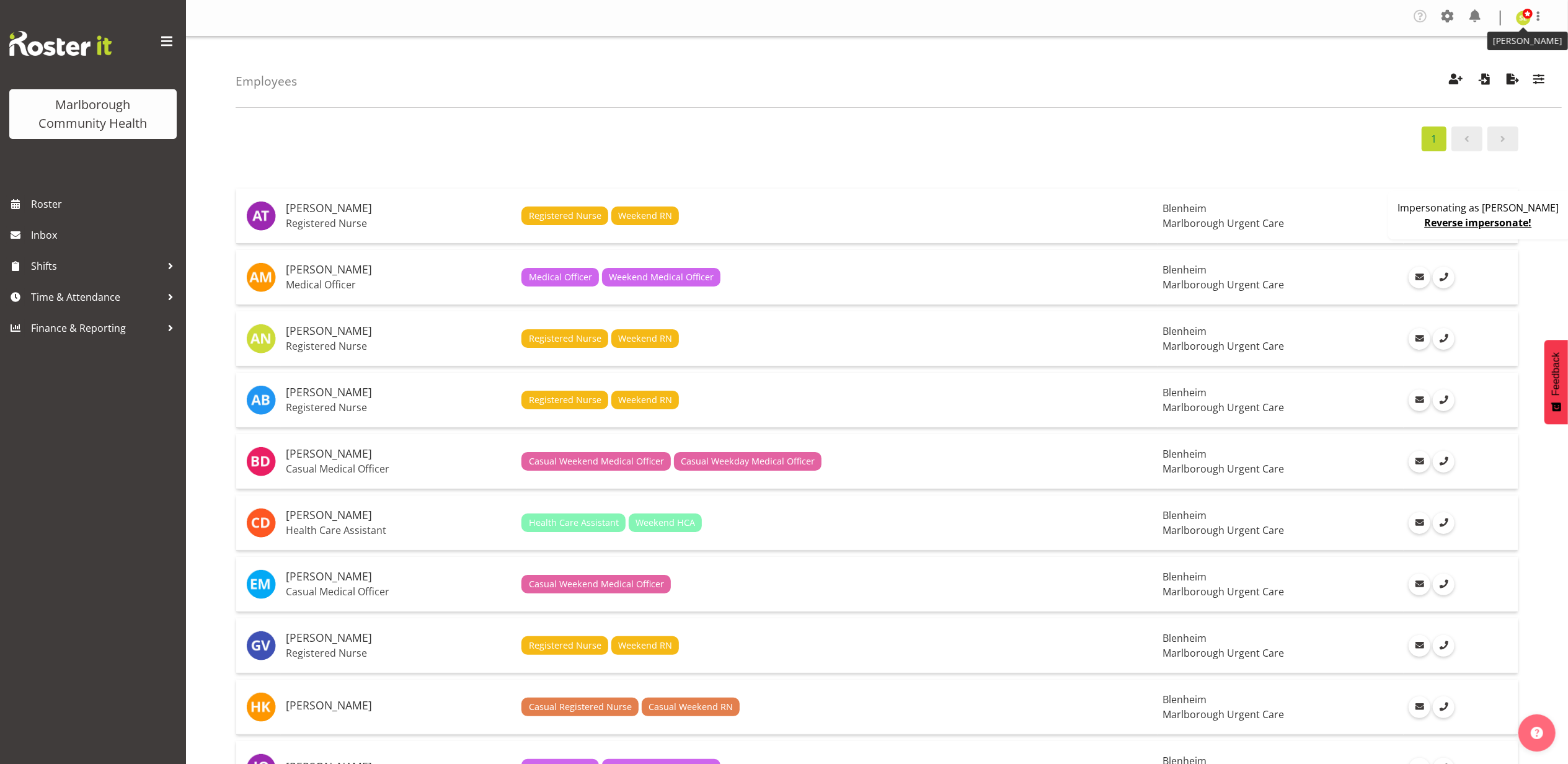
click at [1526, 20] on img at bounding box center [1523, 18] width 15 height 15
click at [1495, 43] on link "Profile" at bounding box center [1486, 45] width 119 height 22
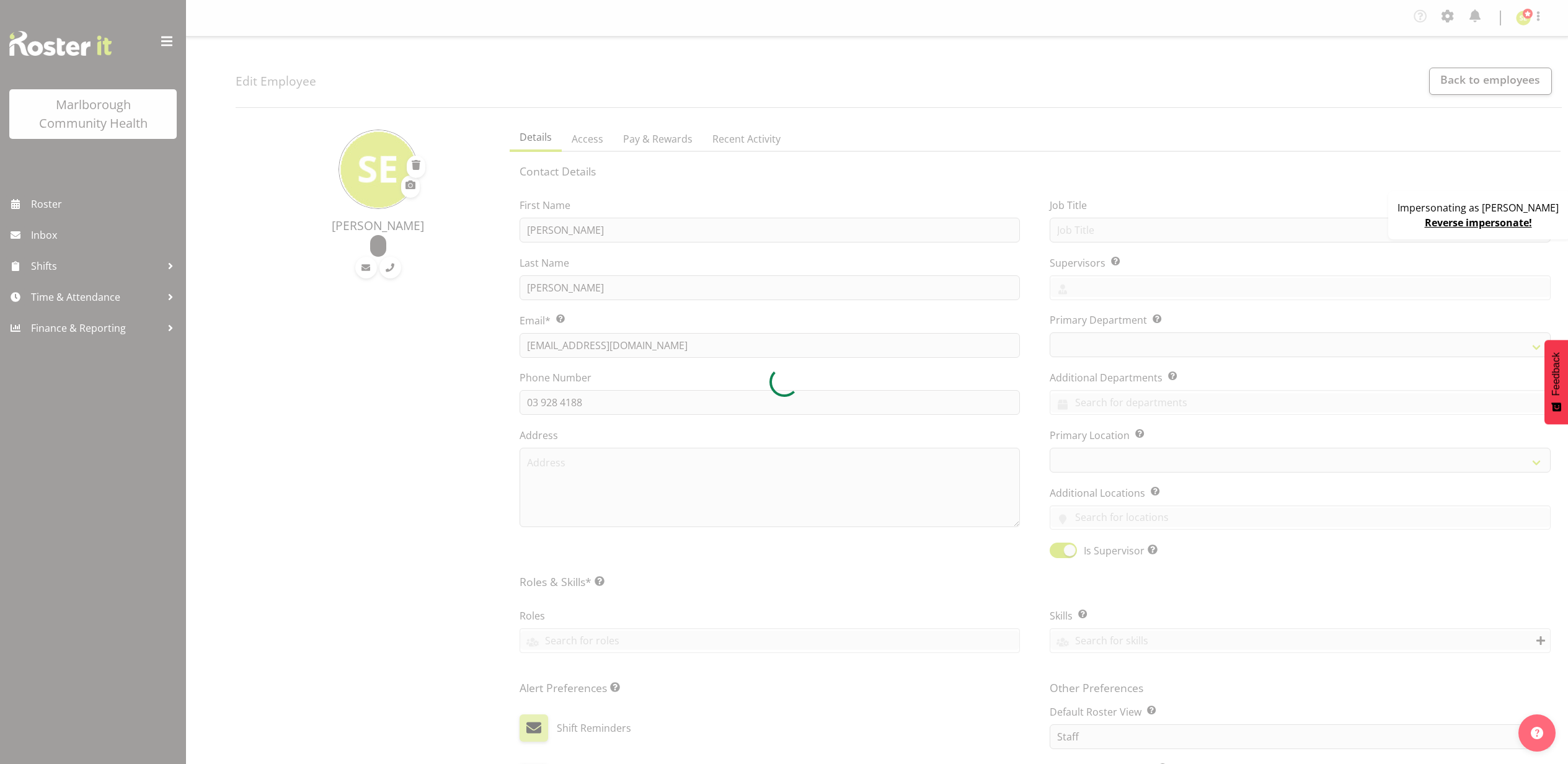
select select "TimelineWeek"
select select "roster"
select select "historical"
select select "day"
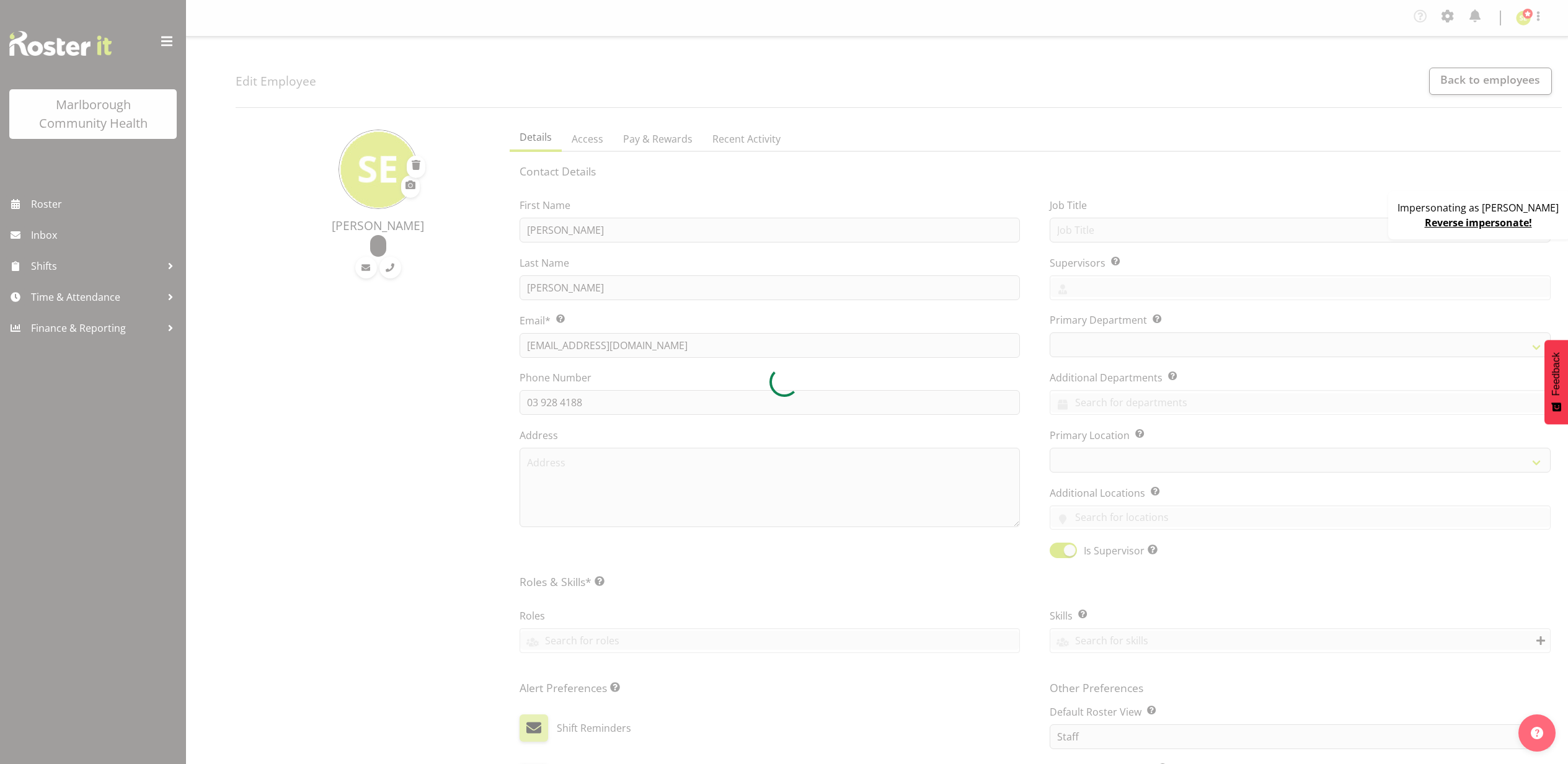
select select "day"
select select
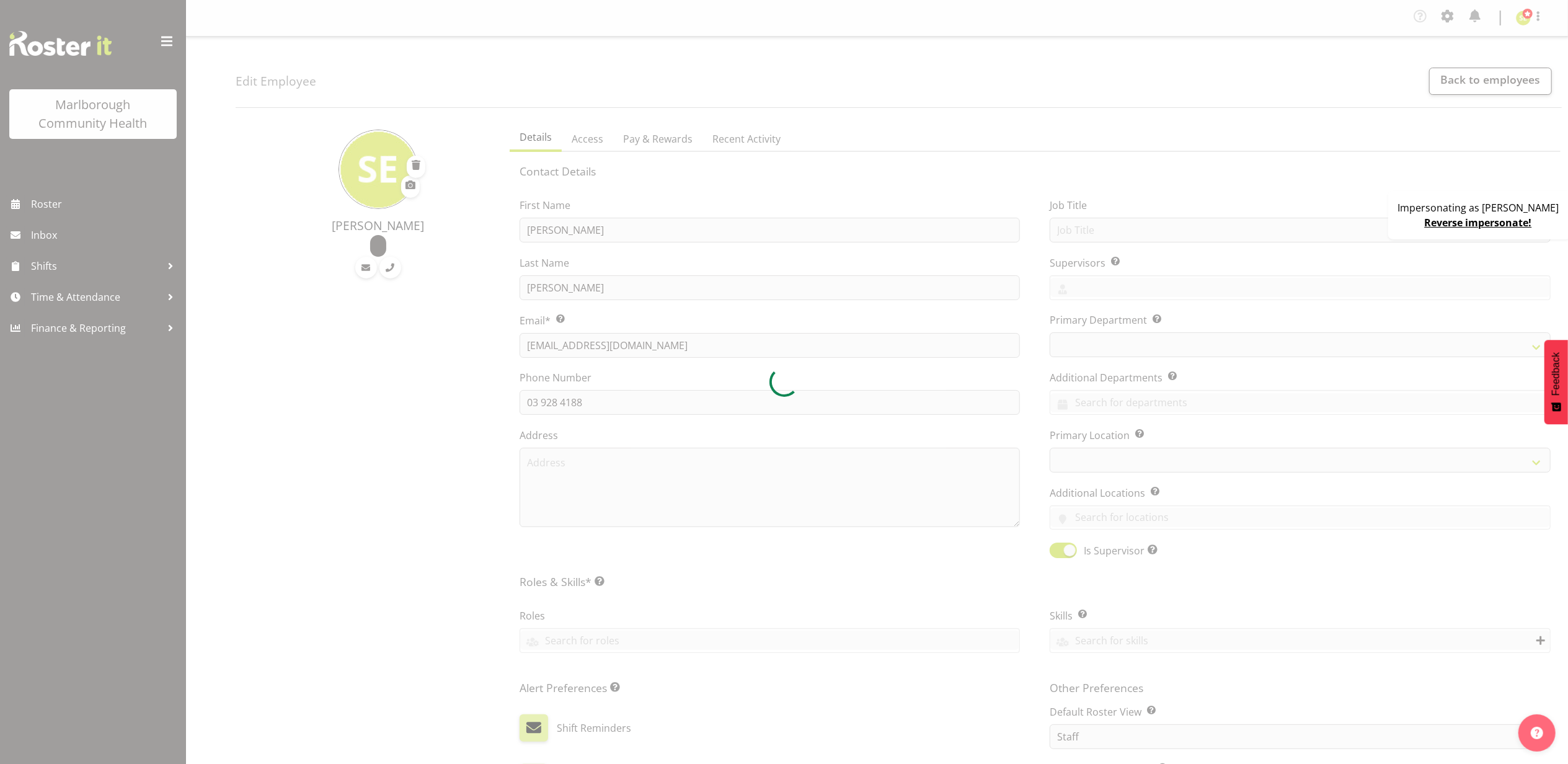
select select
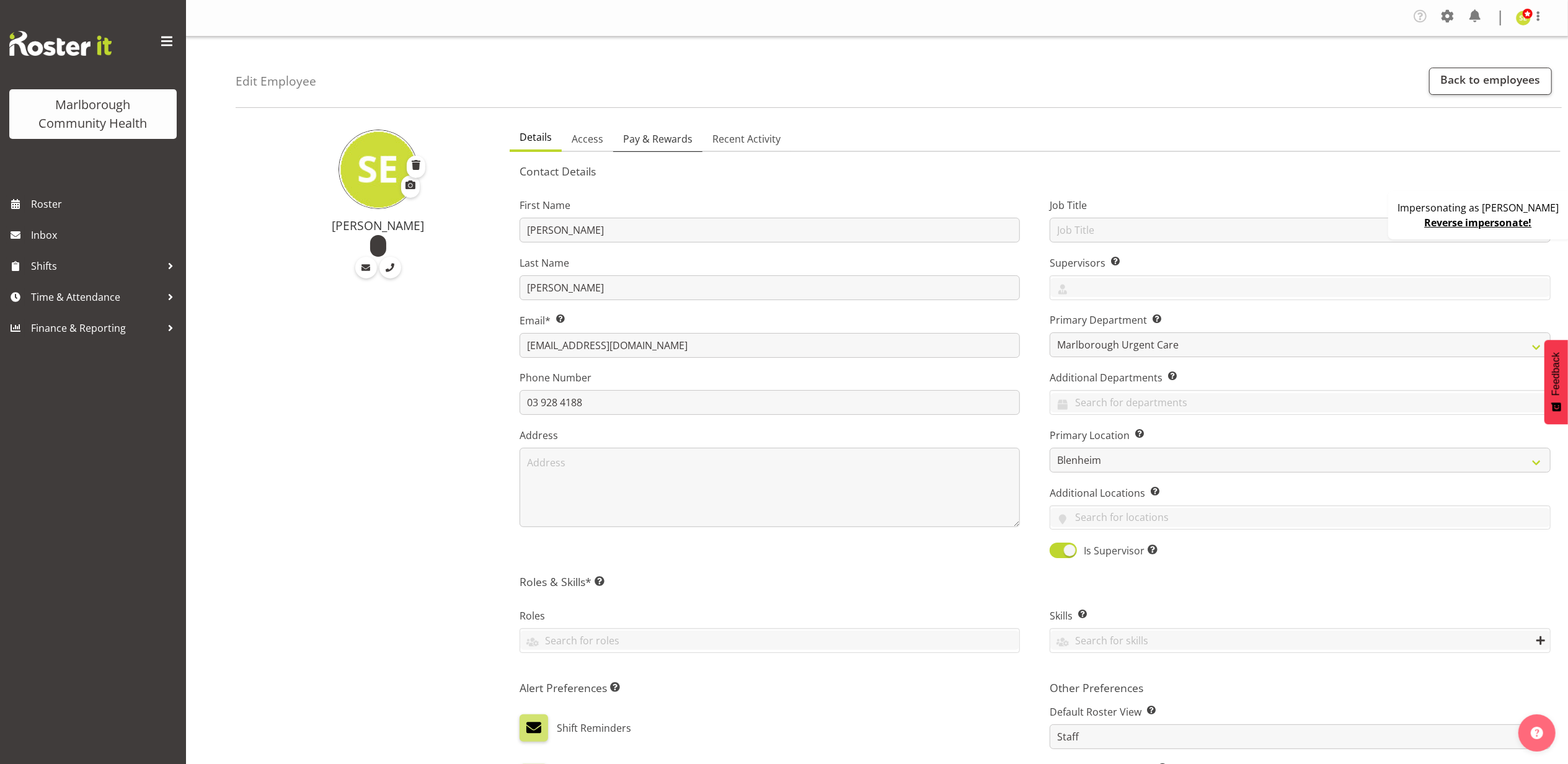
click at [650, 139] on span "Pay & Rewards" at bounding box center [658, 139] width 70 height 15
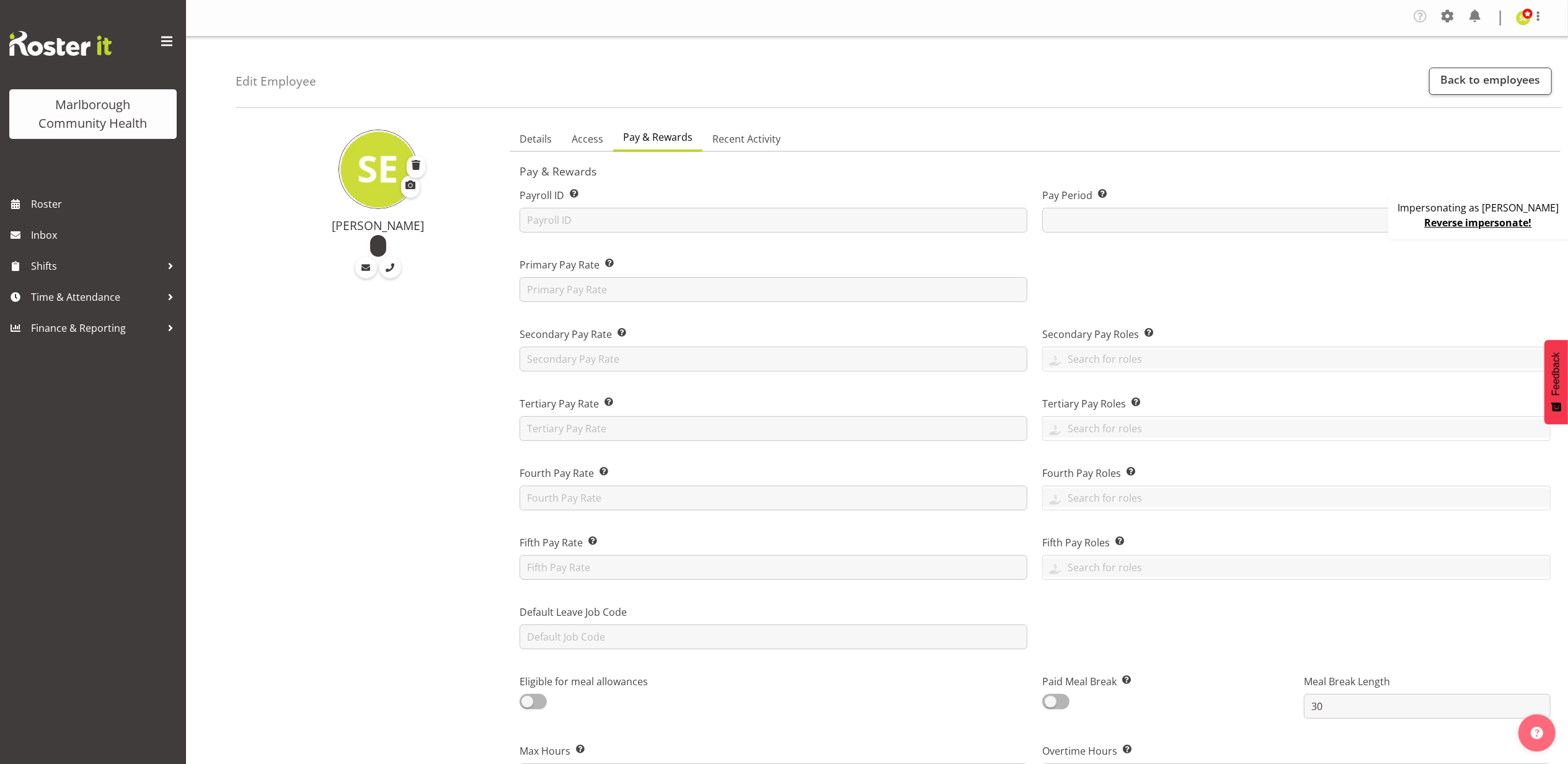
click at [567, 373] on div "Secondary Pay Rate This is the employee’s secondary rate, if applicable." at bounding box center [774, 345] width 524 height 70
click at [579, 360] on input "text" at bounding box center [774, 359] width 509 height 25
click at [1125, 359] on input "text" at bounding box center [1296, 358] width 507 height 19
click at [1157, 410] on span "Casual Weekday Medical Officer" at bounding box center [1127, 412] width 148 height 14
click at [1174, 280] on div at bounding box center [1297, 275] width 524 height 70
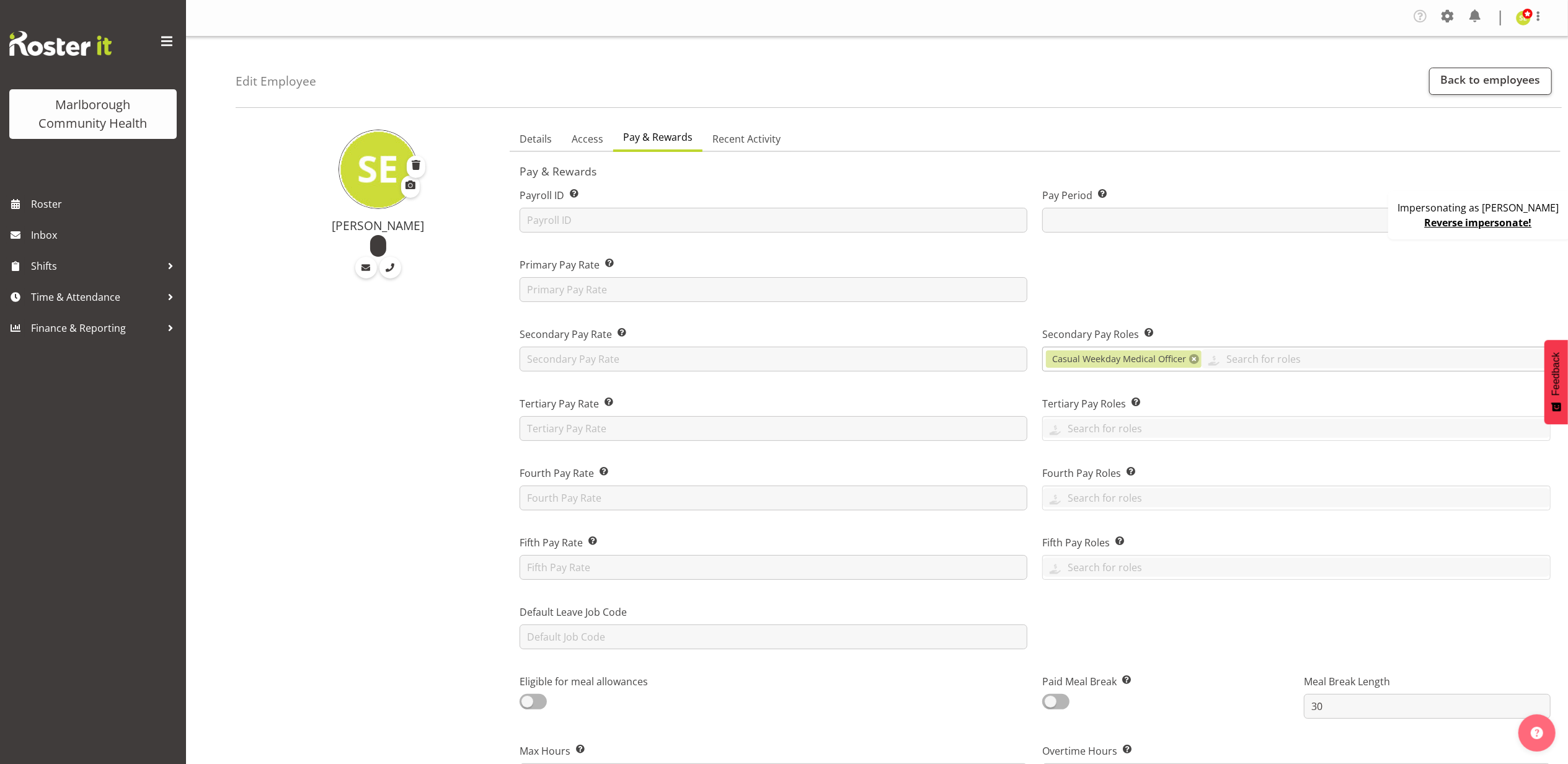
click at [1191, 360] on link at bounding box center [1194, 359] width 10 height 10
click at [1137, 299] on div at bounding box center [1297, 275] width 524 height 70
click at [1117, 363] on input "text" at bounding box center [1296, 358] width 507 height 19
click at [1166, 457] on span "Casual Weekend Medical Officer" at bounding box center [1127, 457] width 149 height 14
click at [1156, 261] on div at bounding box center [1297, 275] width 524 height 70
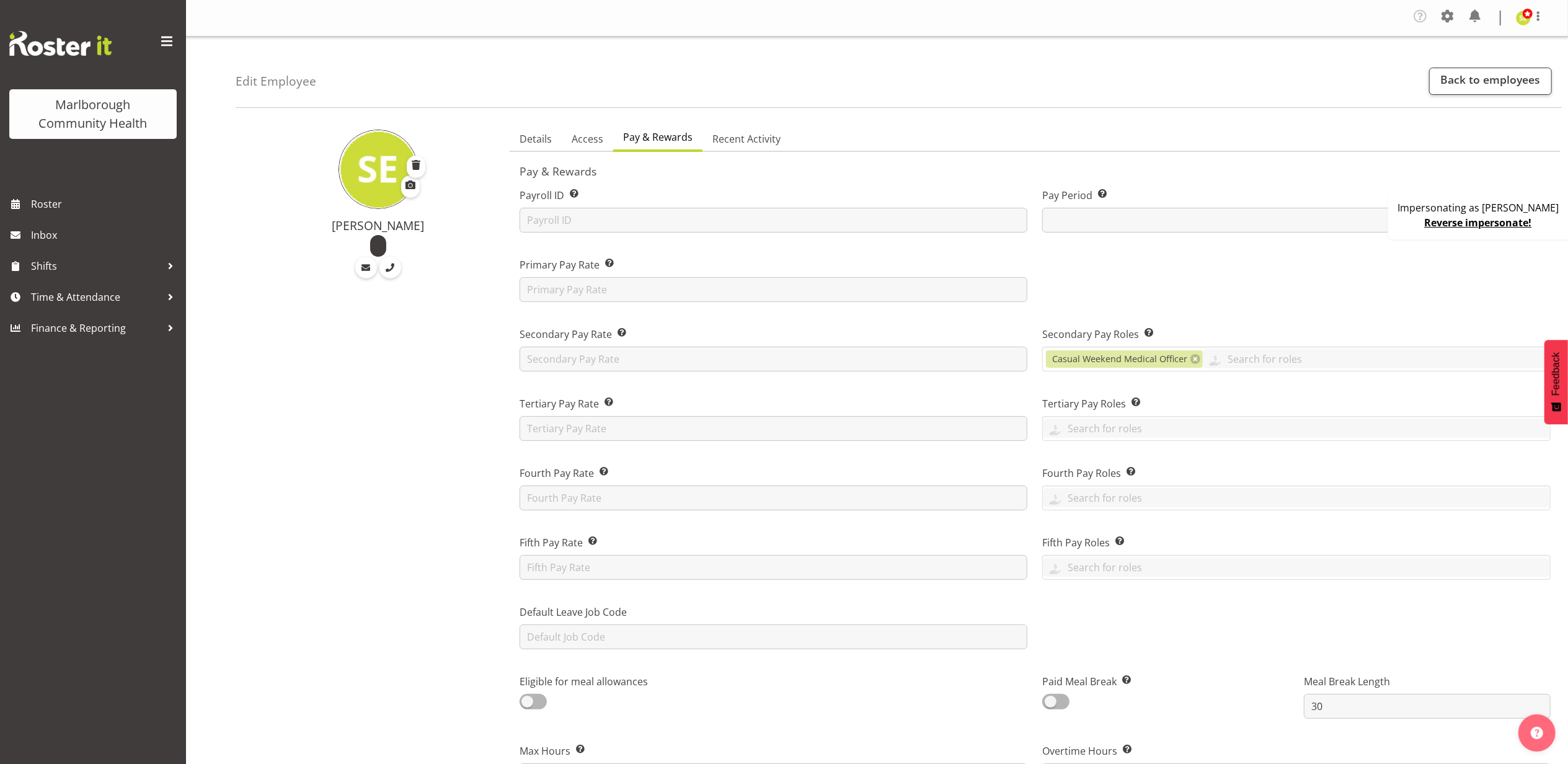
click at [345, 512] on div "[PERSON_NAME]" at bounding box center [369, 755] width 266 height 1276
click at [1461, 18] on div "Company Settings Roles & Skills Tasks Jobs Employees Locations & Departments Ac…" at bounding box center [1483, 17] width 145 height 23
click at [1451, 22] on span at bounding box center [1448, 16] width 20 height 20
click at [1377, 45] on link "Company Settings" at bounding box center [1371, 48] width 172 height 22
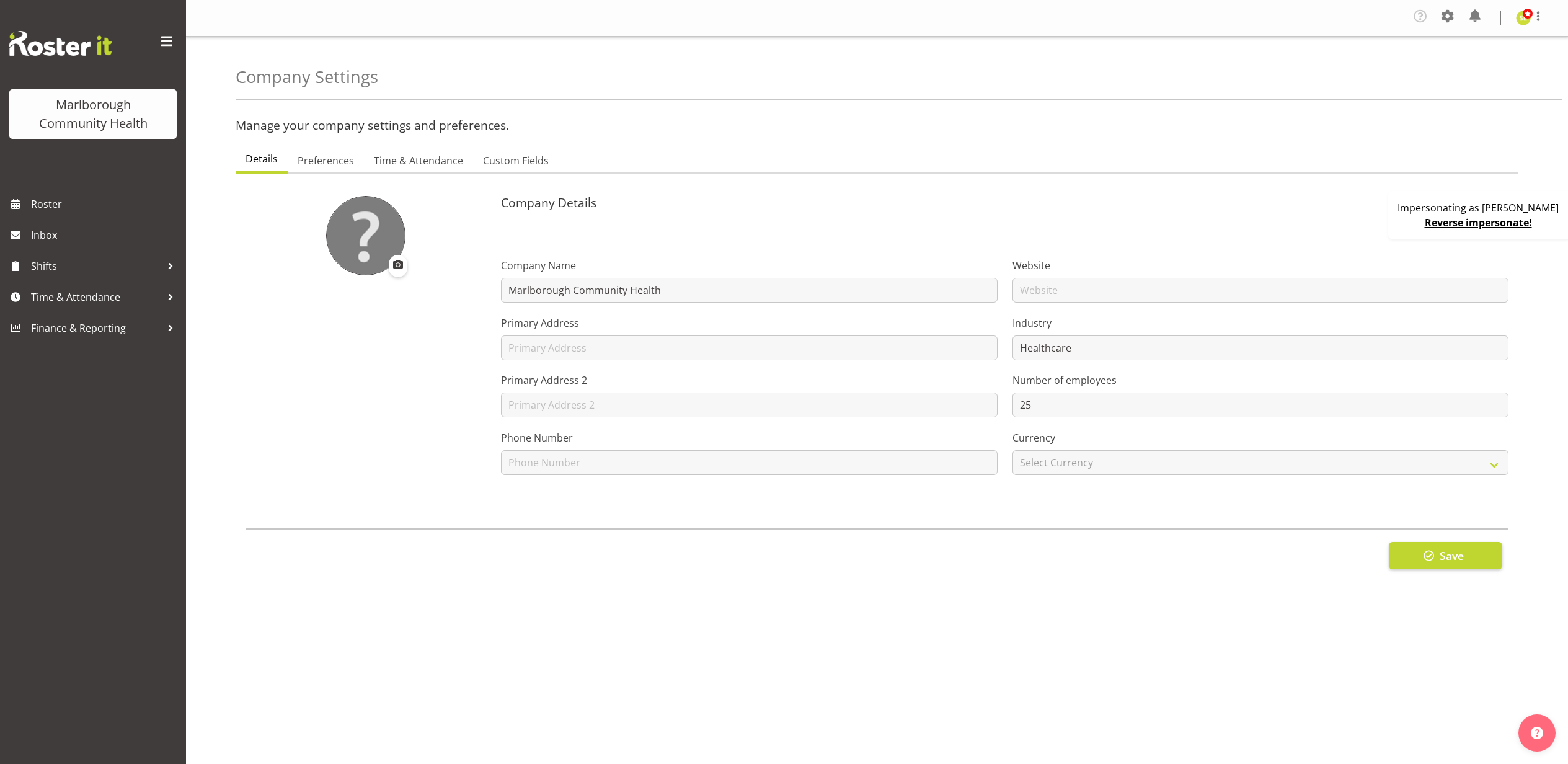
select select "myob-ims"
click at [387, 167] on span "Time & Attendance" at bounding box center [418, 161] width 89 height 15
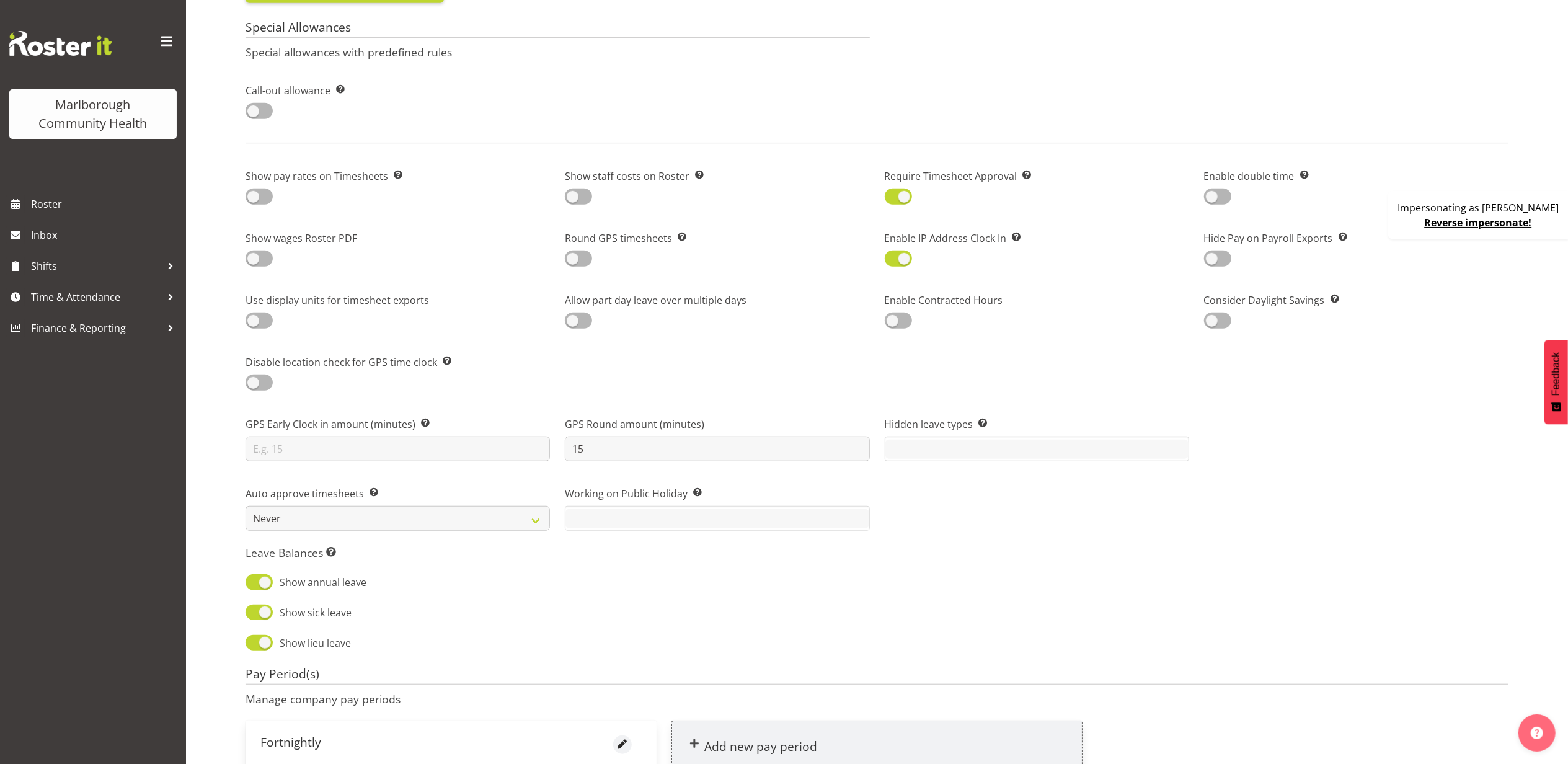
scroll to position [558, 0]
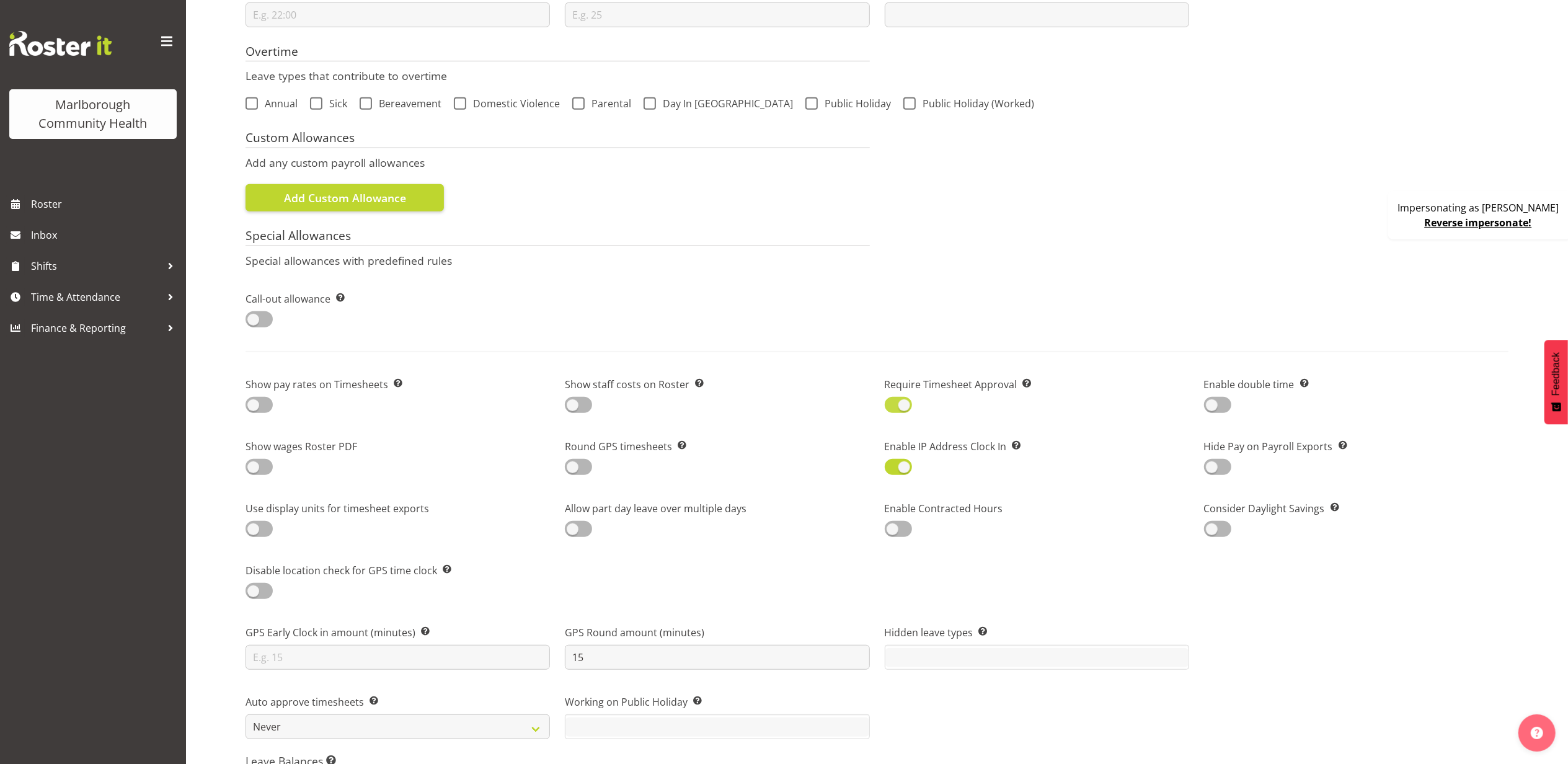
click at [891, 408] on span at bounding box center [898, 404] width 27 height 15
click at [891, 408] on input "checkbox" at bounding box center [888, 405] width 8 height 8
click at [891, 408] on span at bounding box center [898, 404] width 27 height 15
click at [891, 408] on input "checkbox" at bounding box center [888, 405] width 8 height 8
checkbox input "true"
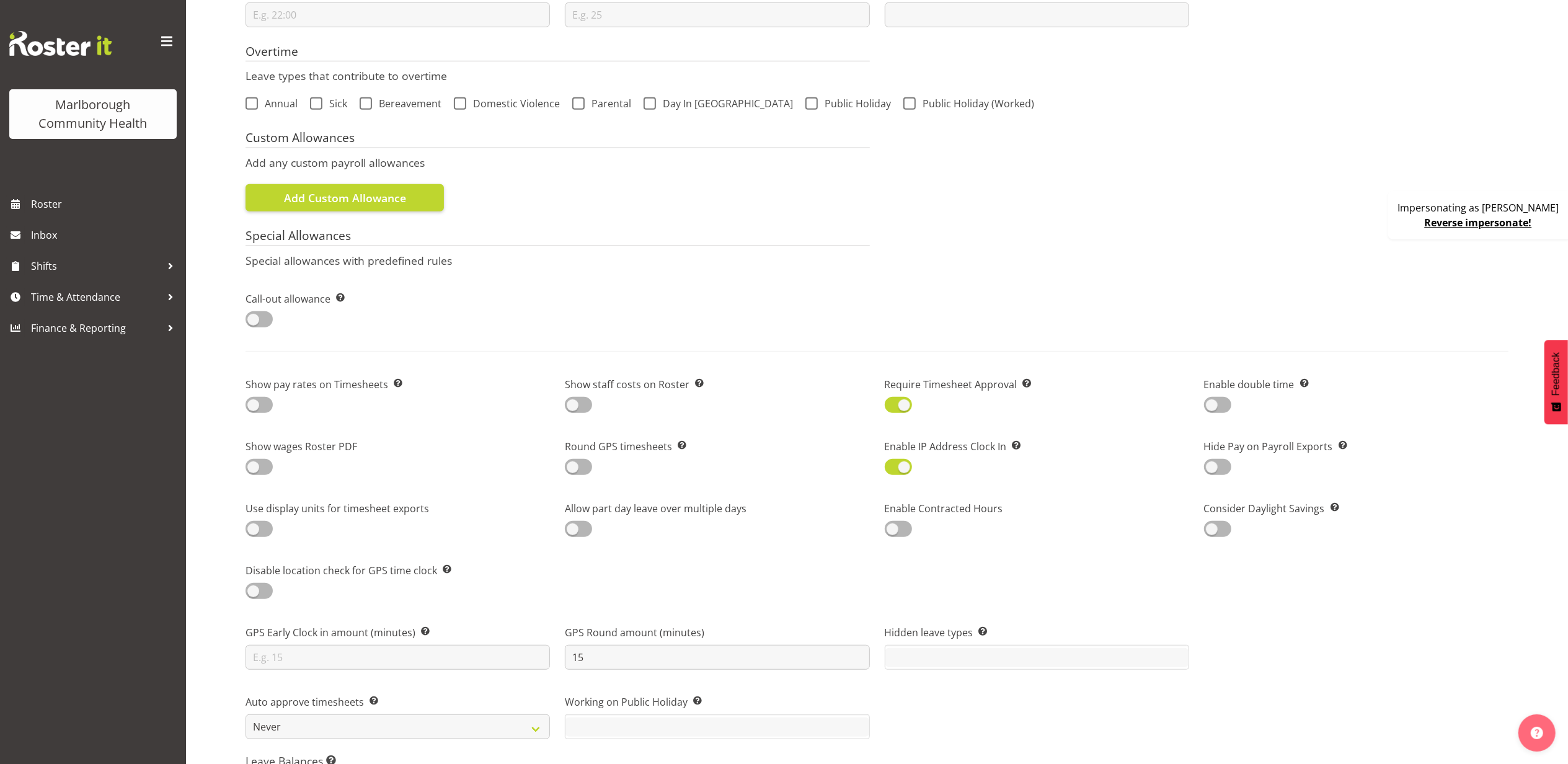
click at [1308, 623] on div "GPS Early Clock in amount (minutes) Specify how many minutes early employees ar…" at bounding box center [877, 643] width 1278 height 70
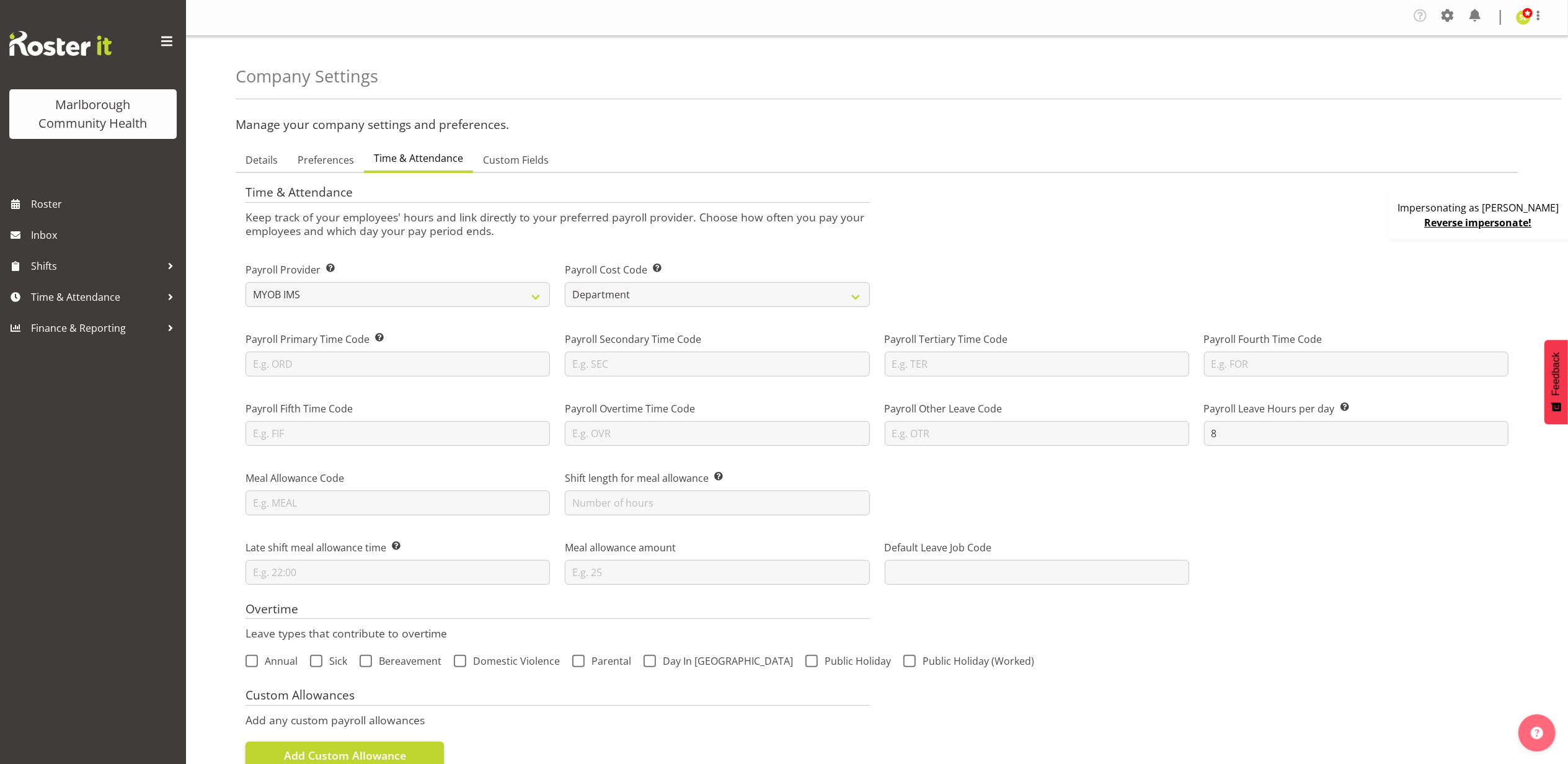
scroll to position [0, 0]
click at [1454, 25] on span at bounding box center [1448, 16] width 20 height 20
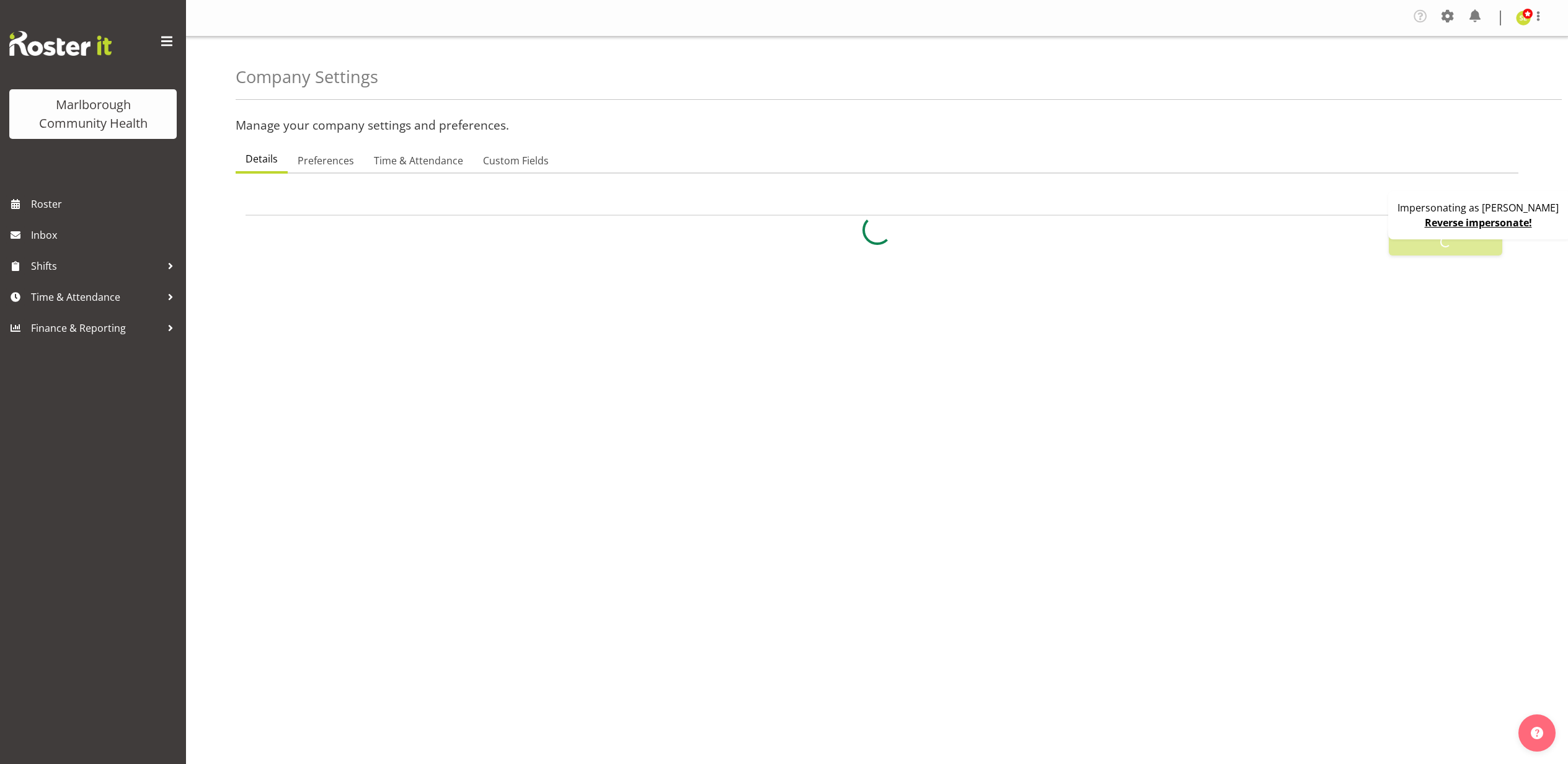
select select
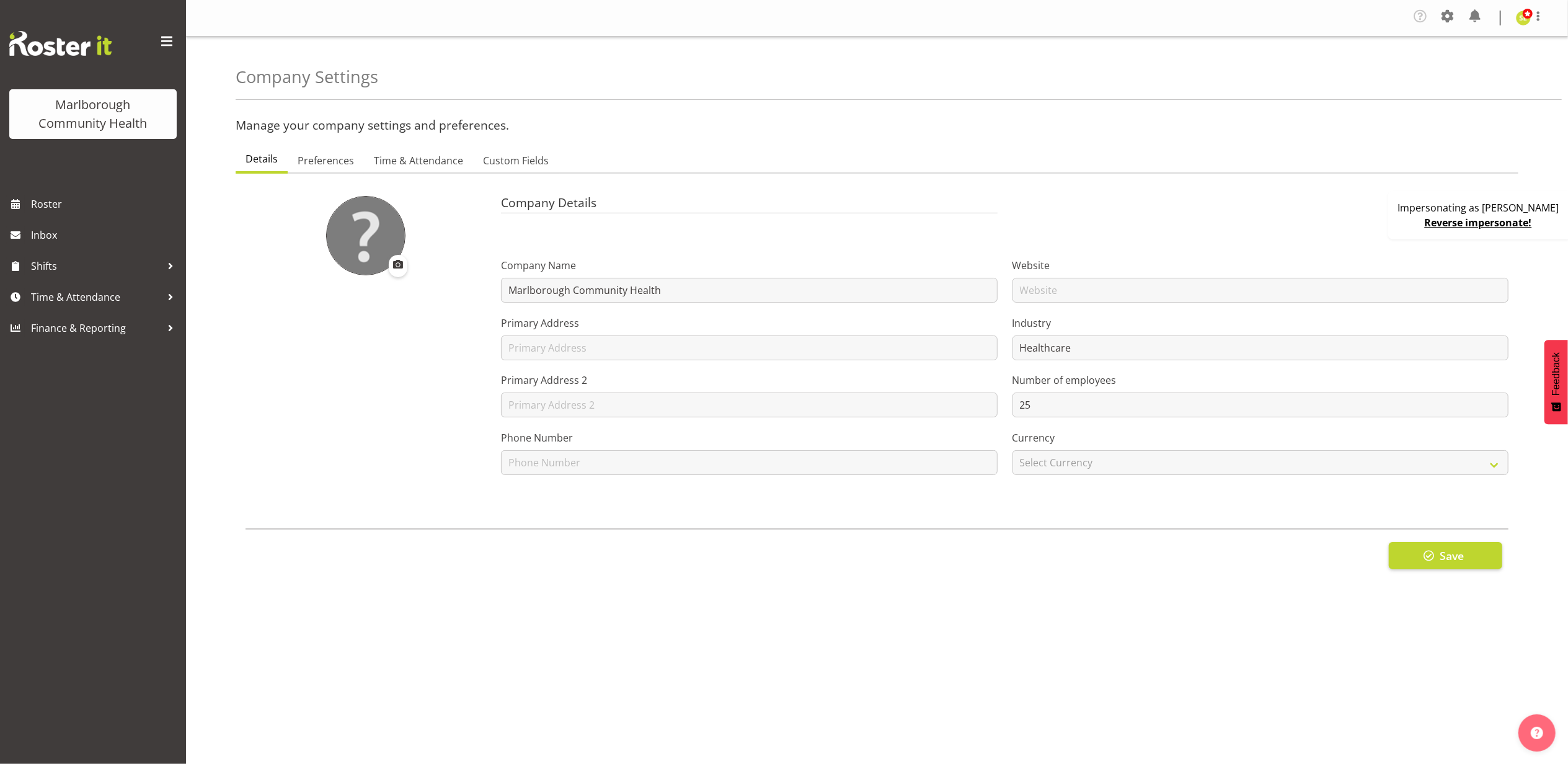
select select "[DATE]"
checkbox input "false"
checkbox input "true"
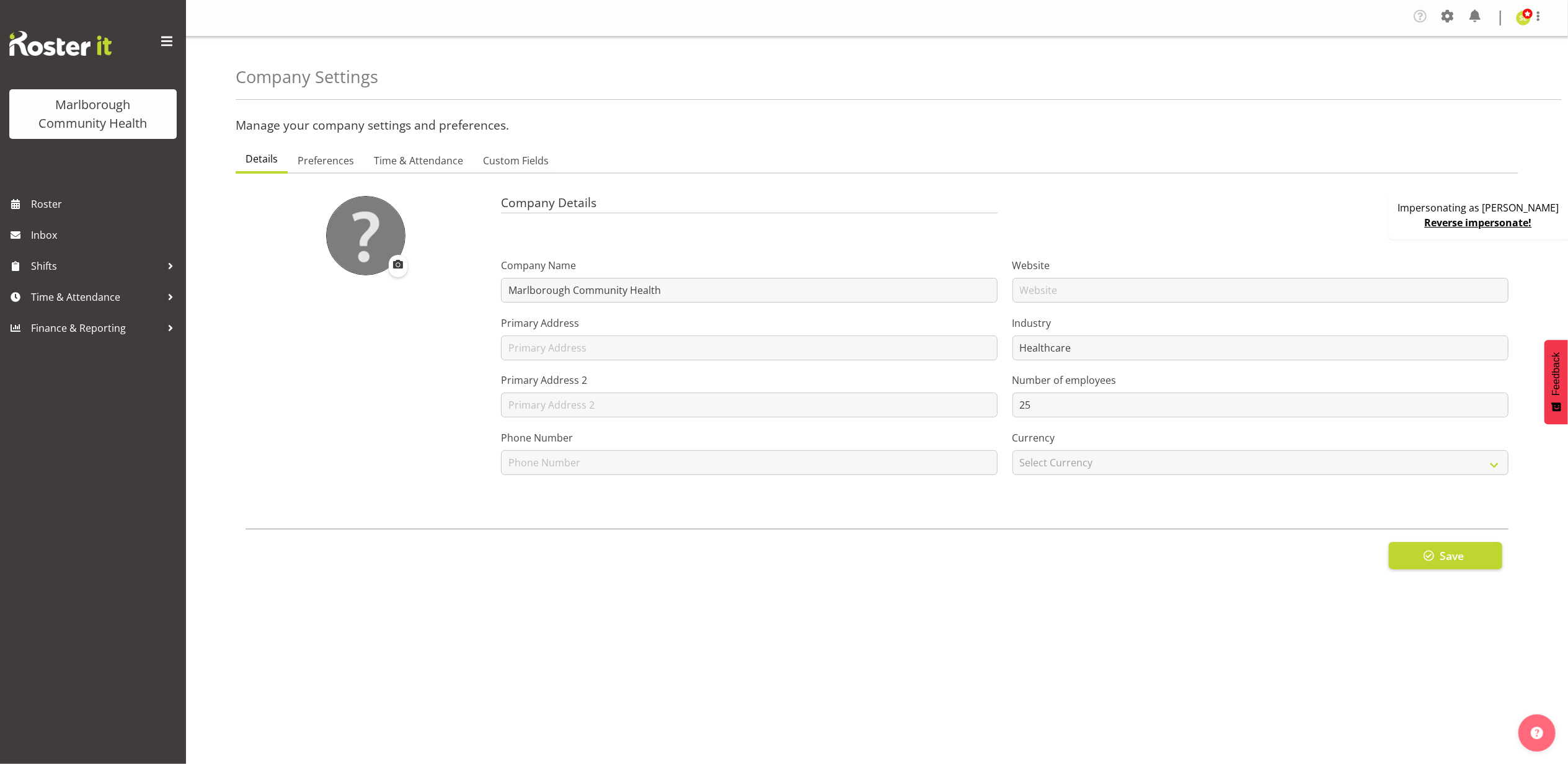
checkbox input "true"
checkbox input "false"
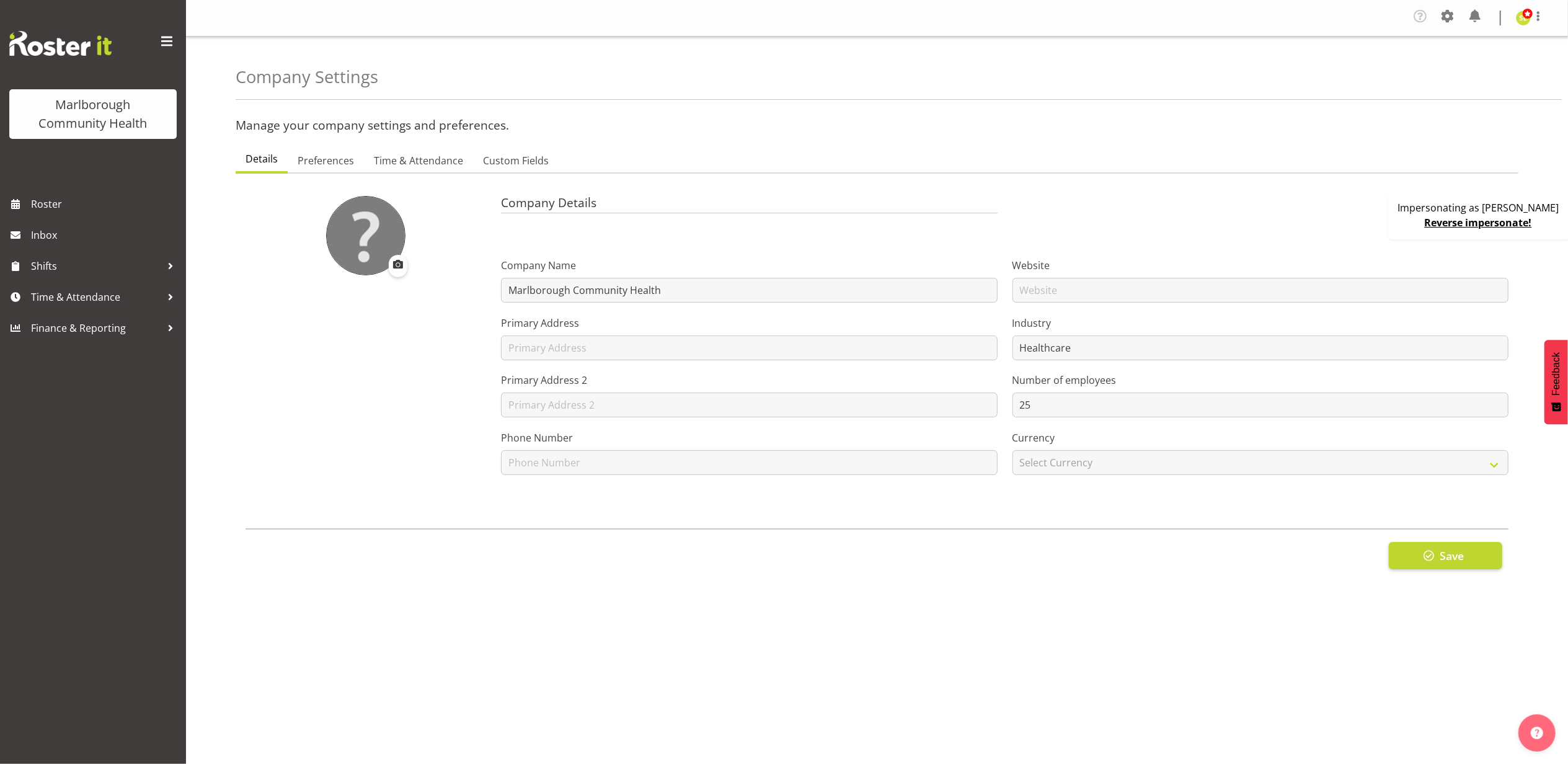
checkbox input "true"
checkbox input "false"
checkbox input "true"
type input "24"
type input "0"
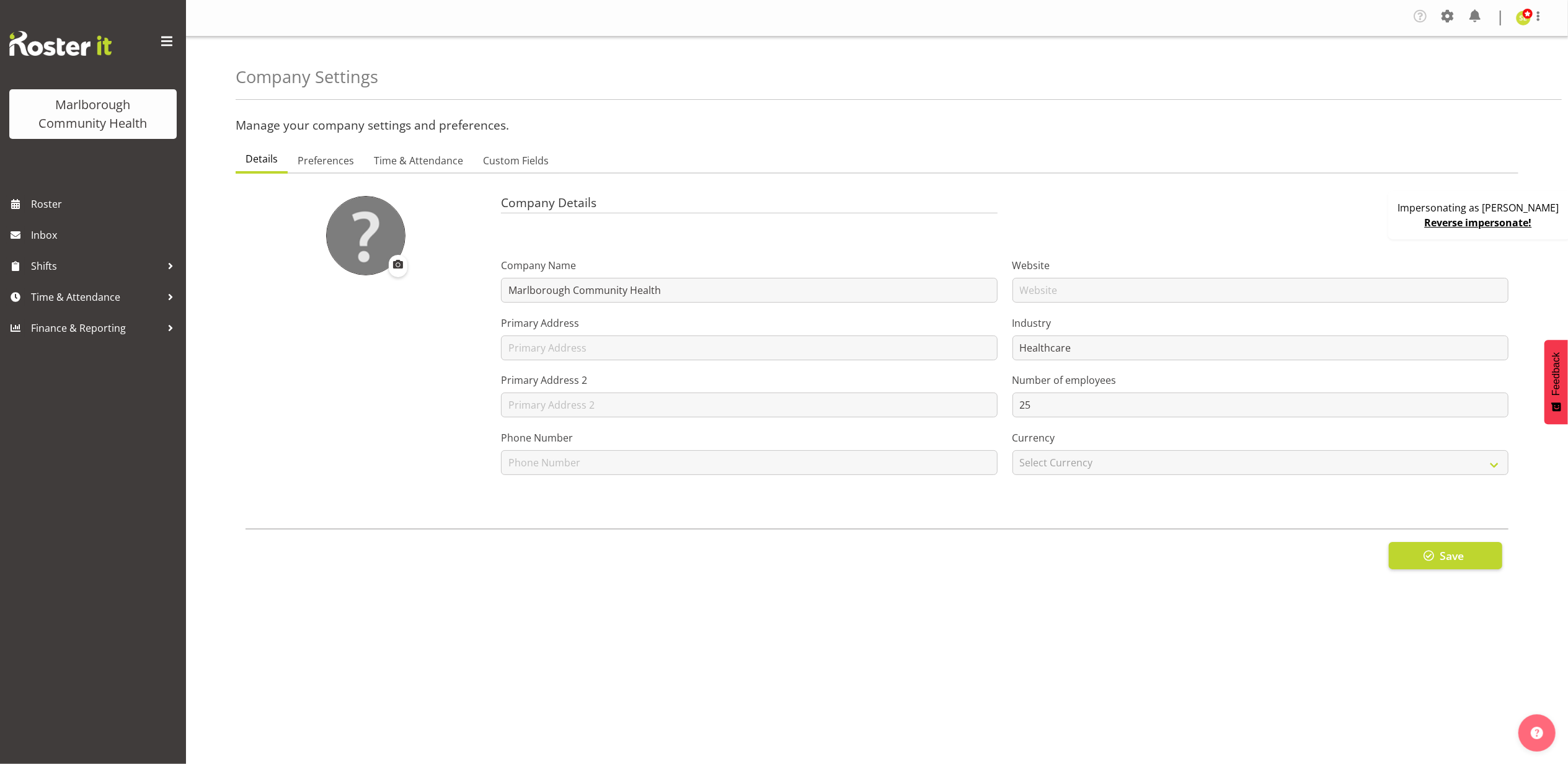
type input "24"
type input "12"
checkbox input "false"
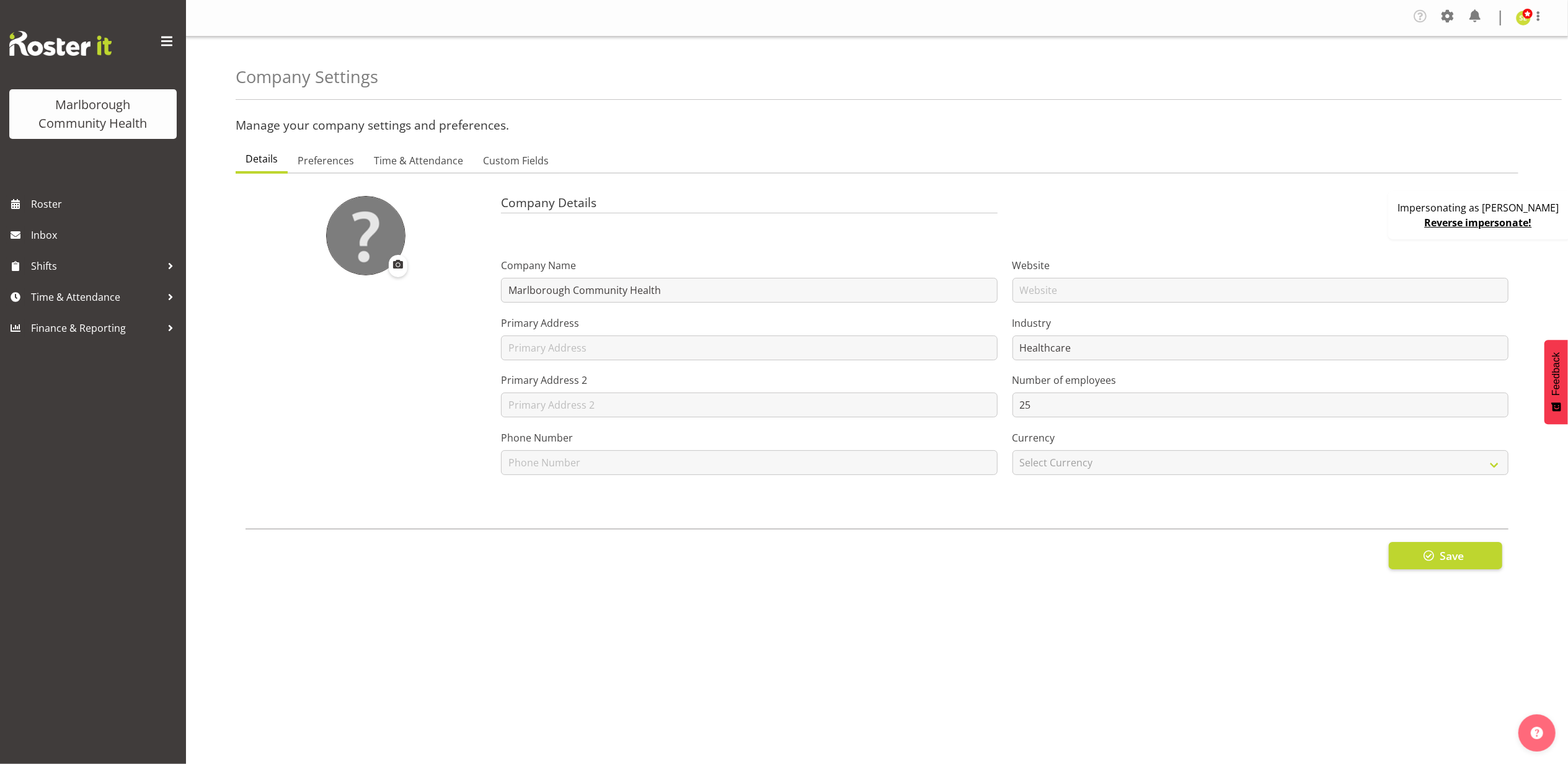
select select "2_day_before"
type input "60"
click at [400, 159] on span "Time & Attendance" at bounding box center [418, 161] width 89 height 15
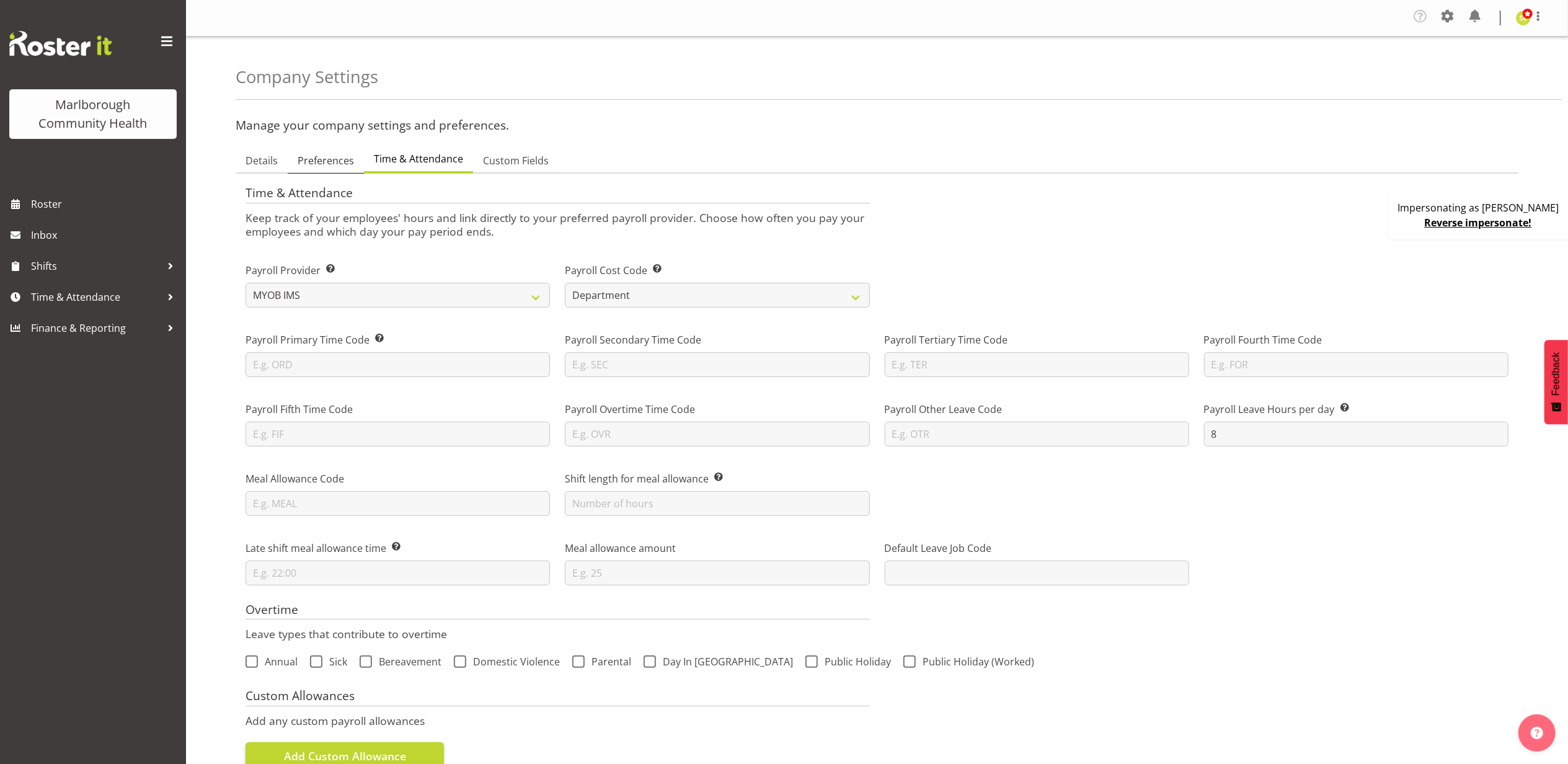
click at [316, 159] on span "Preferences" at bounding box center [325, 161] width 57 height 15
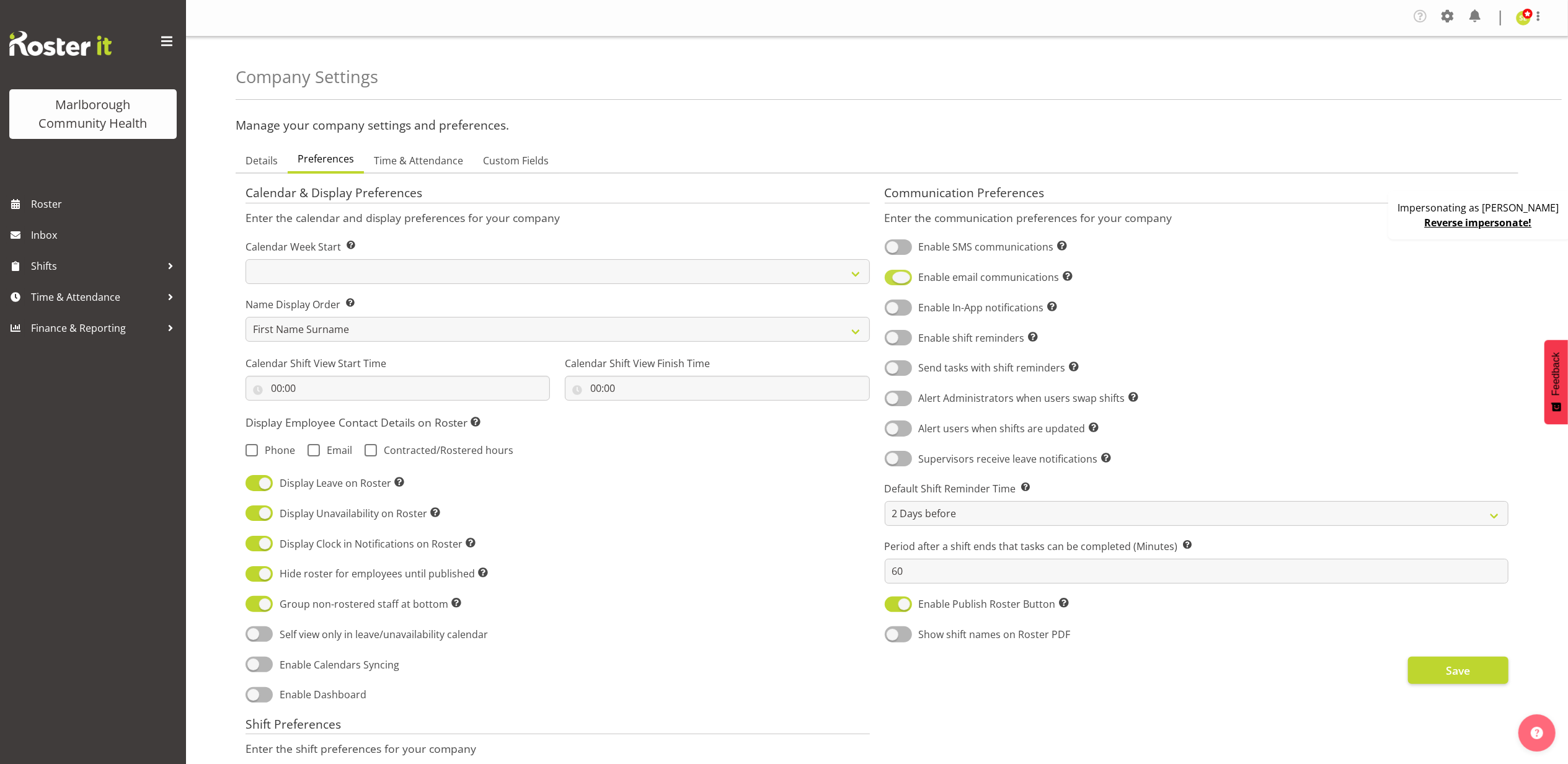
click at [896, 278] on span at bounding box center [898, 277] width 27 height 15
click at [893, 278] on input "Enable email communications Turn on or off email communications for your entire…" at bounding box center [888, 277] width 8 height 8
checkbox input "false"
click at [1479, 678] on button "Save" at bounding box center [1458, 671] width 101 height 27
click at [1447, 678] on span "Save" at bounding box center [1458, 670] width 24 height 16
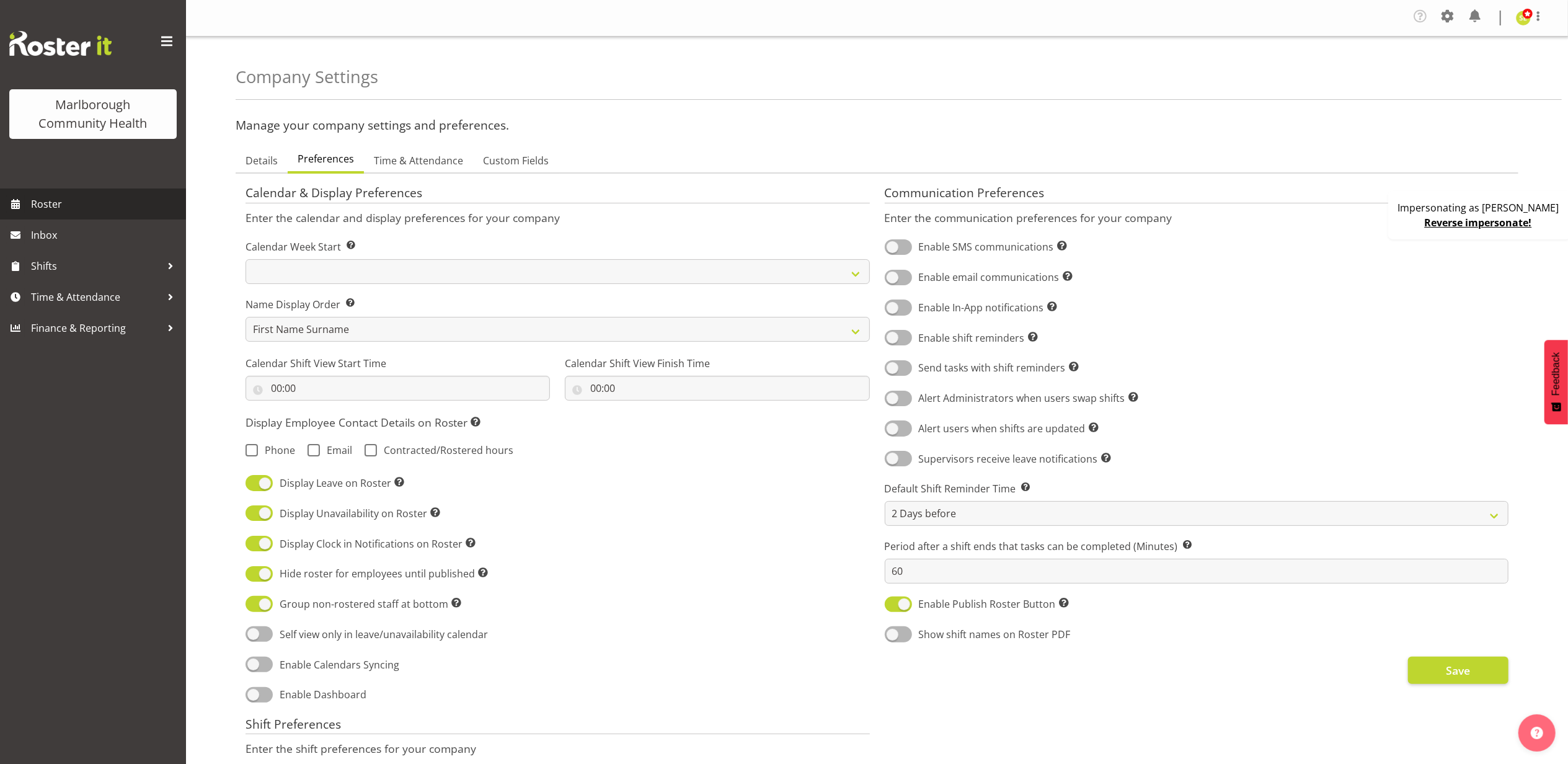
click at [73, 200] on span "Roster" at bounding box center [105, 204] width 149 height 19
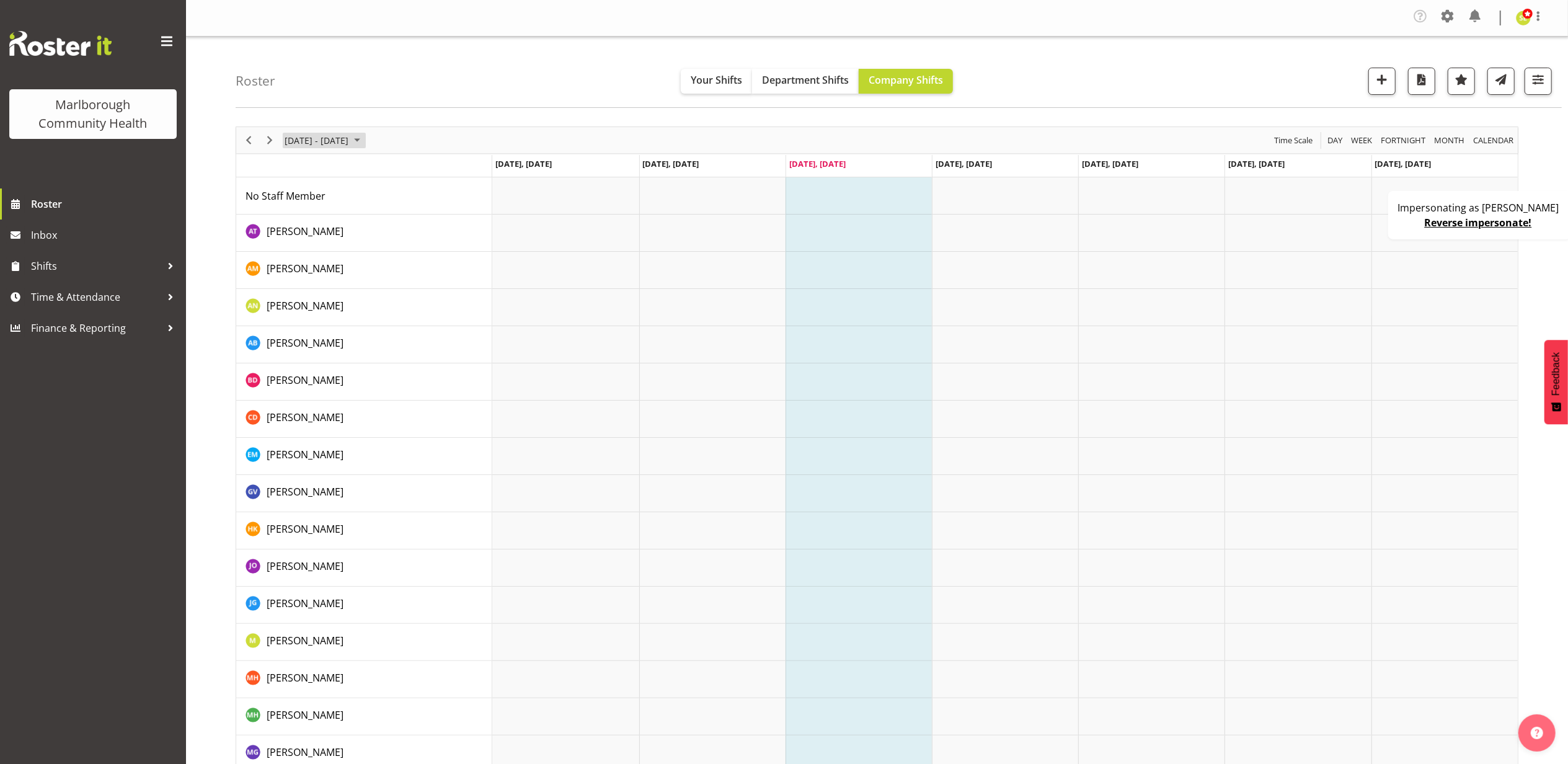
click at [350, 142] on span "August 25 - 31, 2025" at bounding box center [316, 140] width 67 height 15
click at [417, 173] on span "next month" at bounding box center [415, 170] width 22 height 22
click at [294, 282] on span "22" at bounding box center [297, 277] width 19 height 19
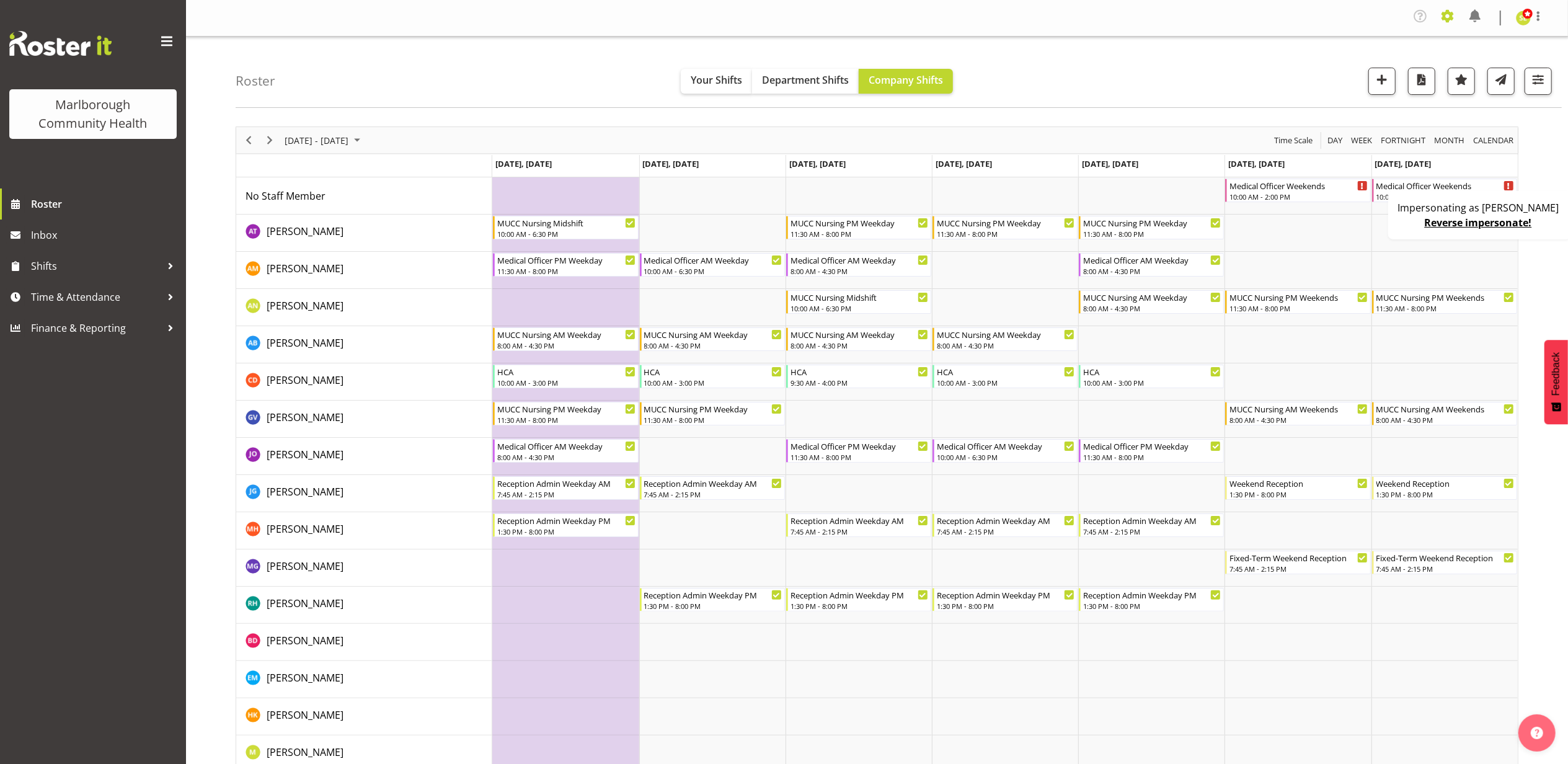
click at [1452, 8] on span at bounding box center [1448, 16] width 20 height 20
click at [345, 145] on span "September 22 - 28, 2025" at bounding box center [316, 140] width 67 height 15
click at [419, 170] on span "next month" at bounding box center [415, 170] width 22 height 22
click at [418, 171] on span "next month" at bounding box center [415, 170] width 22 height 22
click at [293, 239] on span "3" at bounding box center [297, 235] width 19 height 19
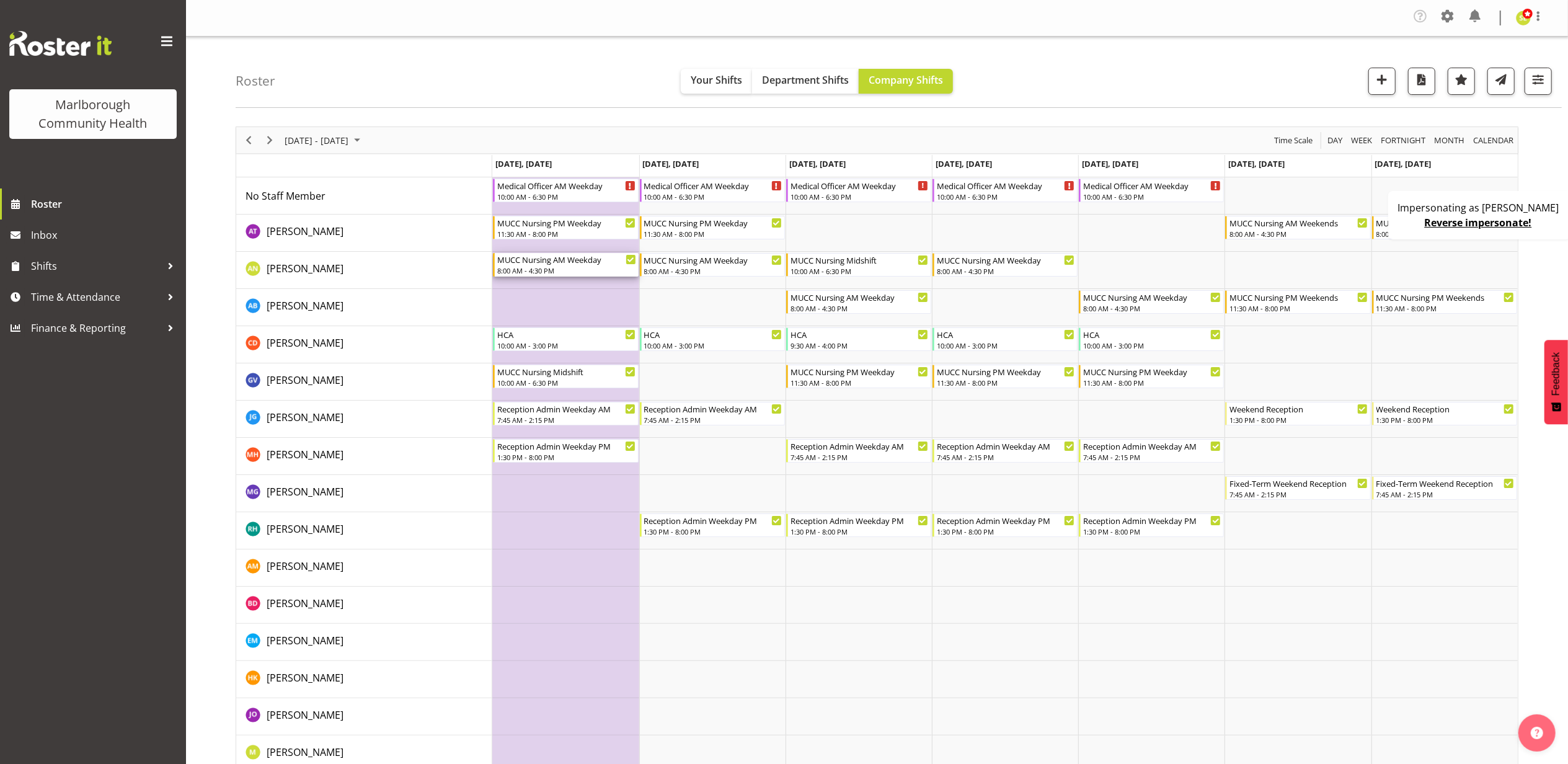
click at [584, 267] on div "8:00 AM - 4:30 PM" at bounding box center [566, 270] width 138 height 10
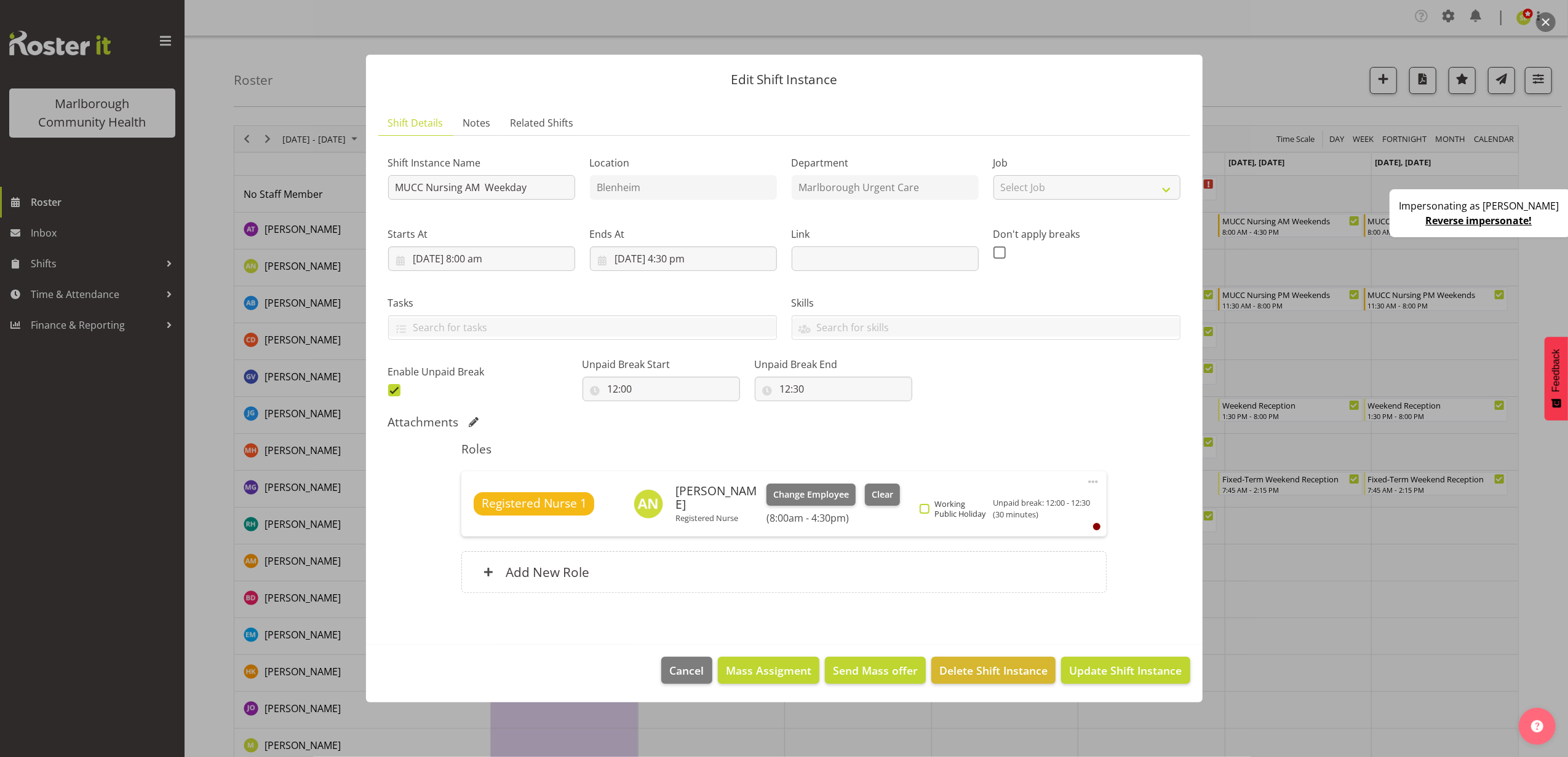
click at [925, 512] on span at bounding box center [924, 509] width 10 height 10
click at [925, 512] on input "Working Public Holiday" at bounding box center [923, 509] width 8 height 8
click at [925, 509] on span at bounding box center [924, 509] width 10 height 10
click at [925, 509] on input "Working Public Holiday" at bounding box center [923, 509] width 8 height 8
checkbox input "false"
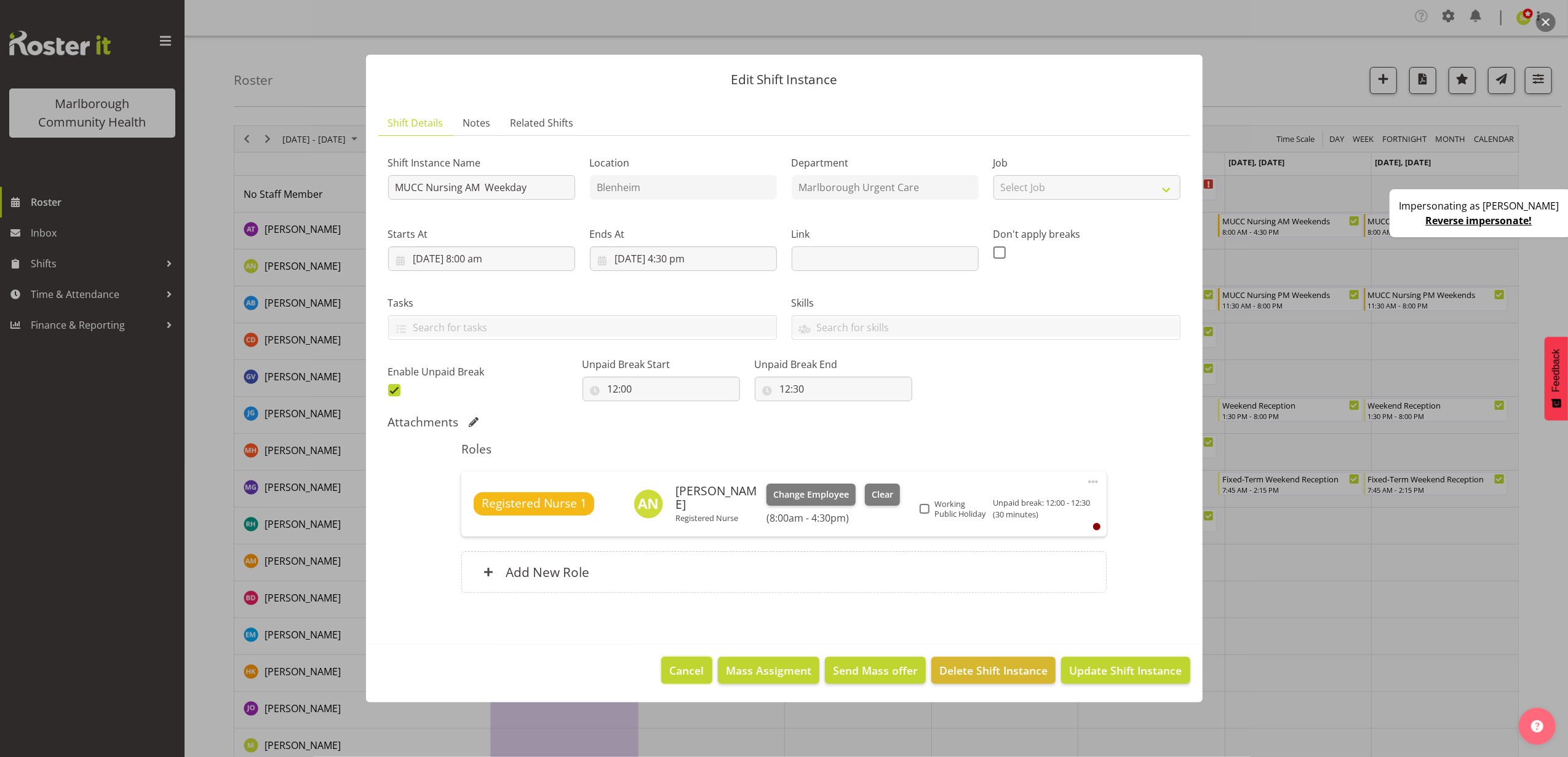
click at [685, 674] on span "Cancel" at bounding box center [687, 670] width 35 height 16
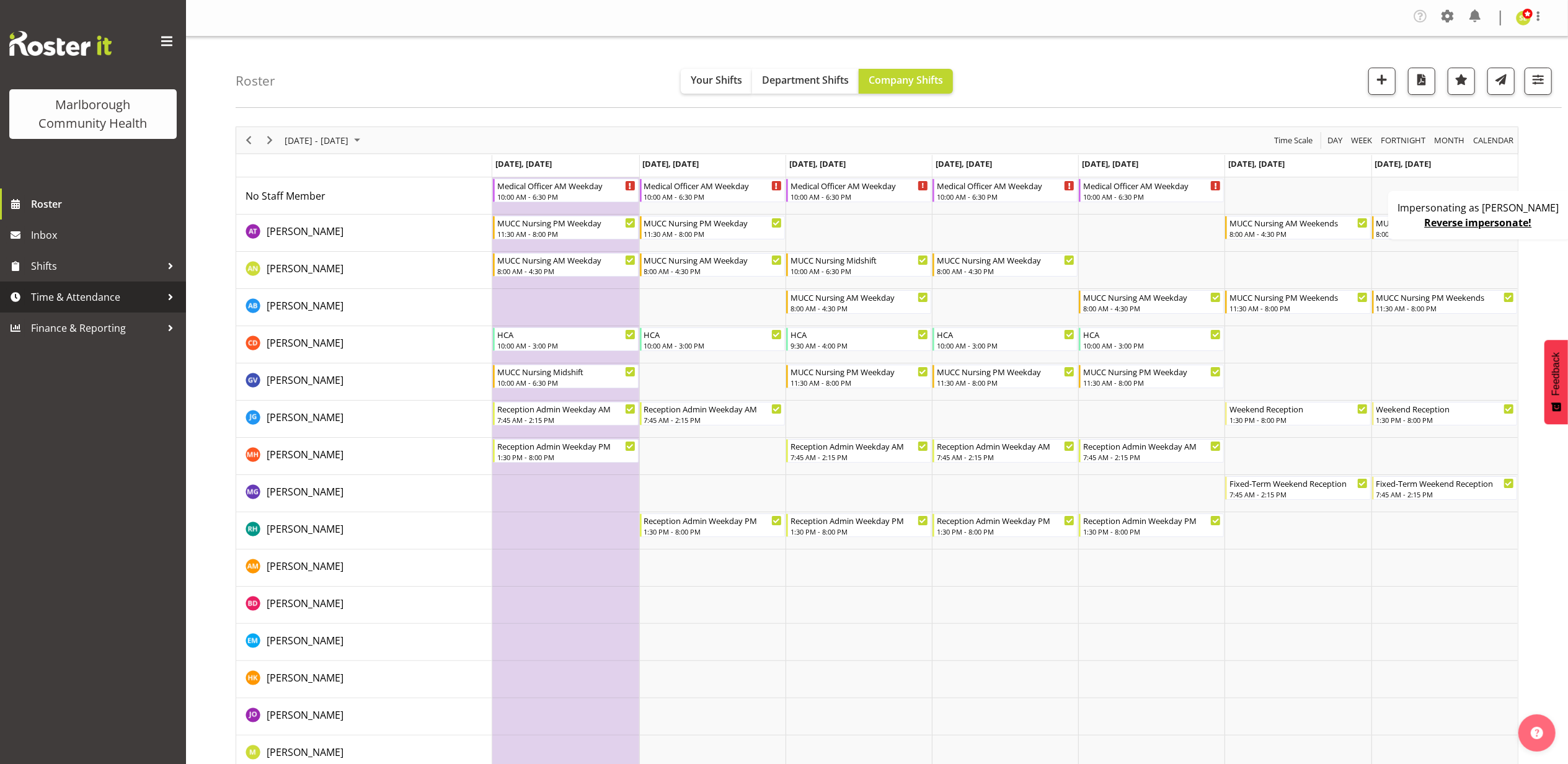
click at [91, 294] on span "Time & Attendance" at bounding box center [96, 297] width 130 height 19
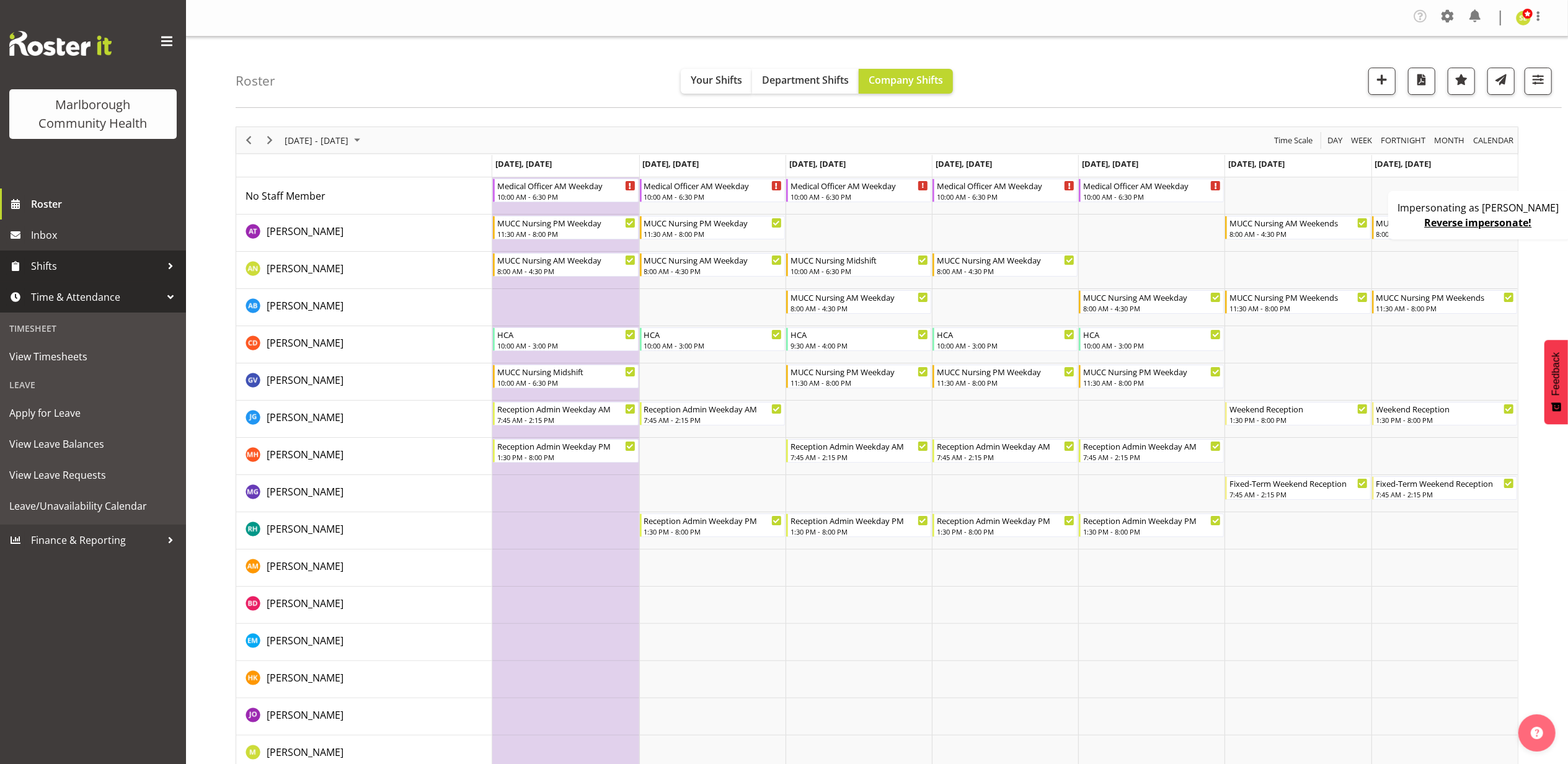
click at [88, 257] on span "Shifts" at bounding box center [96, 266] width 130 height 19
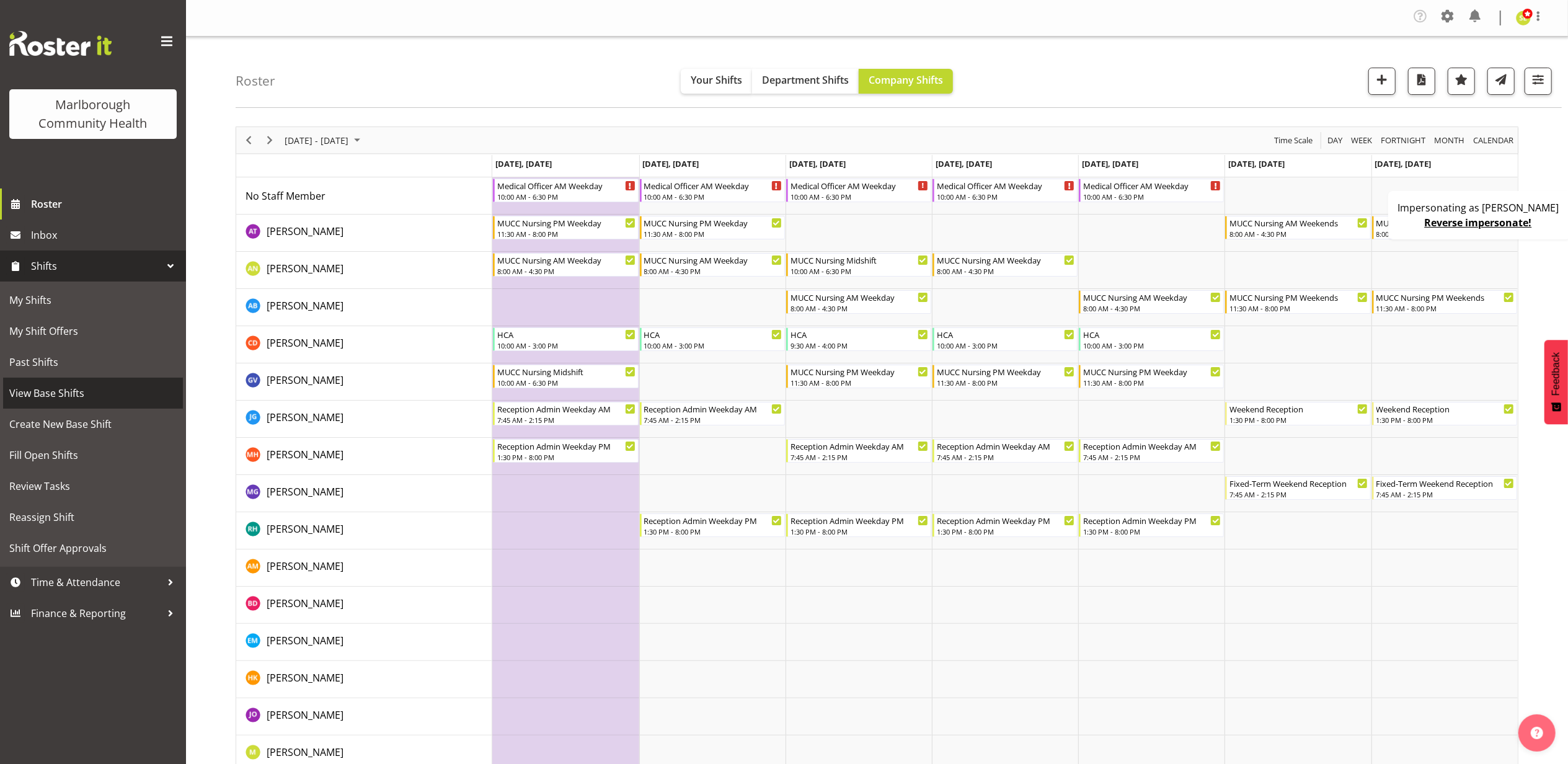
click at [79, 386] on span "View Base Shifts" at bounding box center [92, 393] width 167 height 19
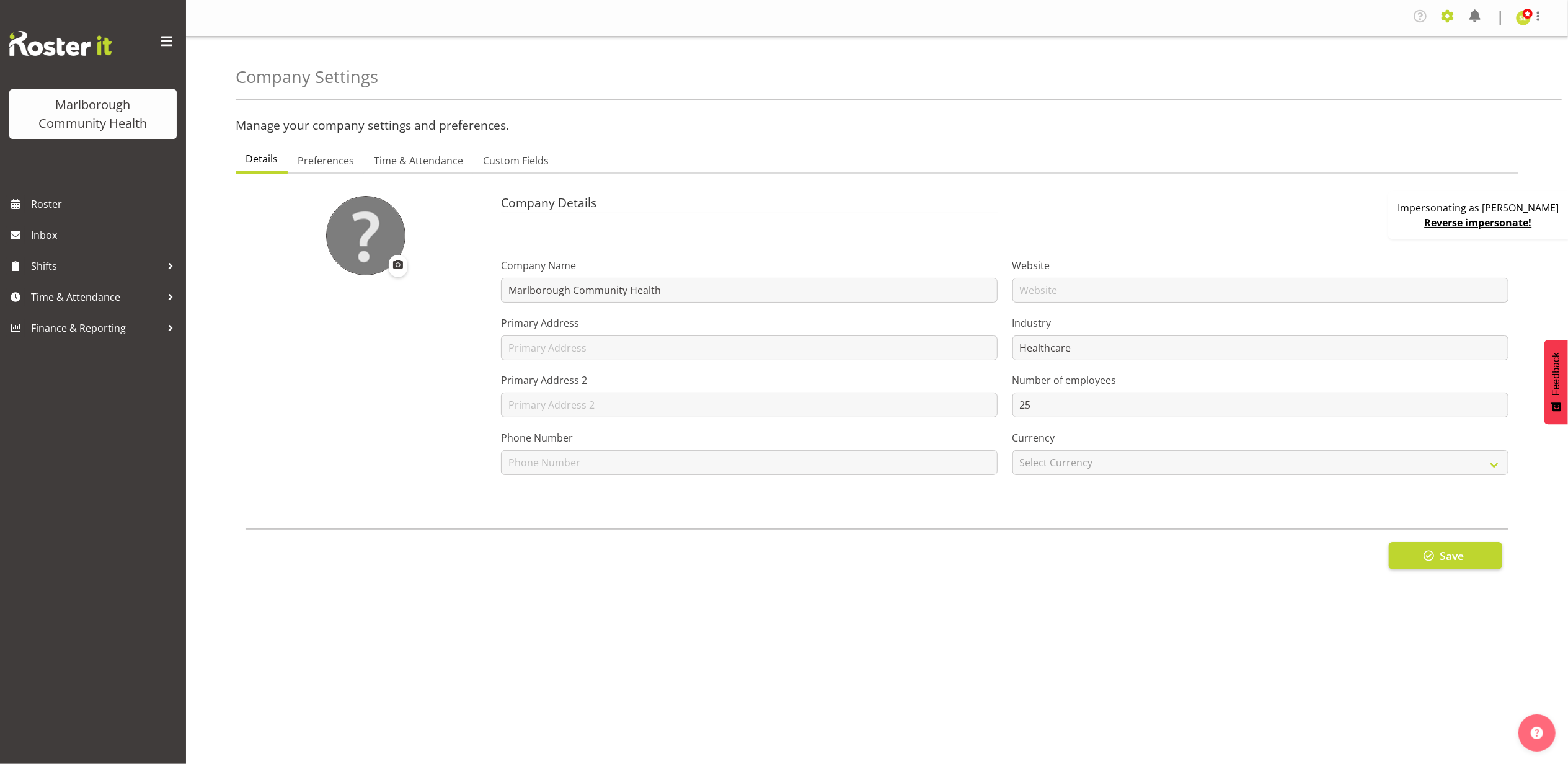
drag, startPoint x: 1451, startPoint y: 15, endPoint x: 1451, endPoint y: 23, distance: 8.0
click at [1451, 15] on span at bounding box center [1448, 16] width 20 height 20
click at [1362, 162] on link "Locations & Departments" at bounding box center [1371, 160] width 172 height 22
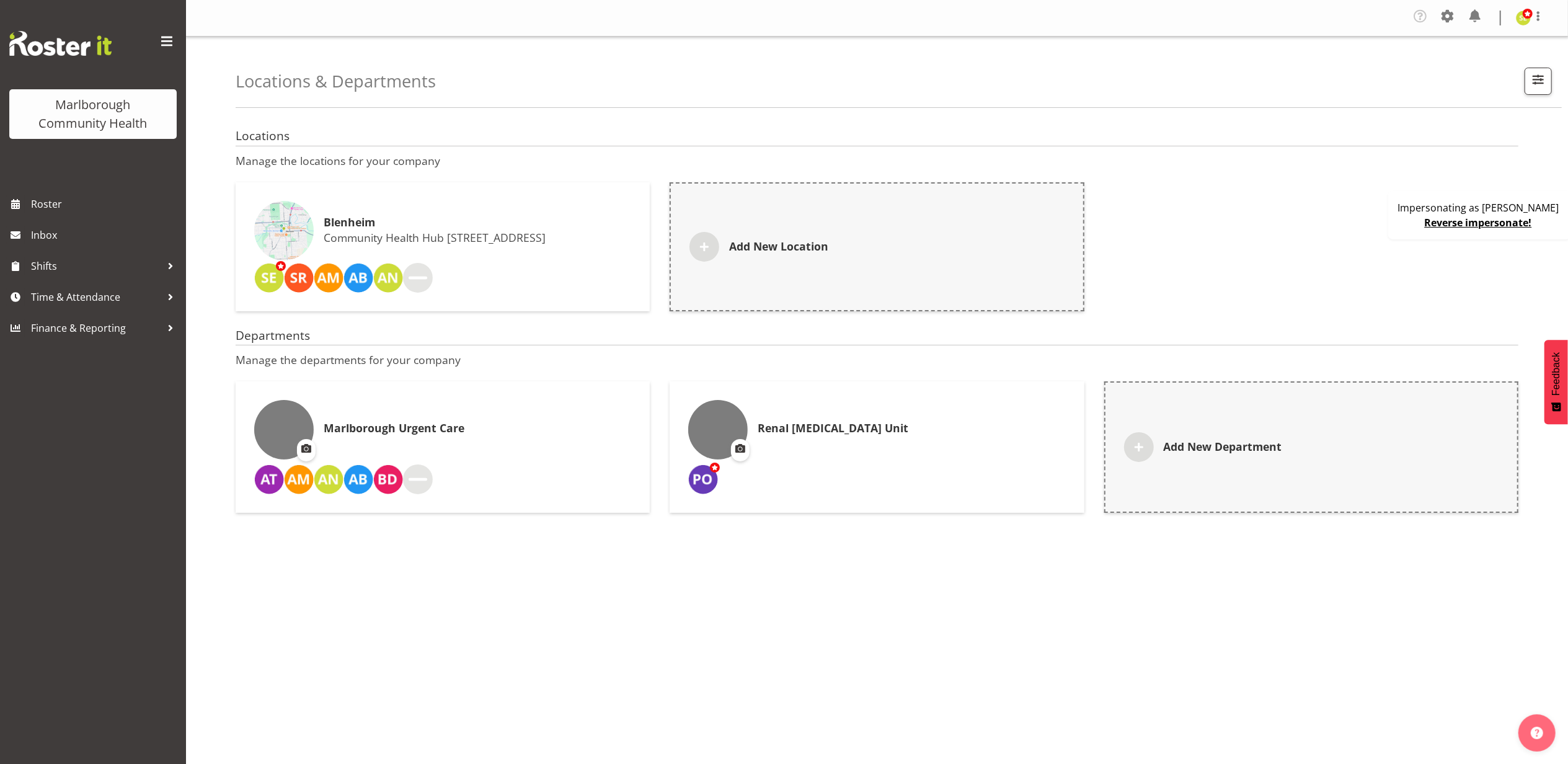
click at [499, 231] on p "Community Health Hub [STREET_ADDRESS]" at bounding box center [434, 238] width 222 height 14
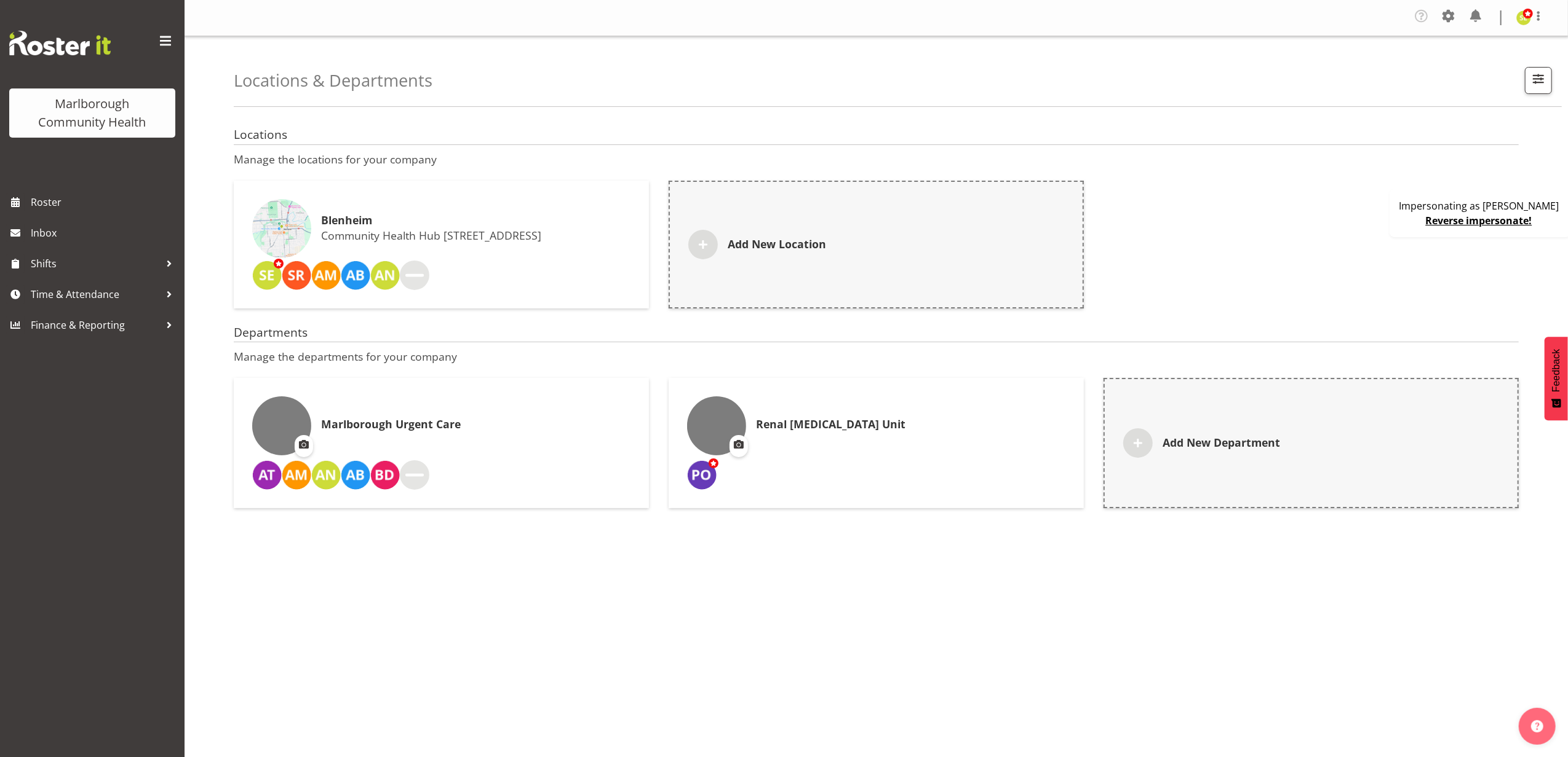
select select "7"
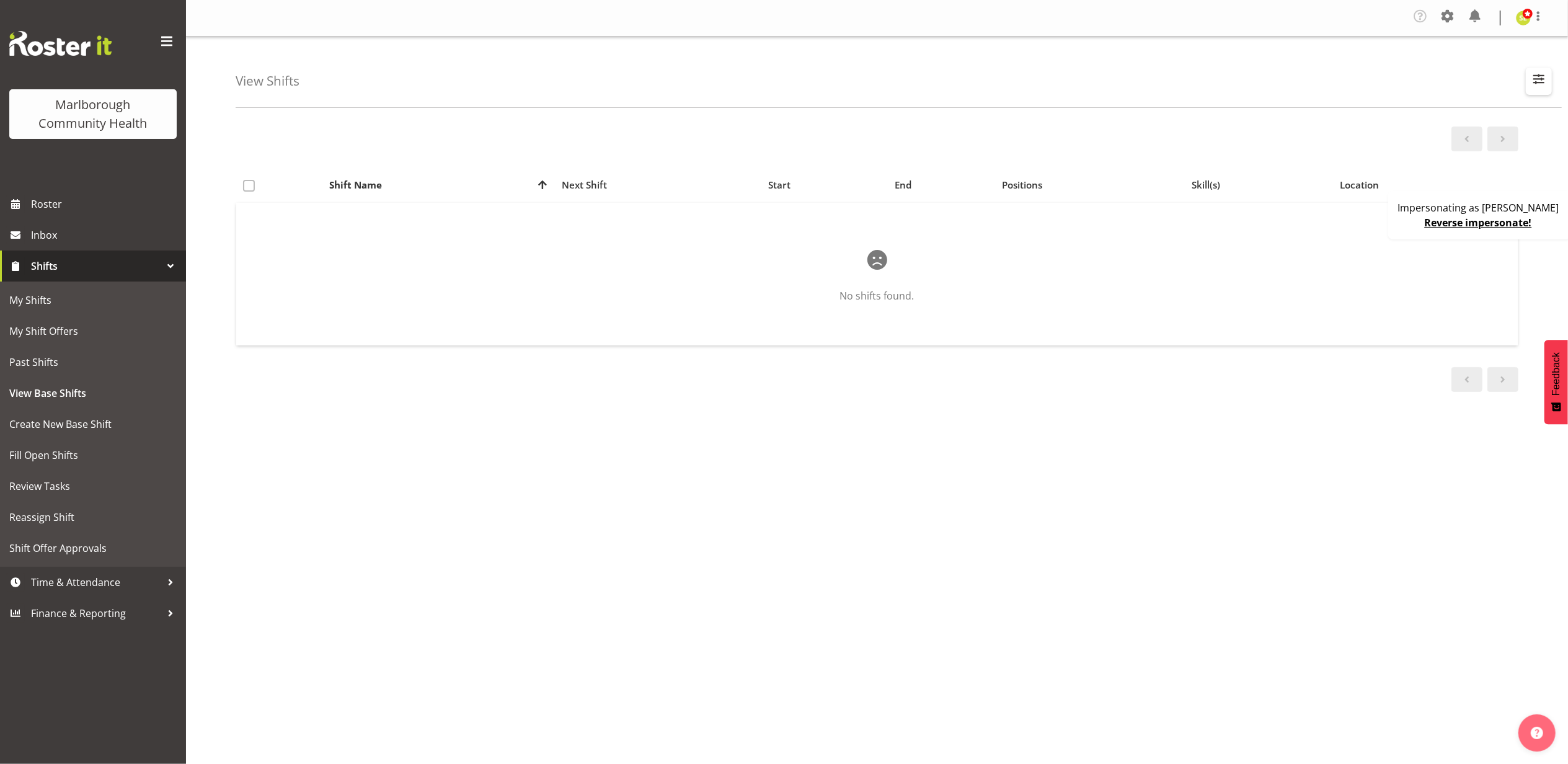
click at [1538, 70] on button "button" at bounding box center [1538, 81] width 26 height 27
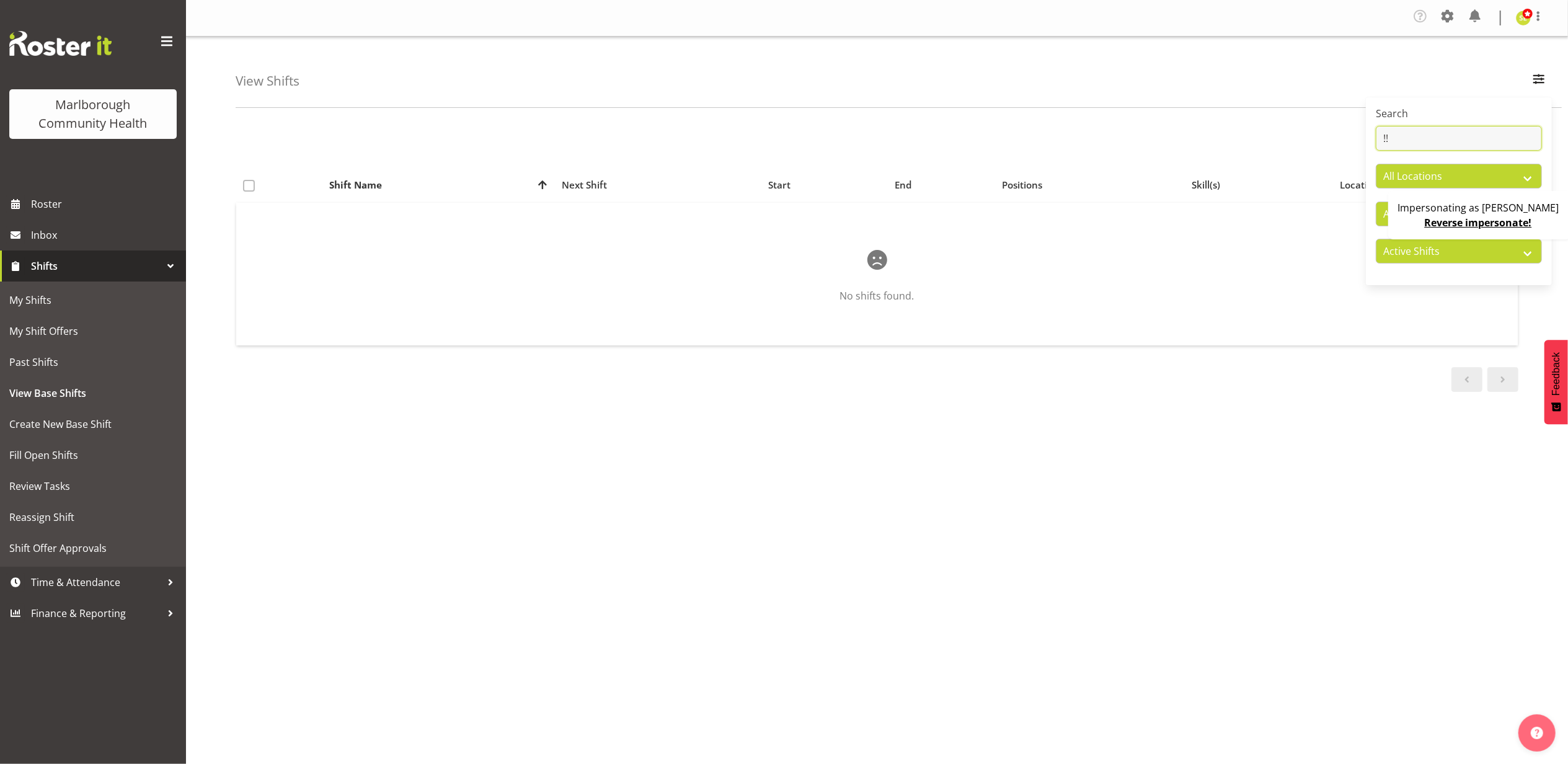
click at [1423, 126] on input "!!" at bounding box center [1459, 138] width 166 height 25
type input "!"
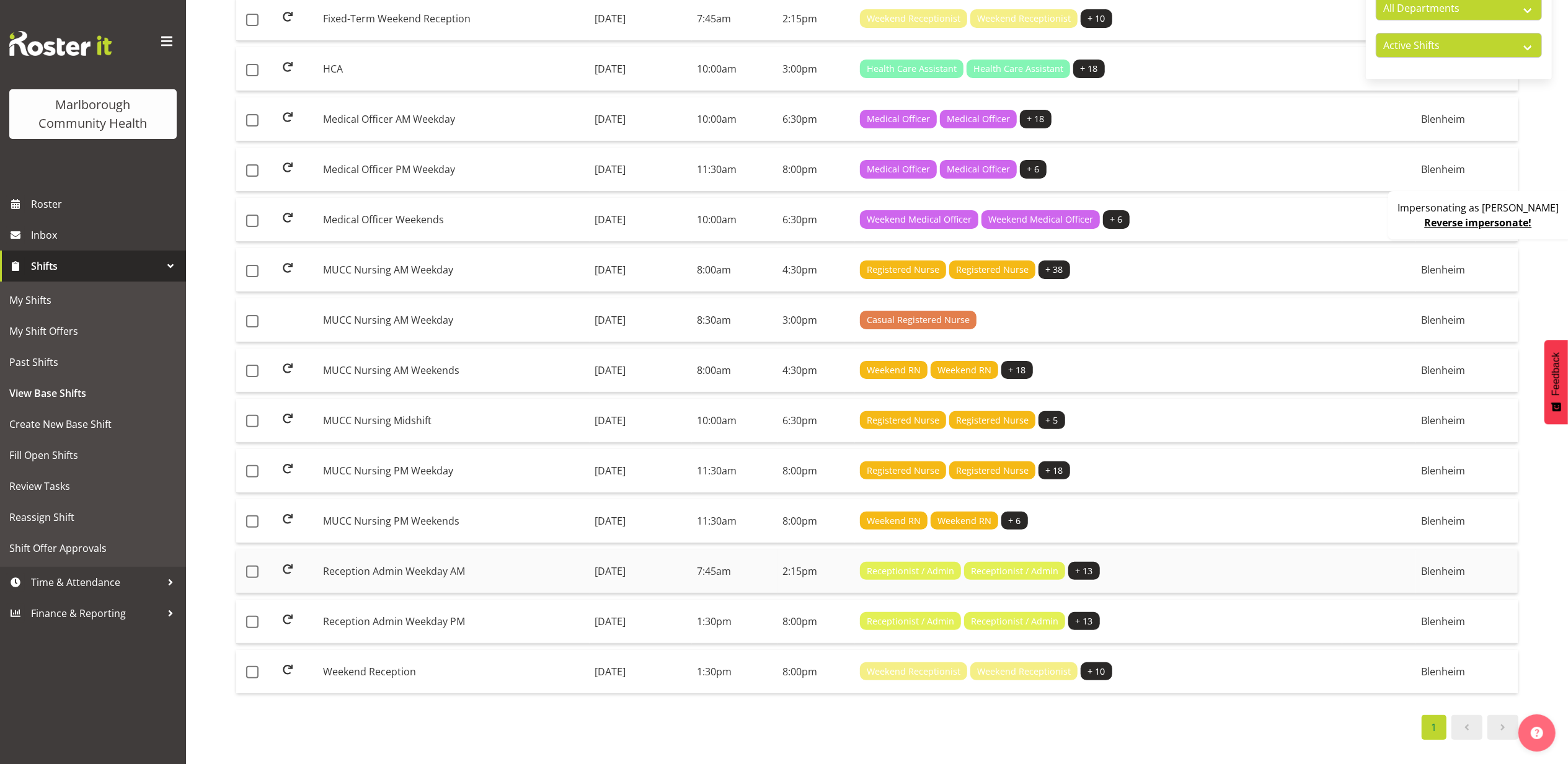
scroll to position [138, 0]
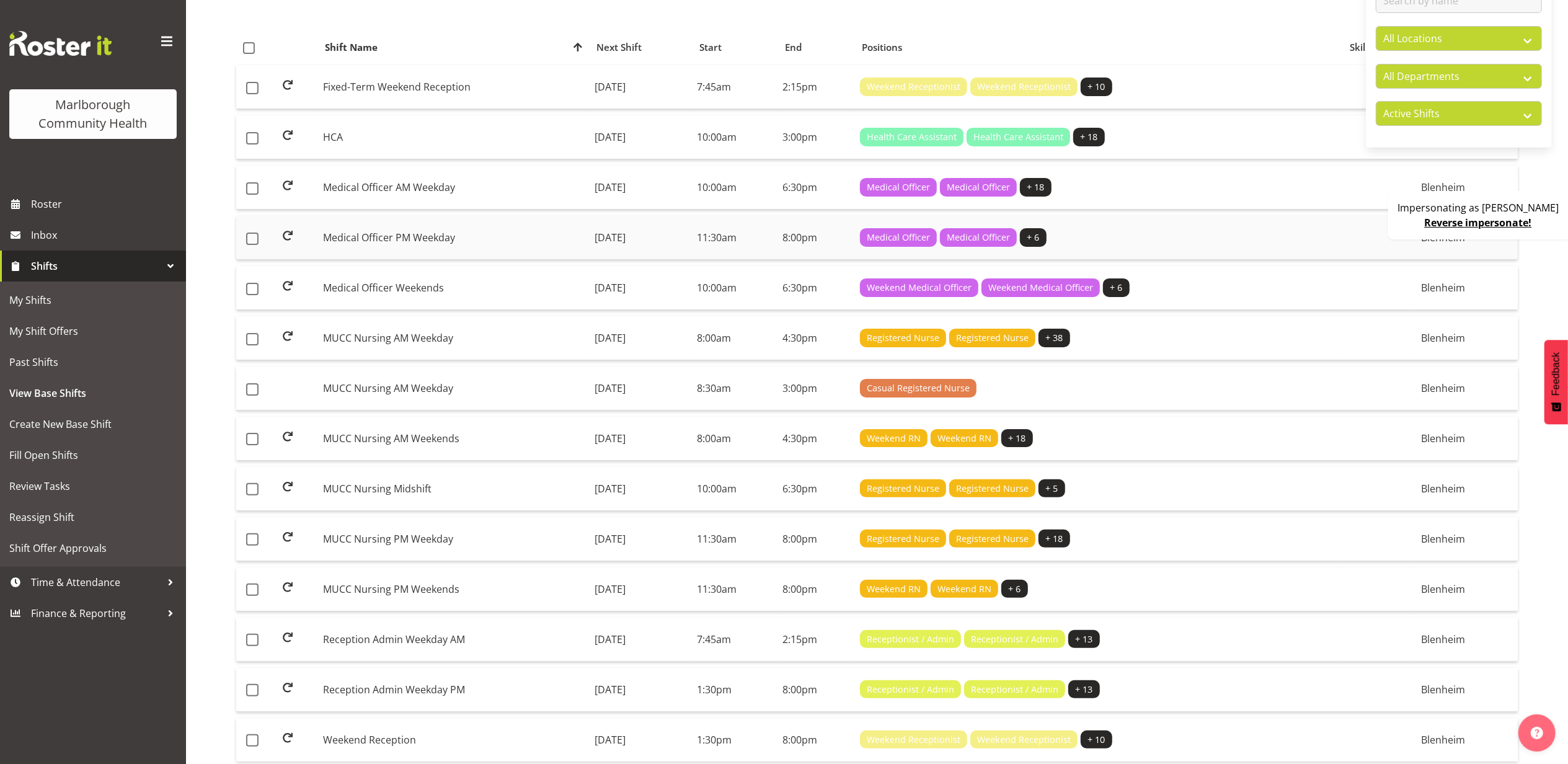
click at [437, 239] on td "Medical Officer PM Weekday" at bounding box center [453, 238] width 272 height 44
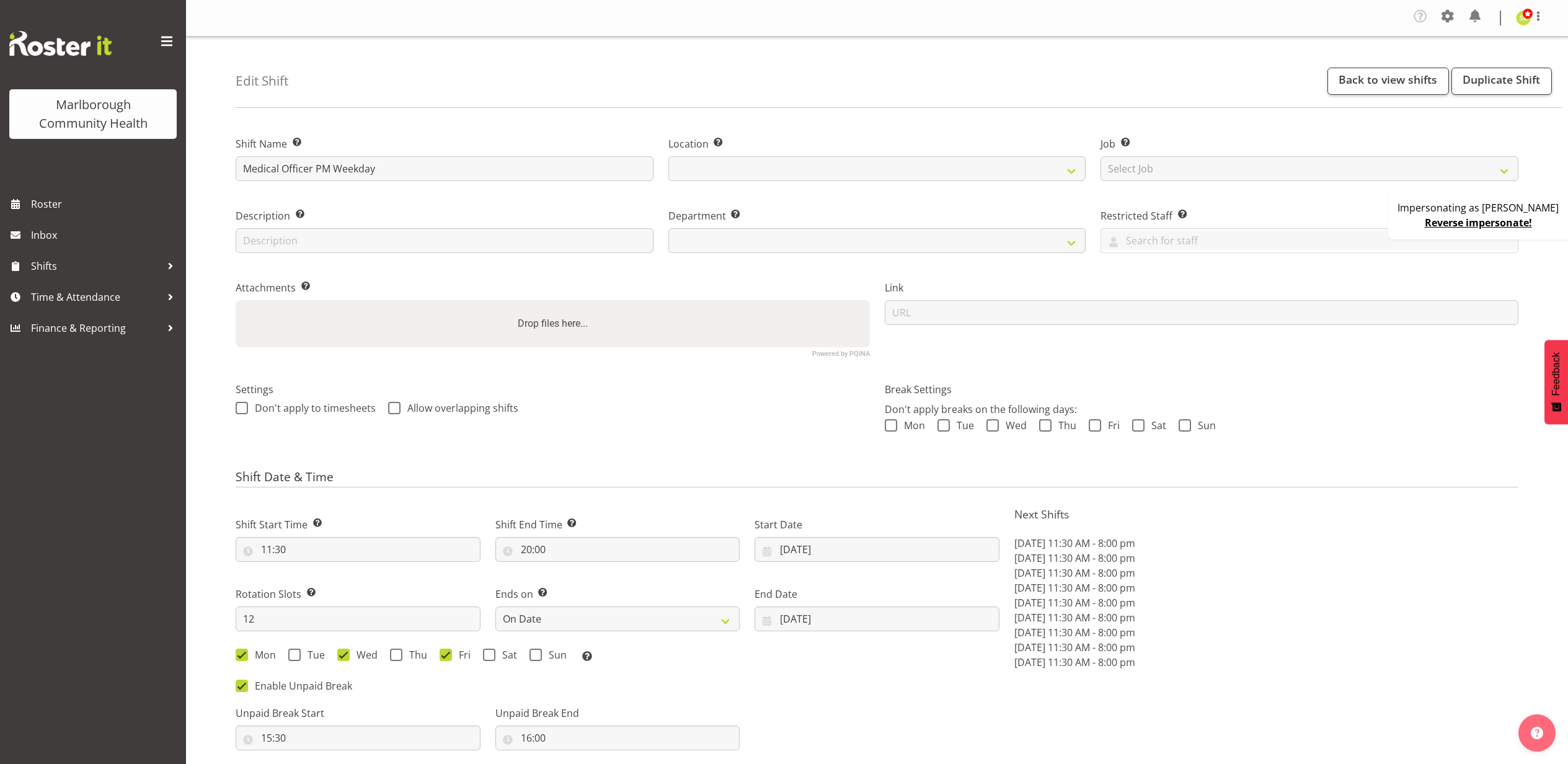
select select "date"
select select
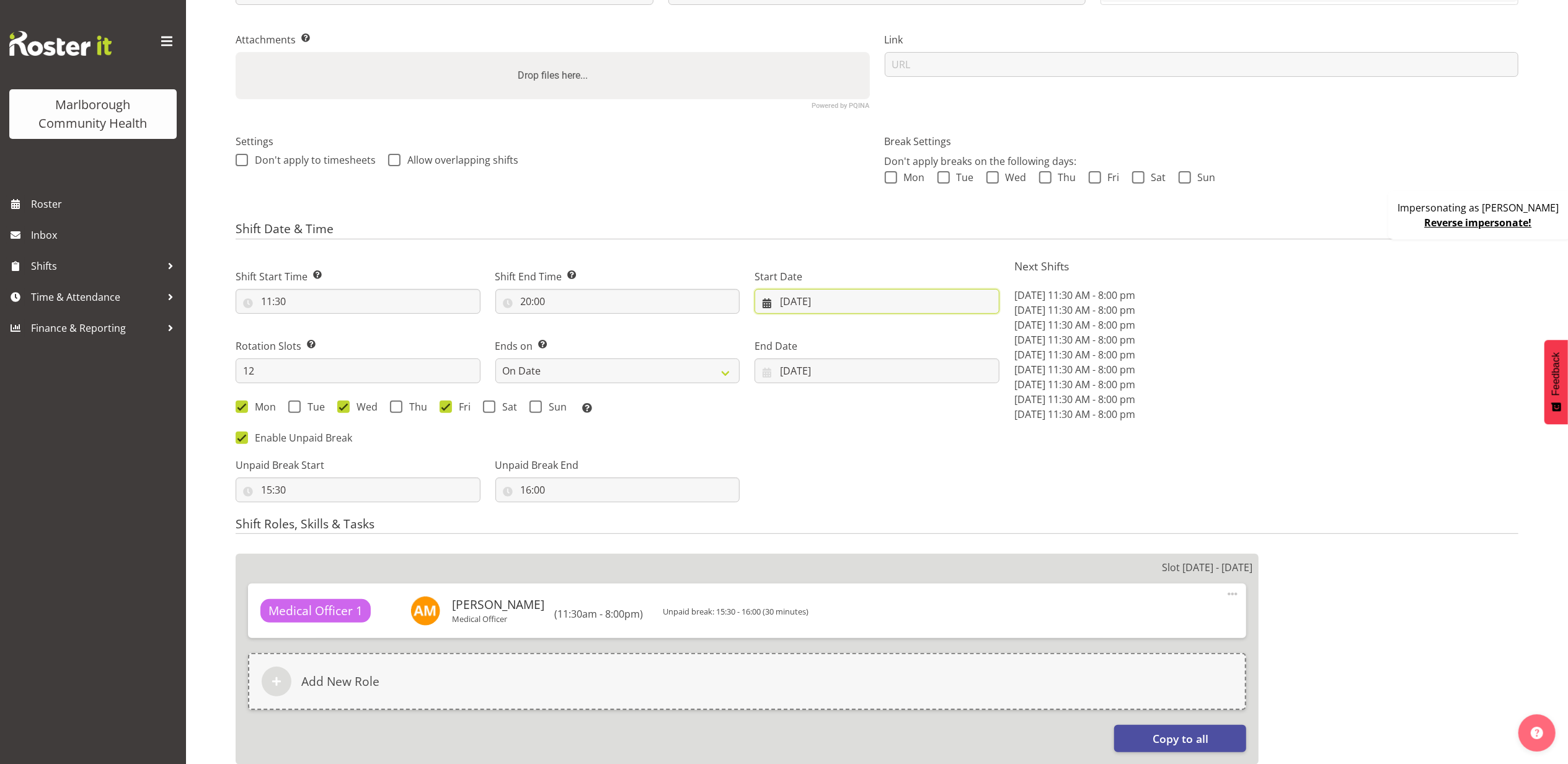
click at [891, 303] on input "[DATE]" at bounding box center [877, 301] width 245 height 25
click at [959, 338] on span at bounding box center [956, 338] width 15 height 15
select select "9"
click at [935, 451] on link "18" at bounding box center [942, 448] width 25 height 23
type input "[DATE]"
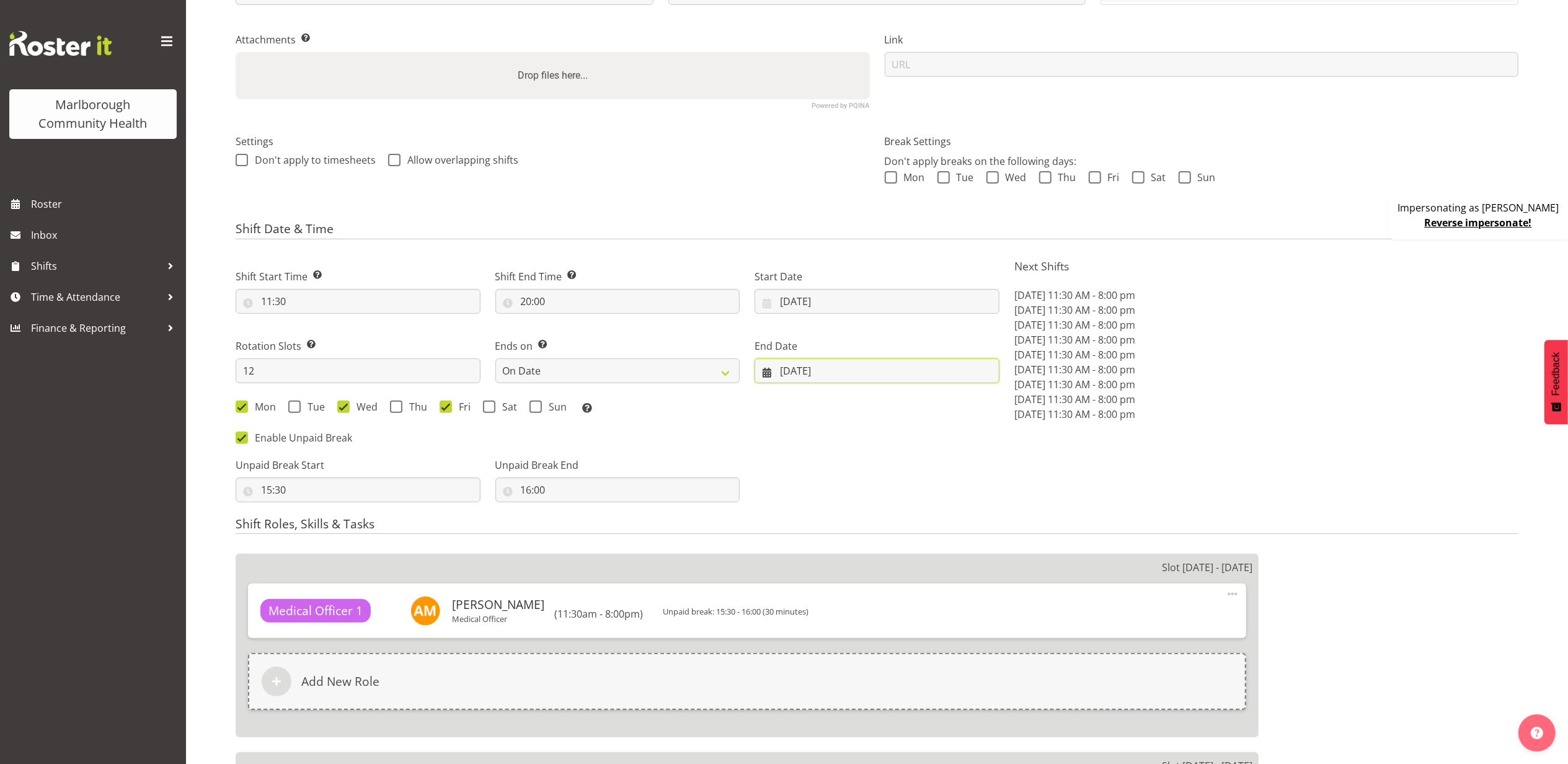
click at [831, 376] on input "[DATE]" at bounding box center [877, 371] width 245 height 25
click at [812, 363] on input "[DATE]" at bounding box center [877, 371] width 245 height 25
click at [656, 373] on select "Never On Date" at bounding box center [618, 371] width 245 height 25
select select "never"
click at [496, 359] on select "Never On Date" at bounding box center [618, 371] width 245 height 25
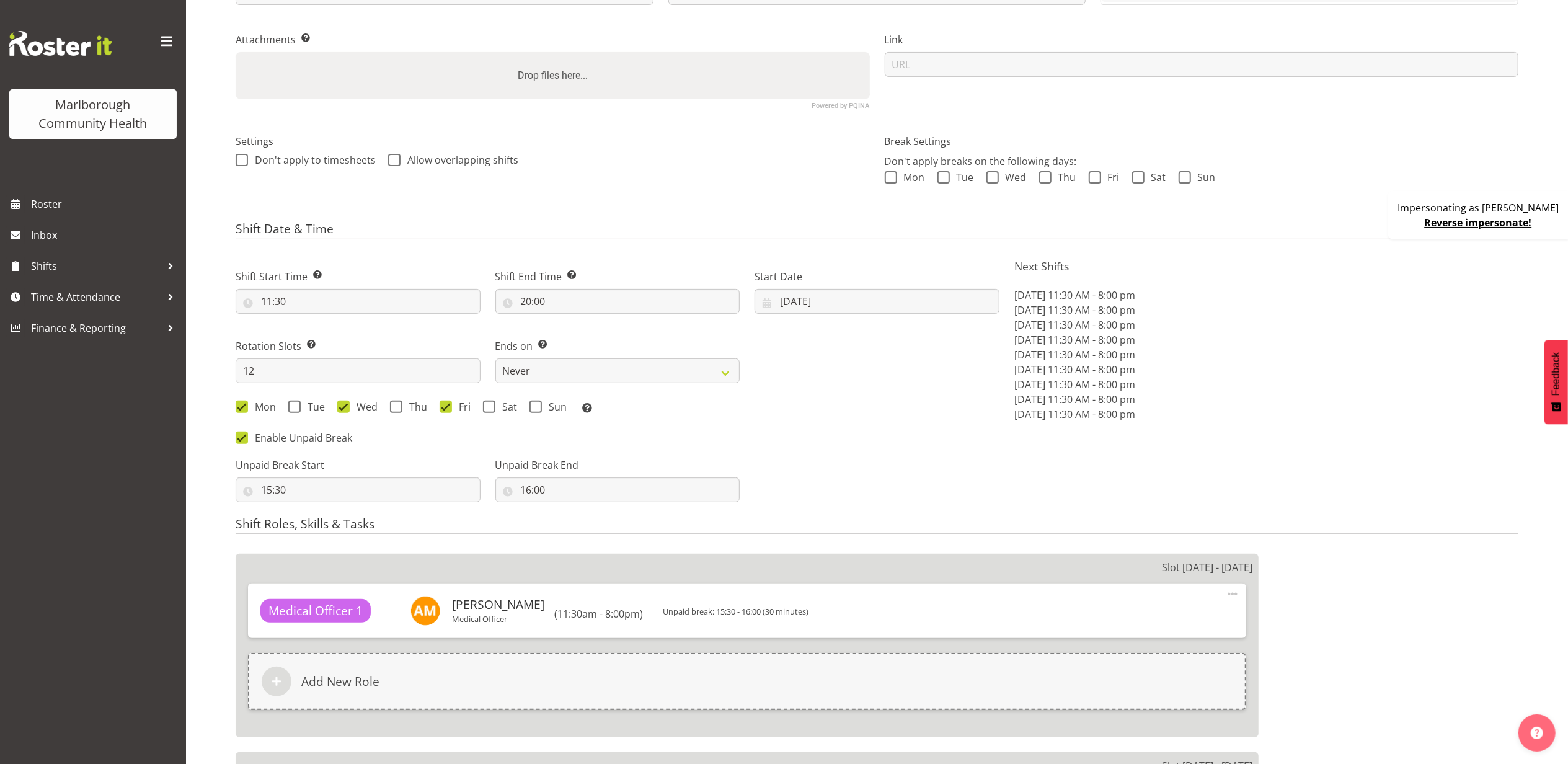
click at [885, 363] on div "Shift Start Time Set the time of the day you wish this shift to start 11:30 00 …" at bounding box center [618, 338] width 779 height 173
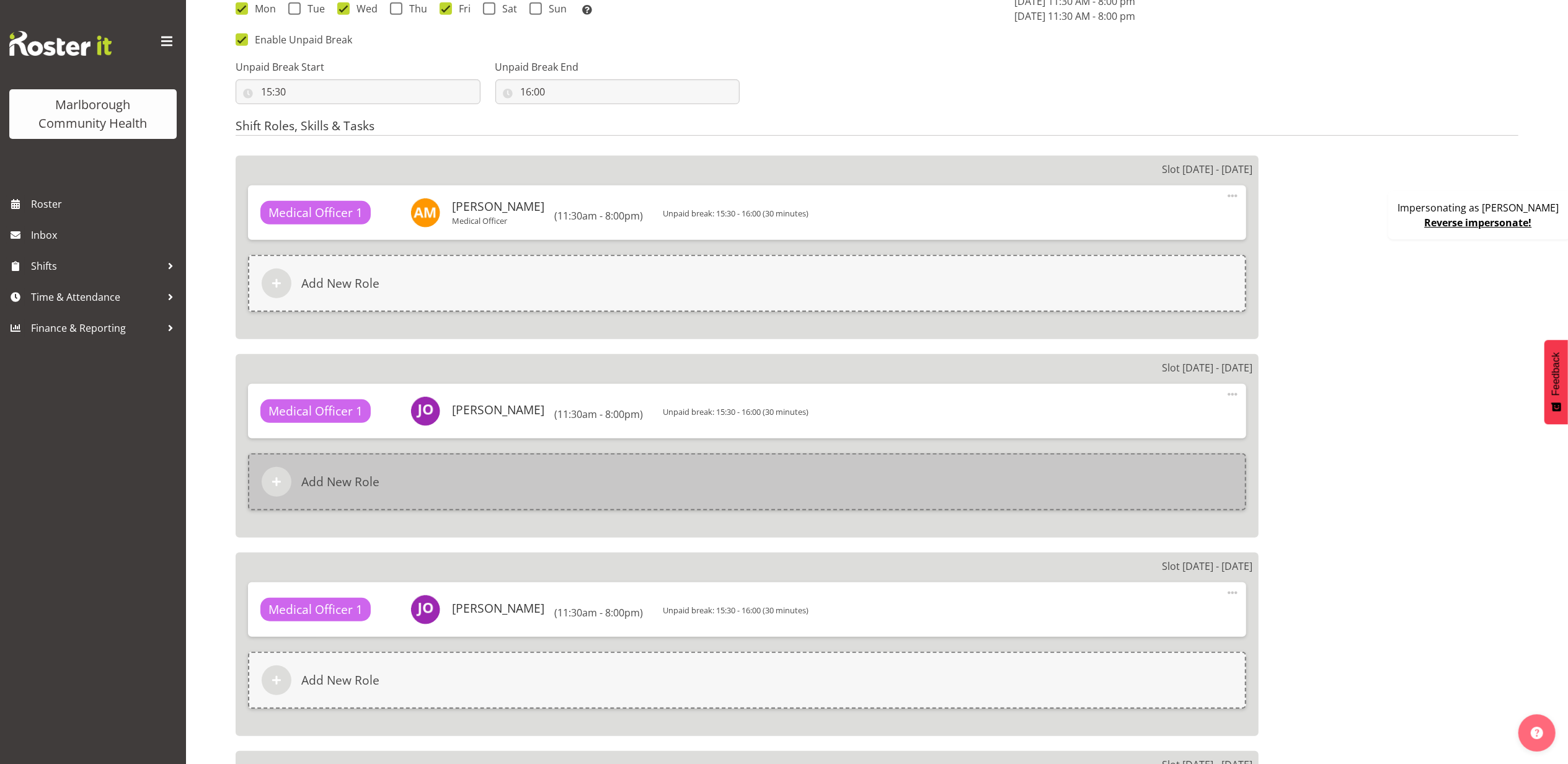
scroll to position [744, 0]
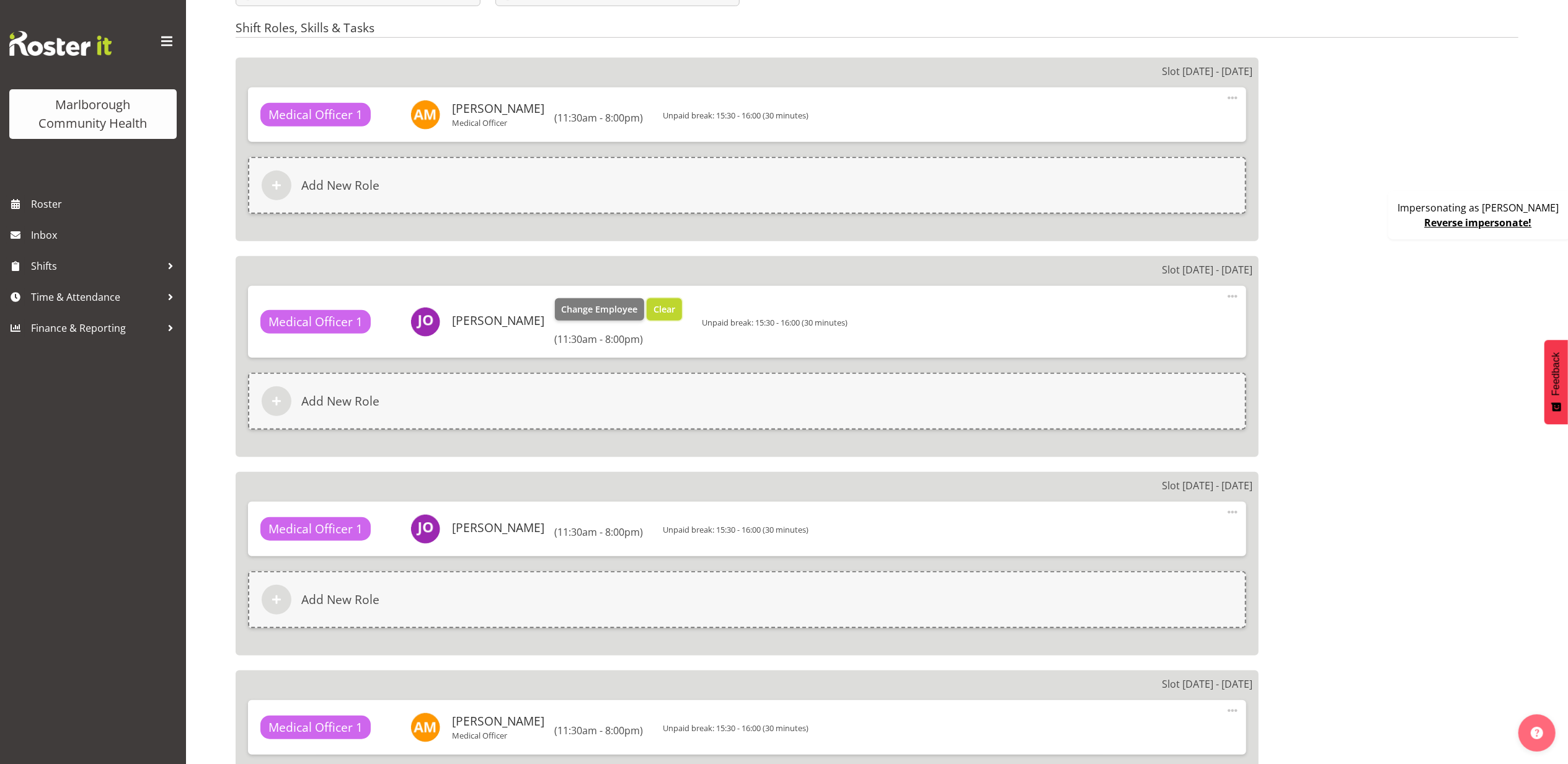
click at [663, 310] on span "Clear" at bounding box center [664, 310] width 22 height 14
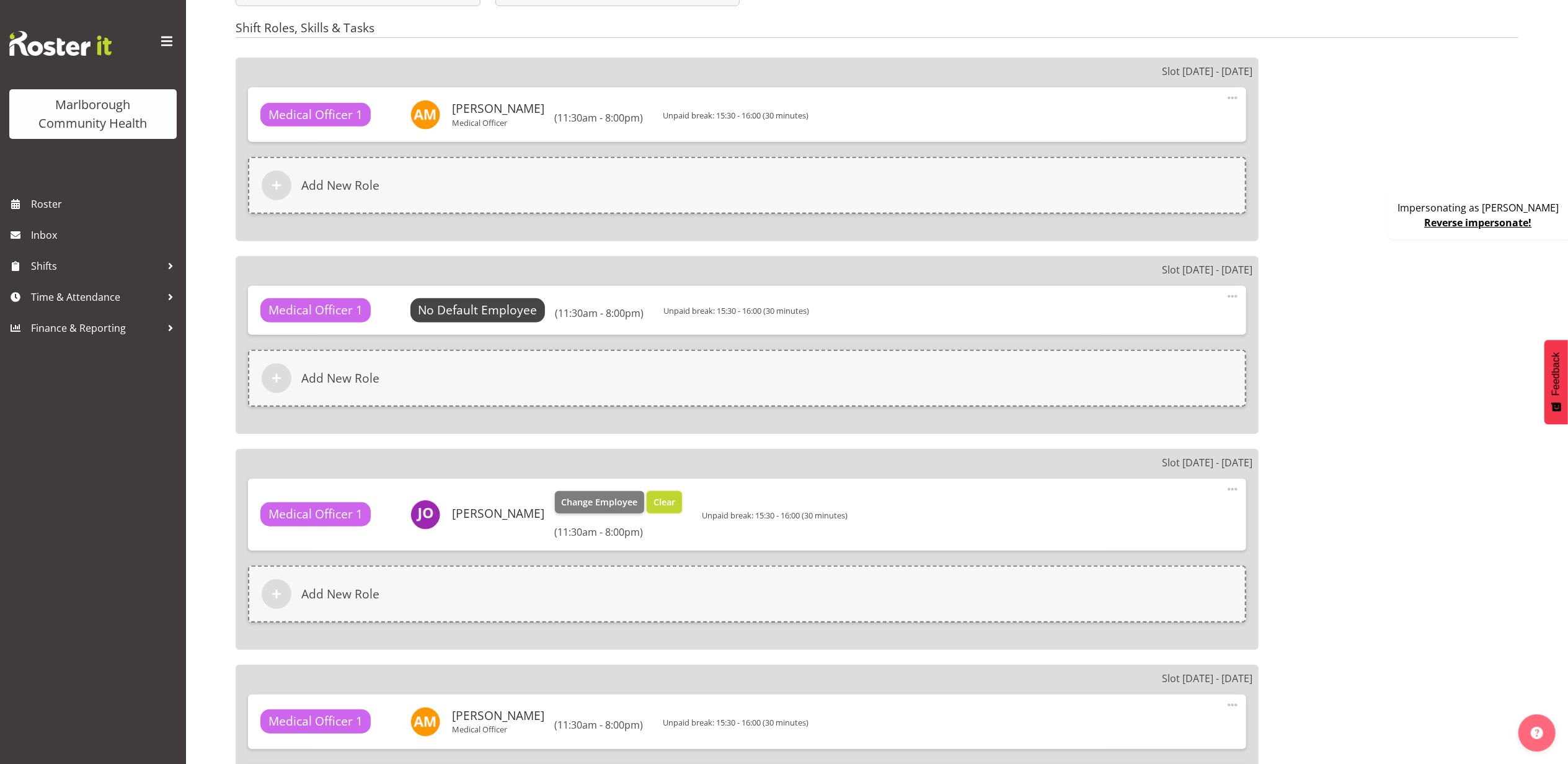
click at [658, 513] on button "Clear" at bounding box center [664, 502] width 36 height 22
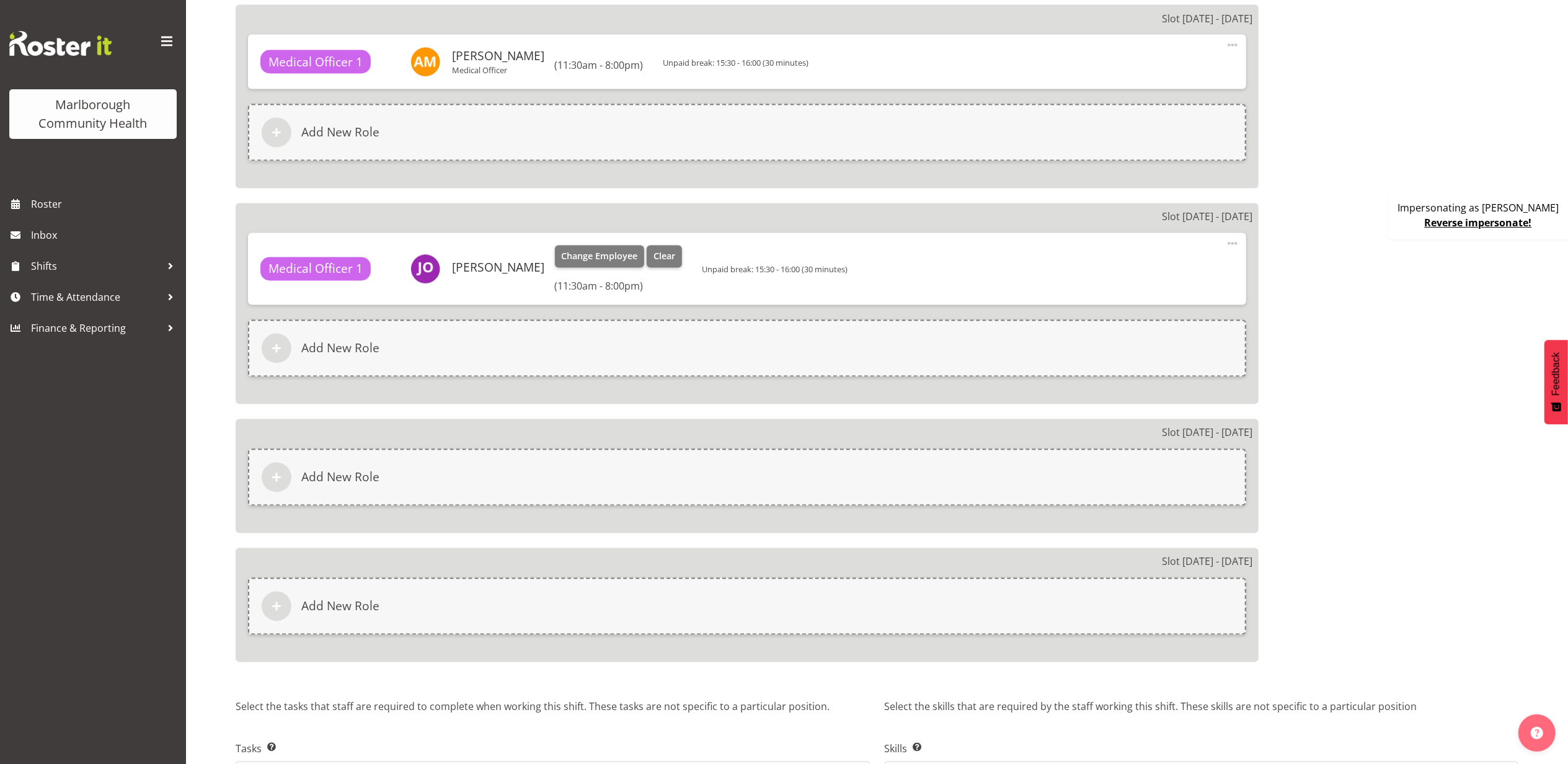
scroll to position [2234, 0]
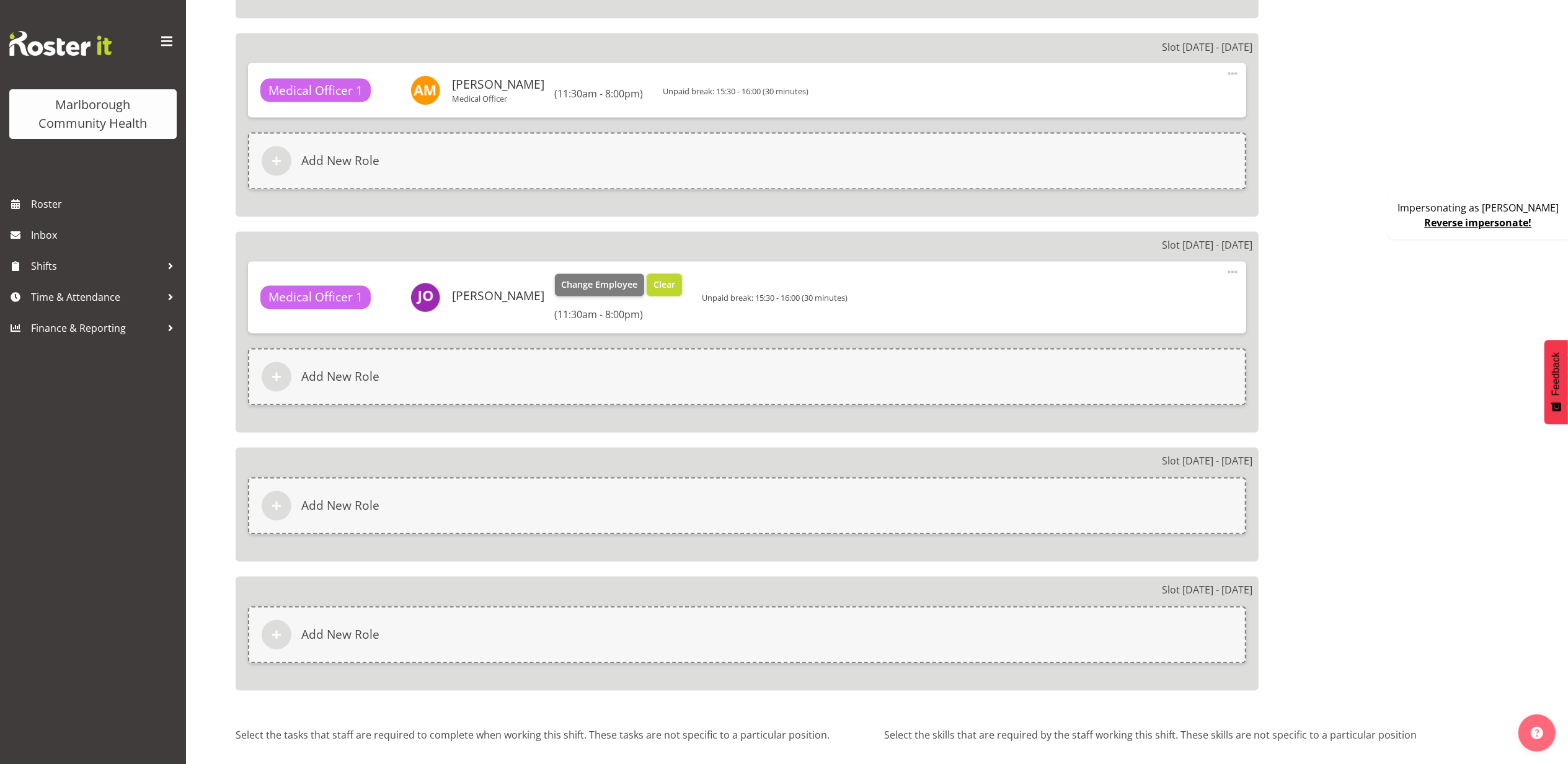
click at [662, 279] on span "Clear" at bounding box center [664, 285] width 22 height 14
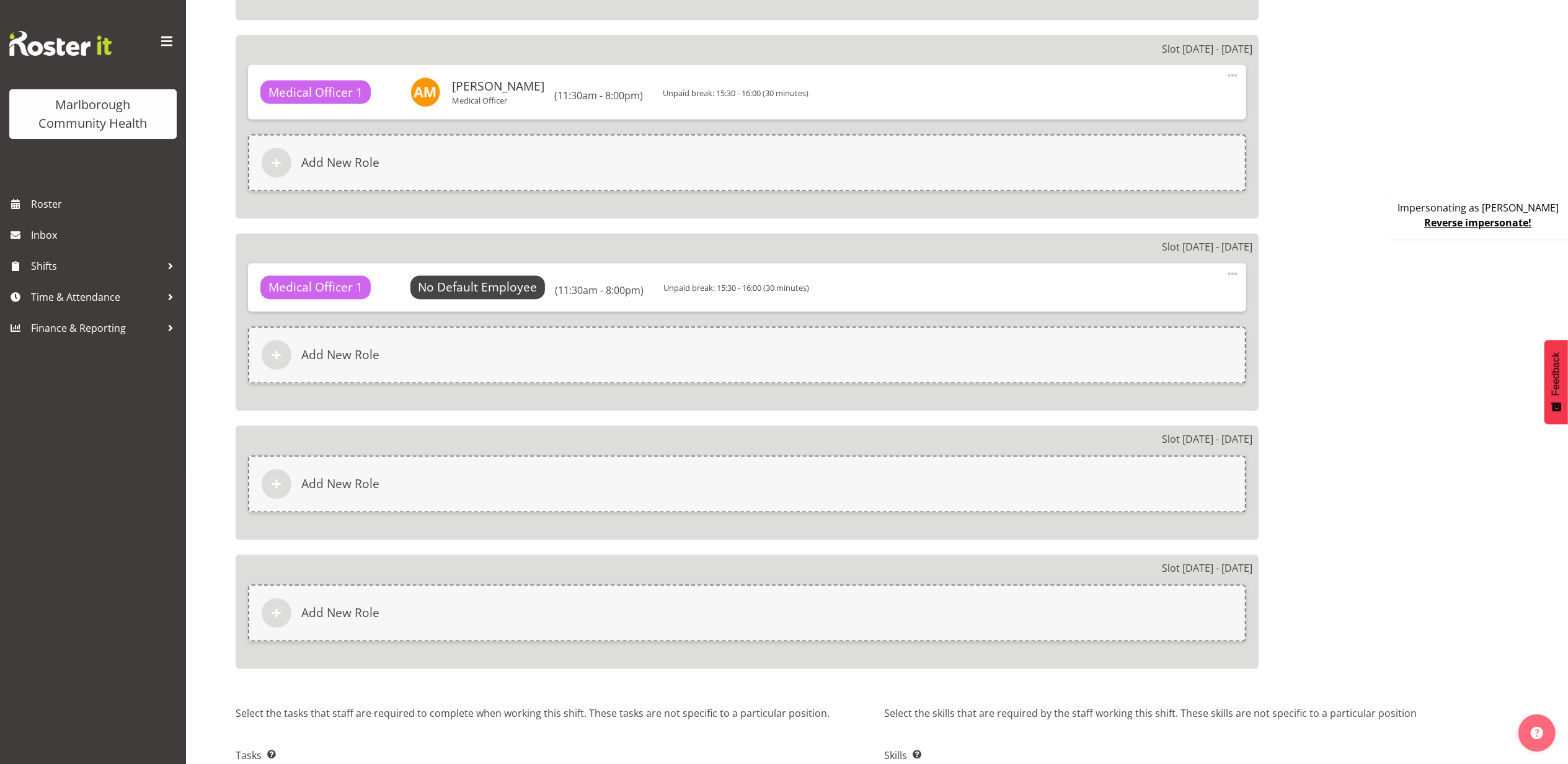
scroll to position [2318, 0]
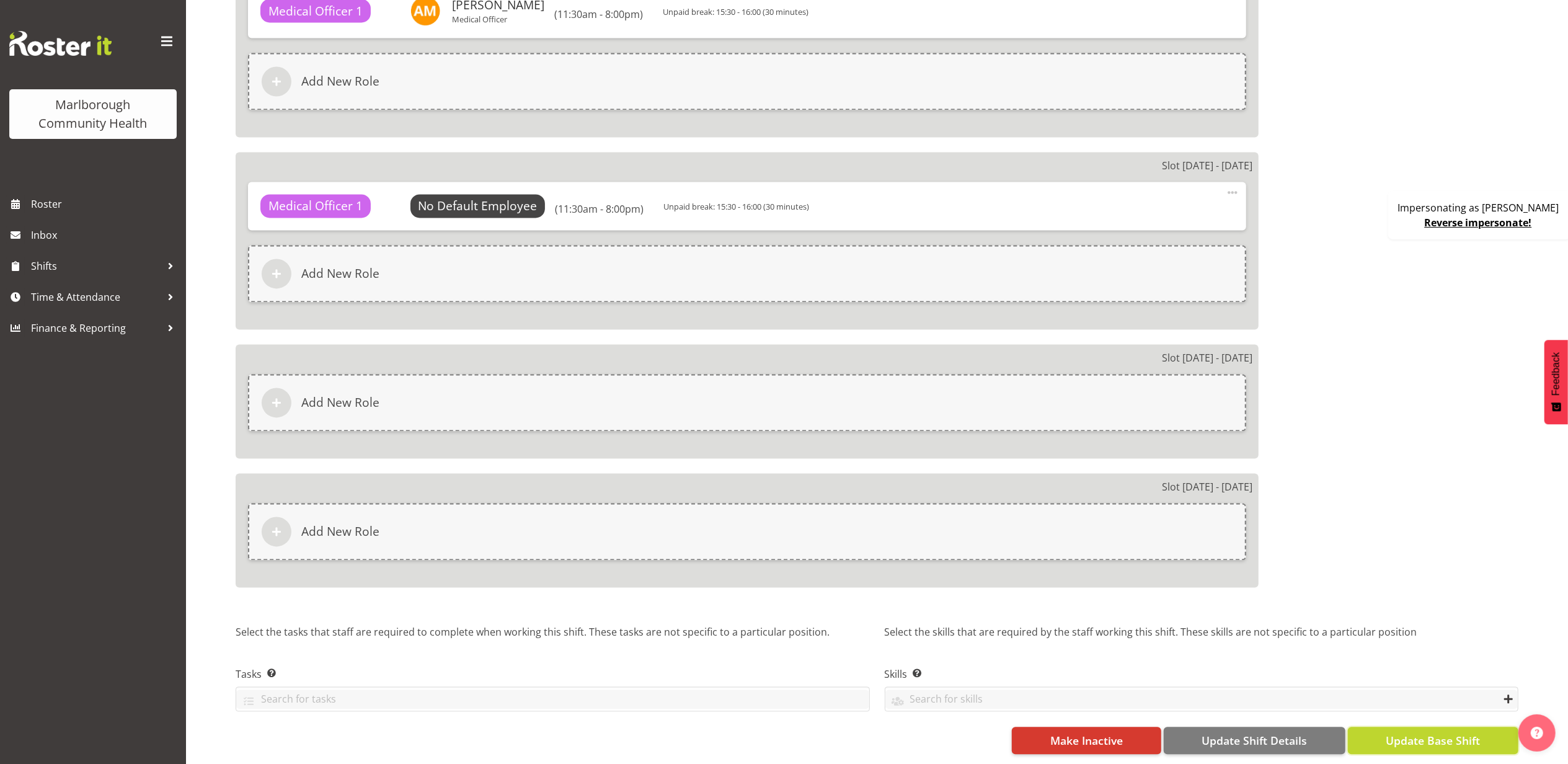
click at [1426, 733] on span "Update Base Shift" at bounding box center [1433, 741] width 95 height 16
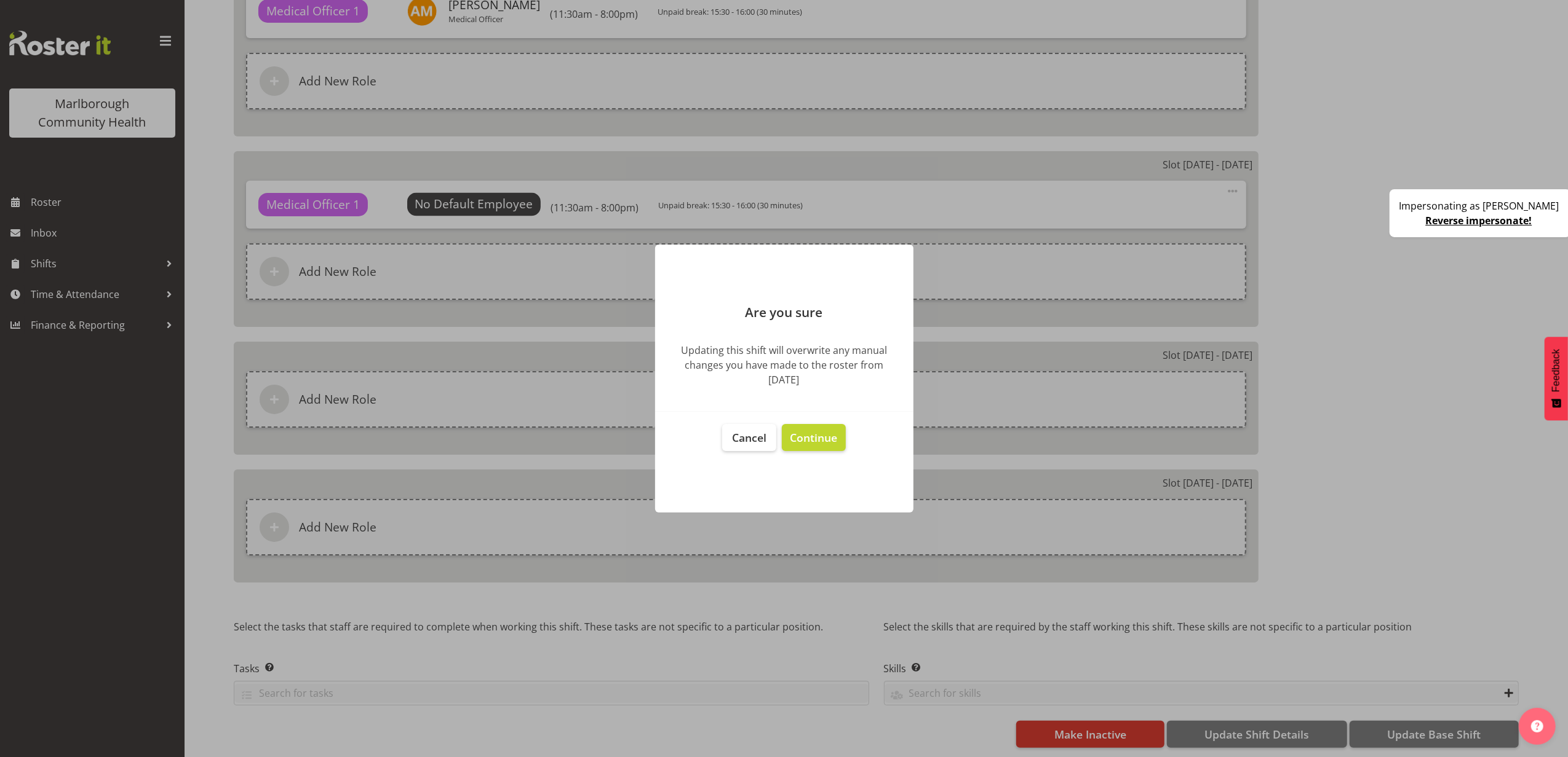
drag, startPoint x: 757, startPoint y: 381, endPoint x: 832, endPoint y: 381, distance: 75.0
click at [832, 381] on div "Updating this shift will overwrite any manual changes you have made to the rost…" at bounding box center [784, 365] width 221 height 44
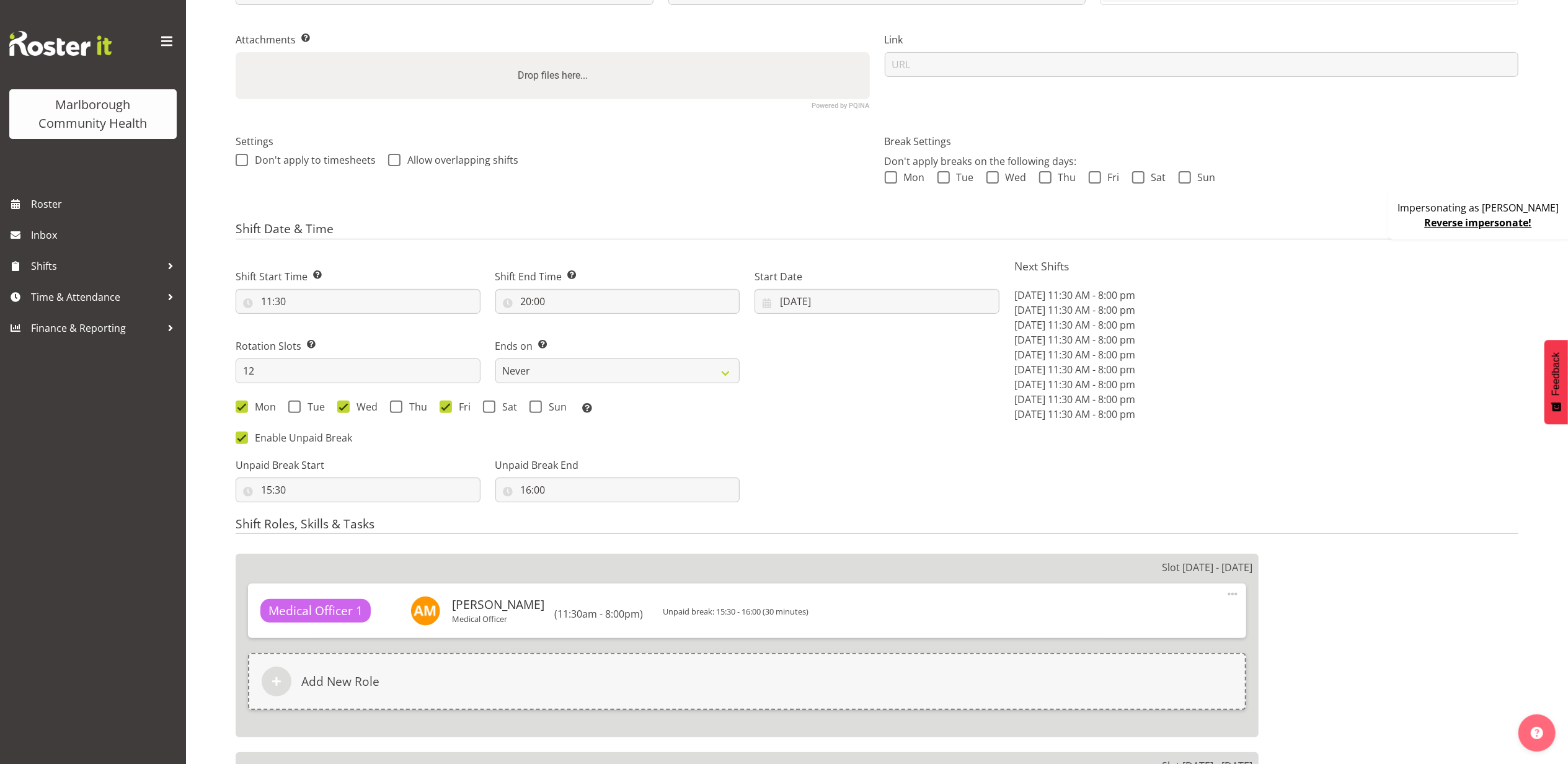
scroll to position [0, 0]
